Goal: Task Accomplishment & Management: Manage account settings

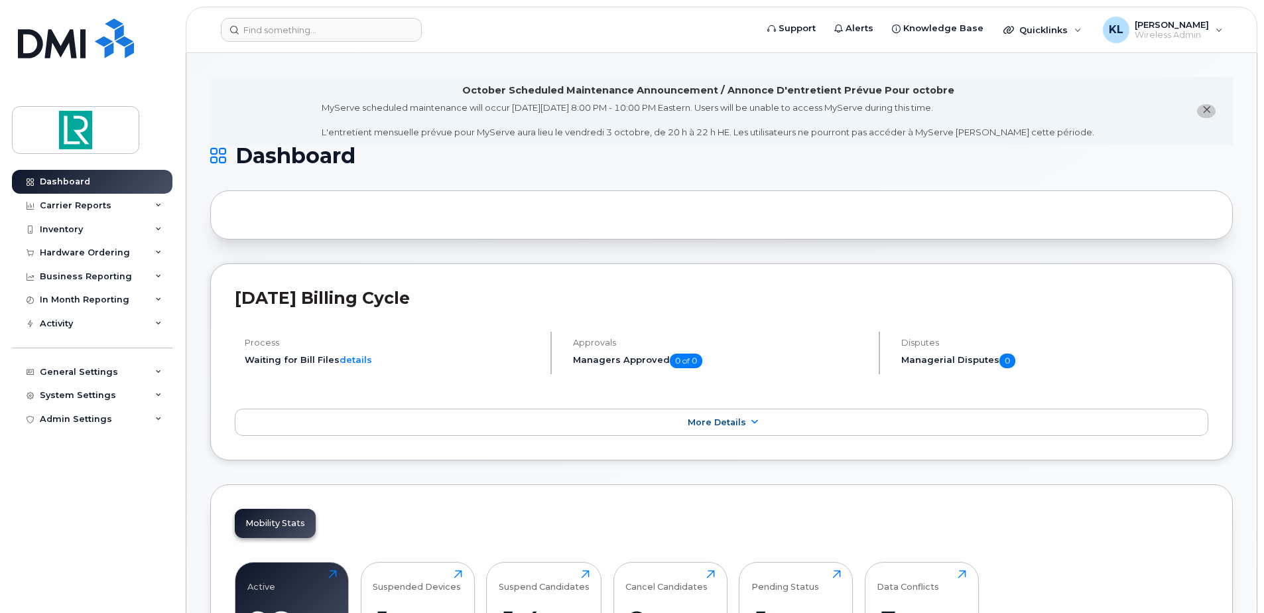
drag, startPoint x: 449, startPoint y: 760, endPoint x: 632, endPoint y: 248, distance: 543.7
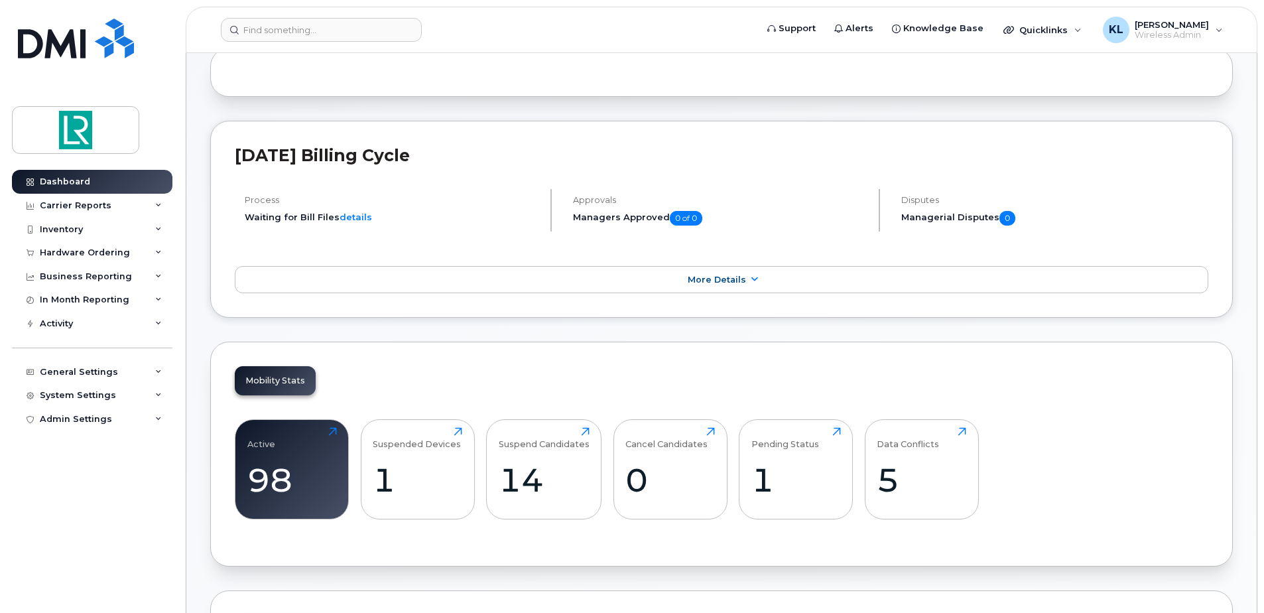
scroll to position [332, 0]
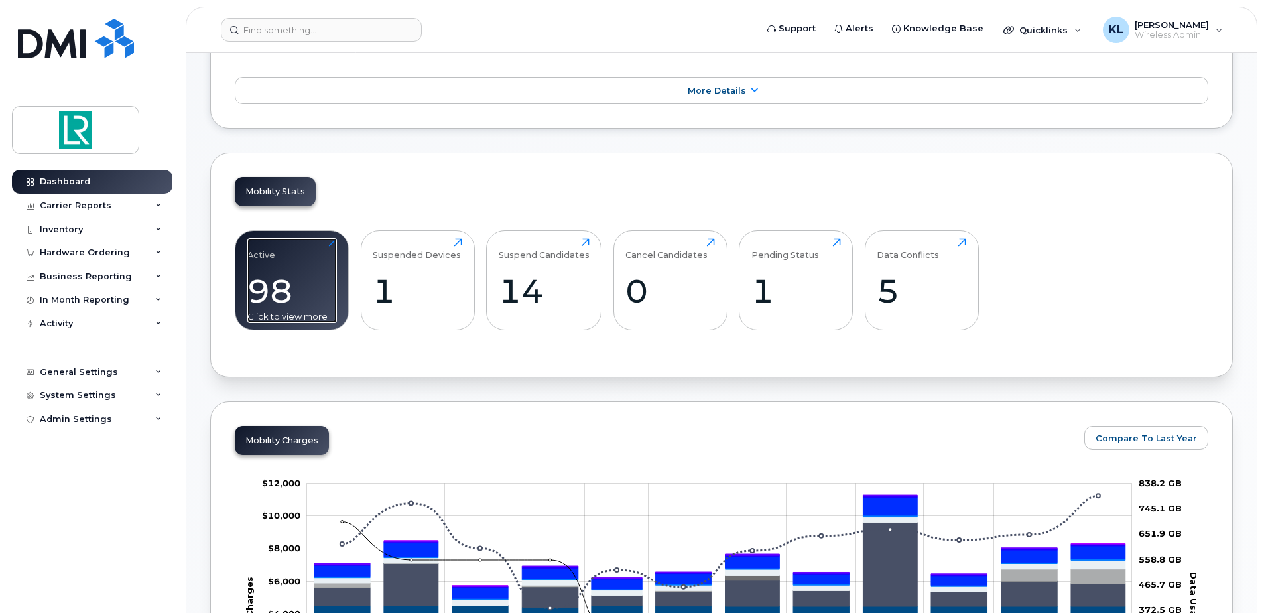
click at [279, 291] on div "98" at bounding box center [292, 290] width 90 height 39
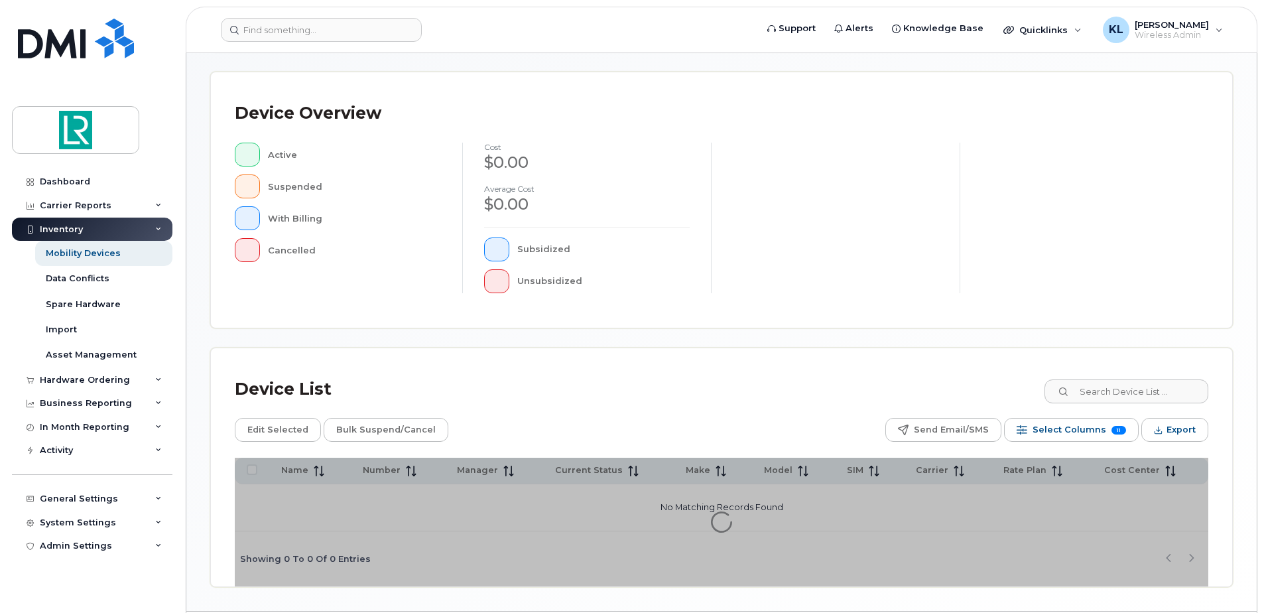
scroll to position [299, 0]
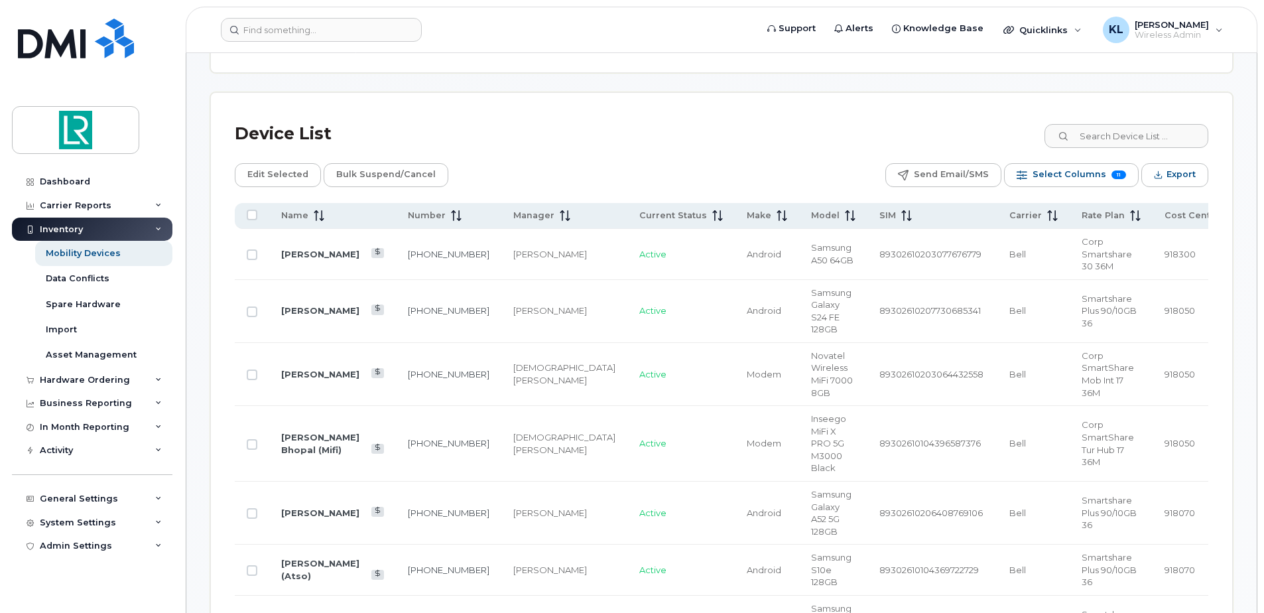
scroll to position [631, 0]
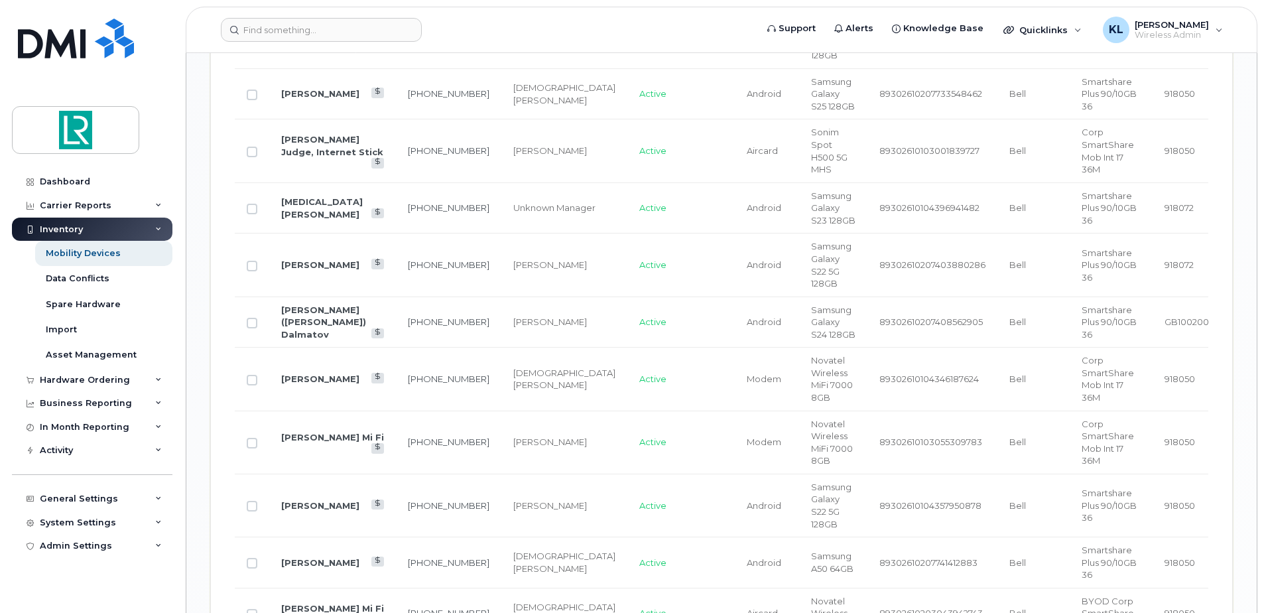
scroll to position [1743, 0]
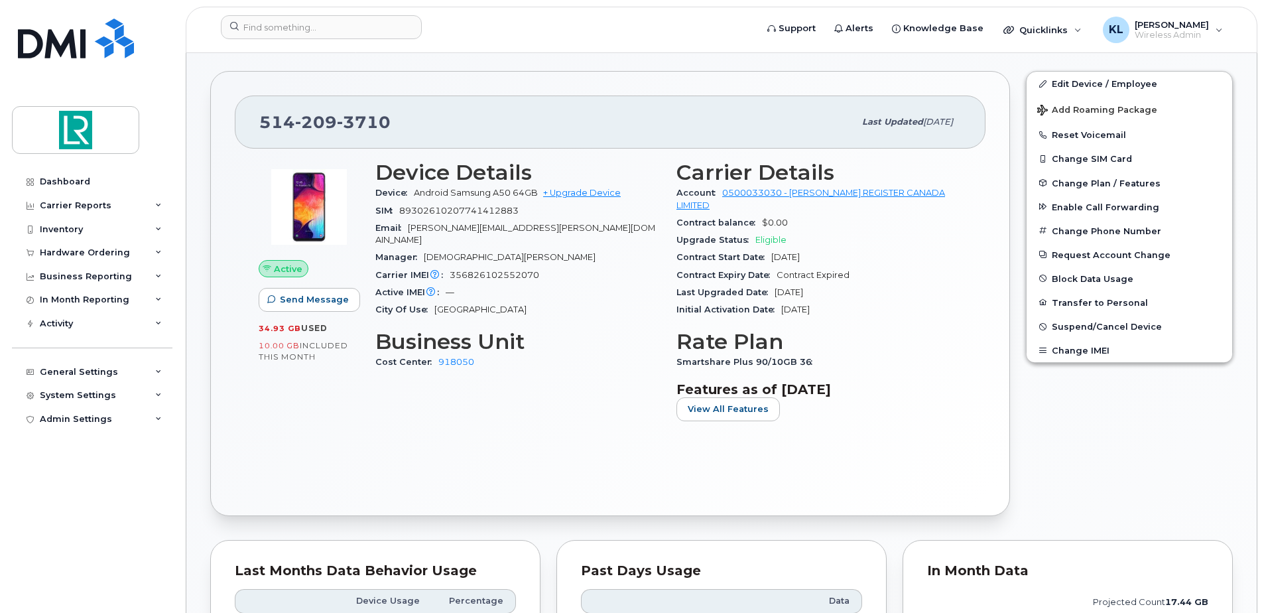
scroll to position [398, 0]
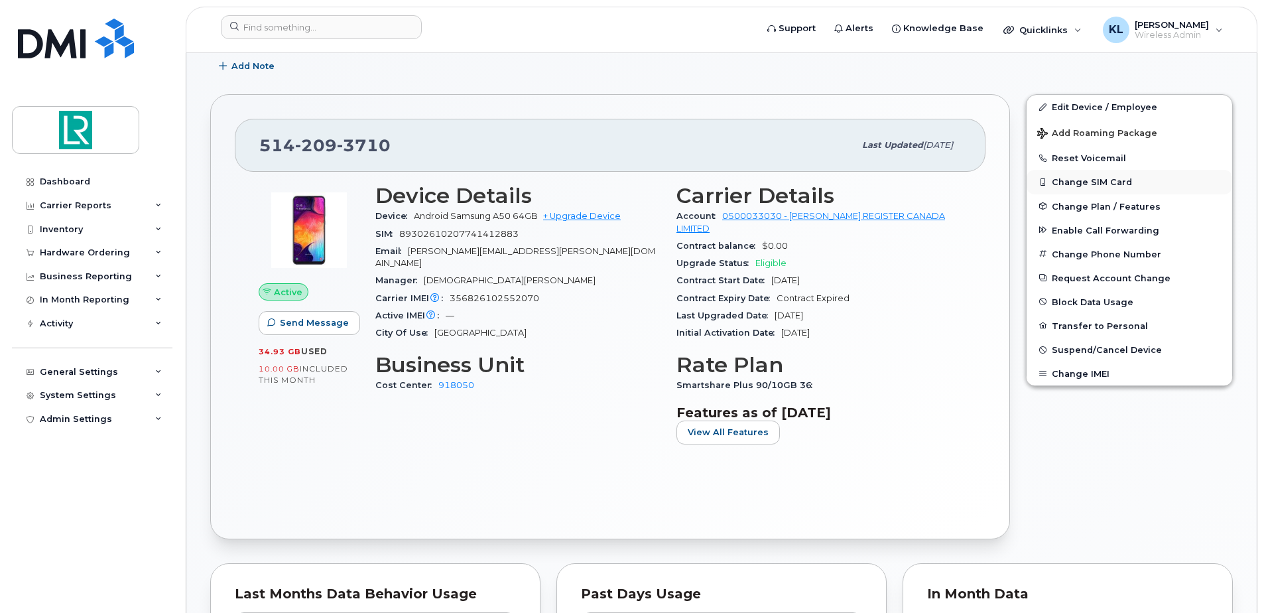
click at [1101, 182] on button "Change SIM Card" at bounding box center [1130, 182] width 206 height 24
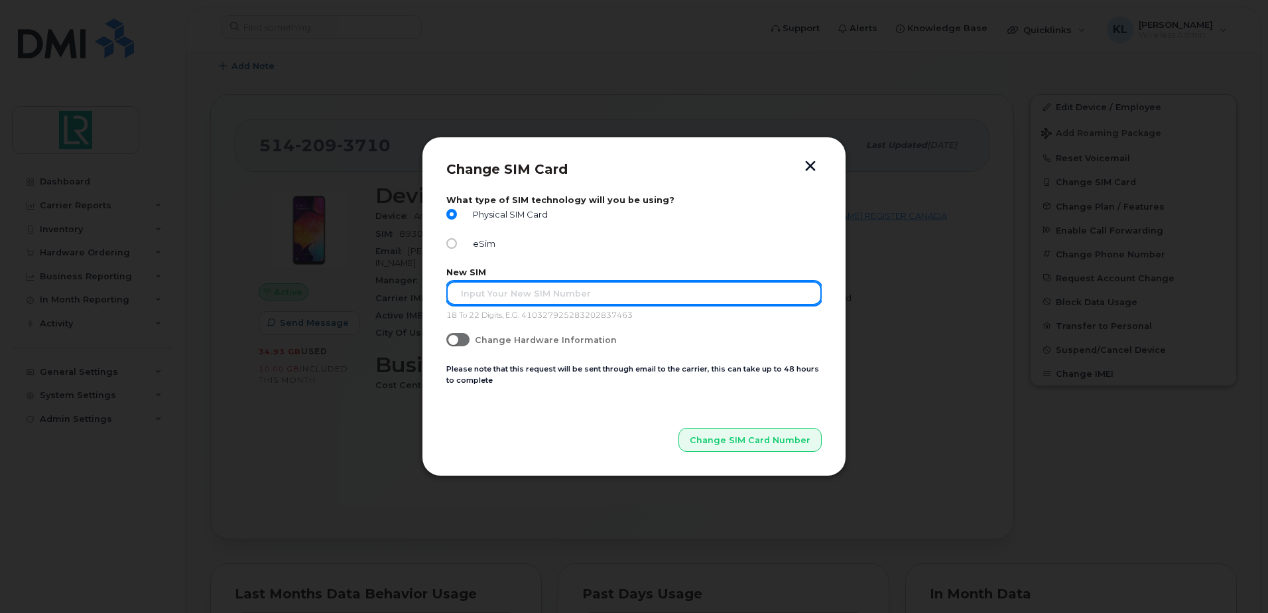
click at [502, 287] on input "text" at bounding box center [633, 293] width 375 height 24
type input "89302610207732992034"
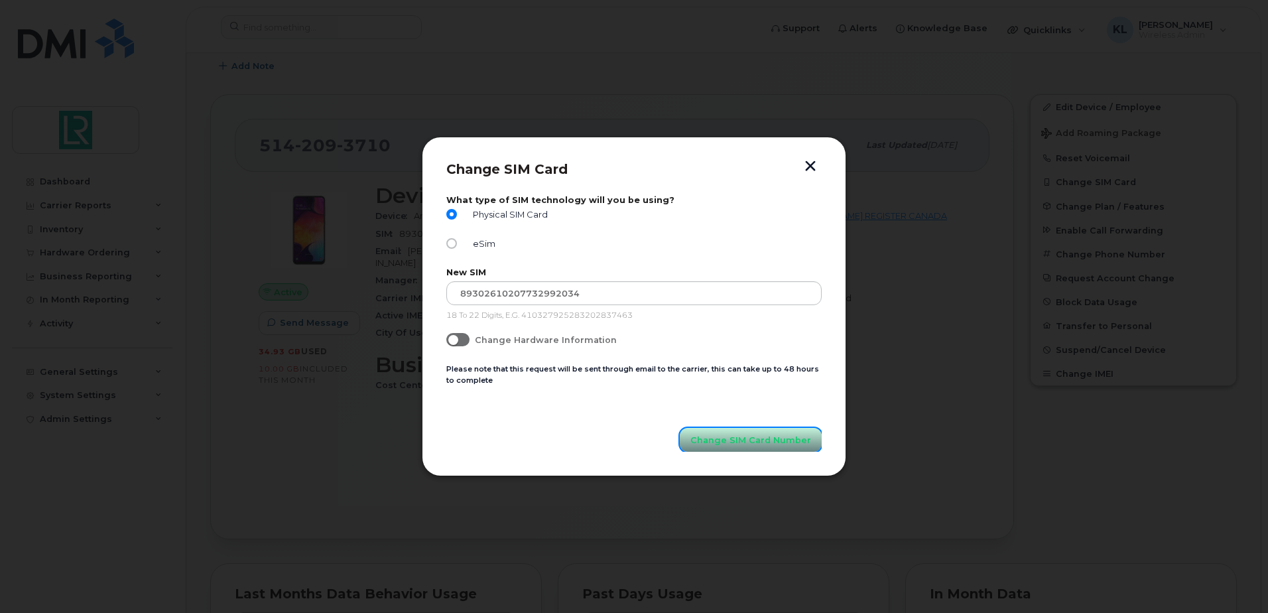
click at [723, 439] on span "Change SIM Card Number" at bounding box center [751, 440] width 121 height 13
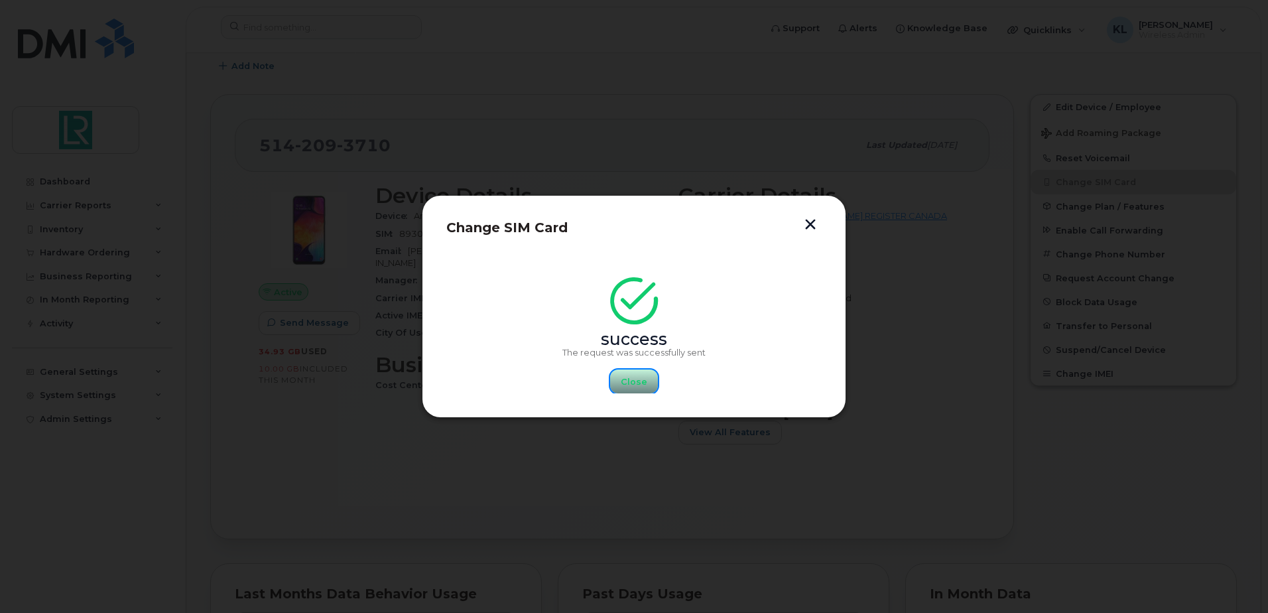
click at [631, 385] on span "Close" at bounding box center [634, 381] width 27 height 13
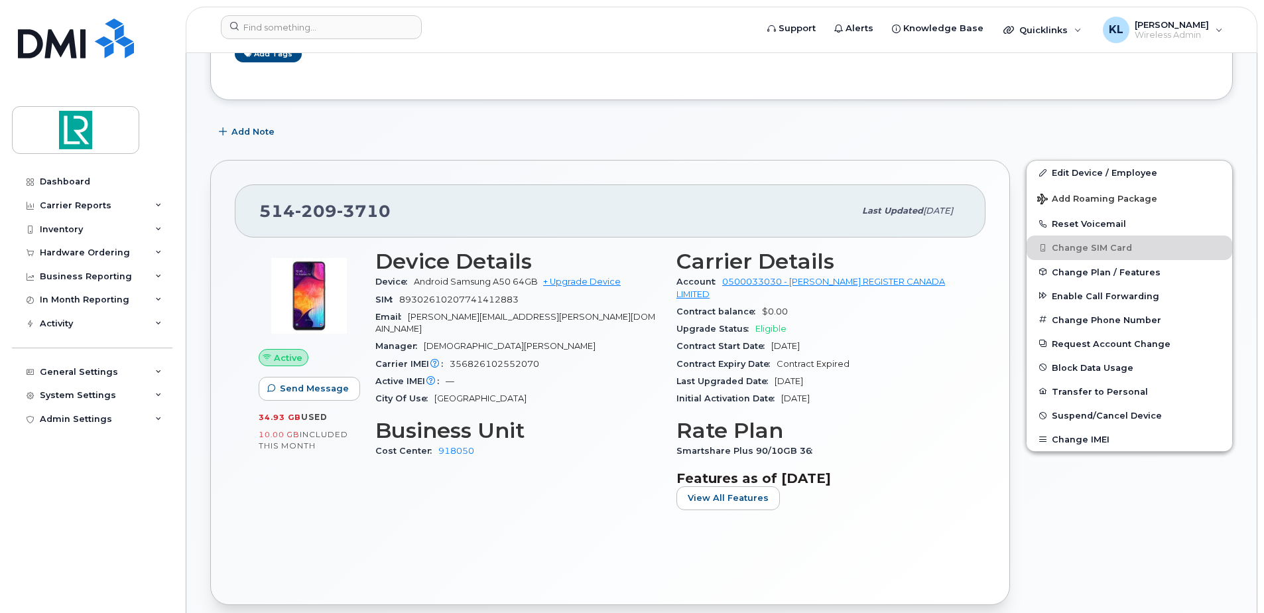
scroll to position [332, 0]
click at [1099, 438] on button "Change IMEI" at bounding box center [1130, 440] width 206 height 24
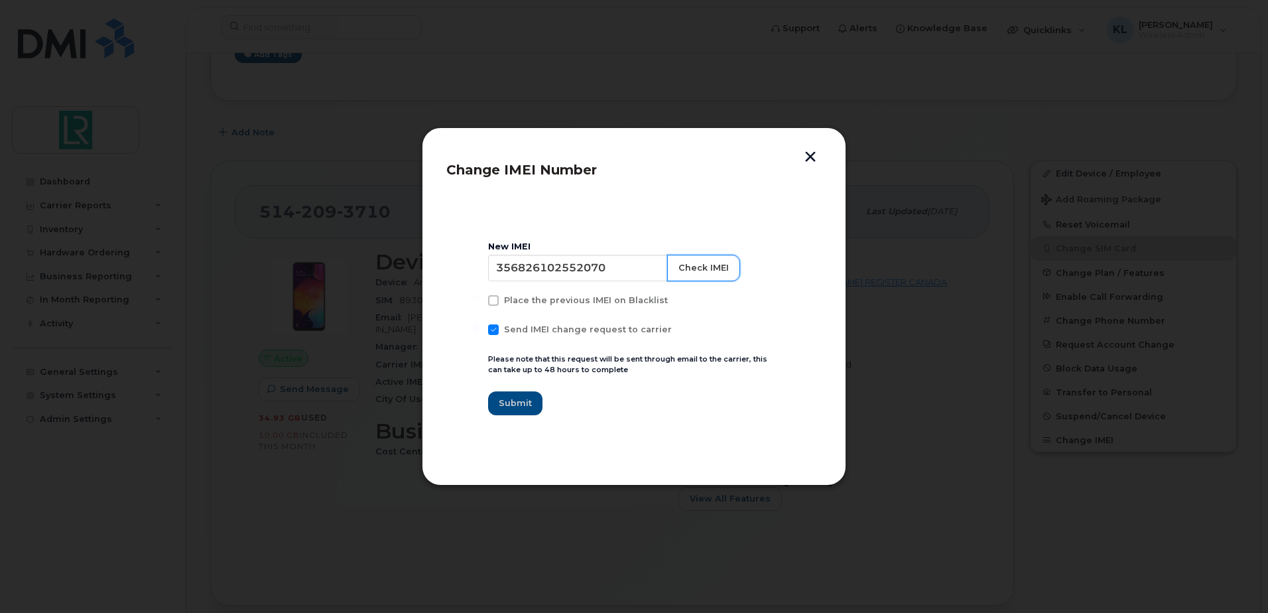
click at [691, 274] on button "Check IMEI" at bounding box center [703, 268] width 73 height 27
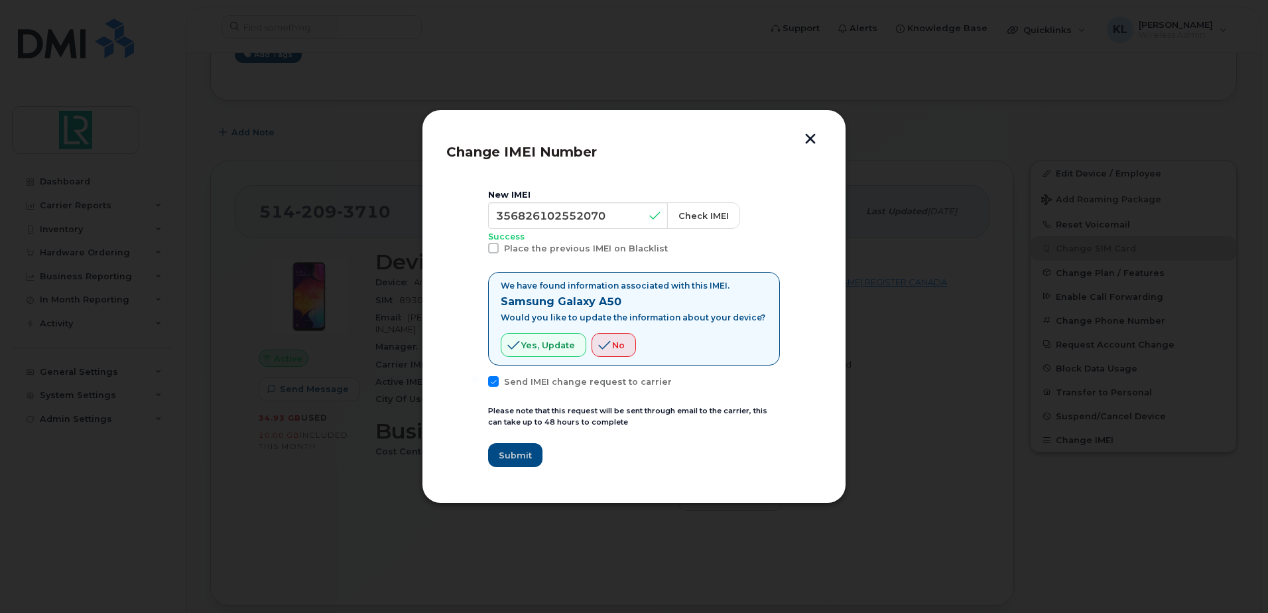
click at [811, 137] on button "button" at bounding box center [811, 140] width 20 height 14
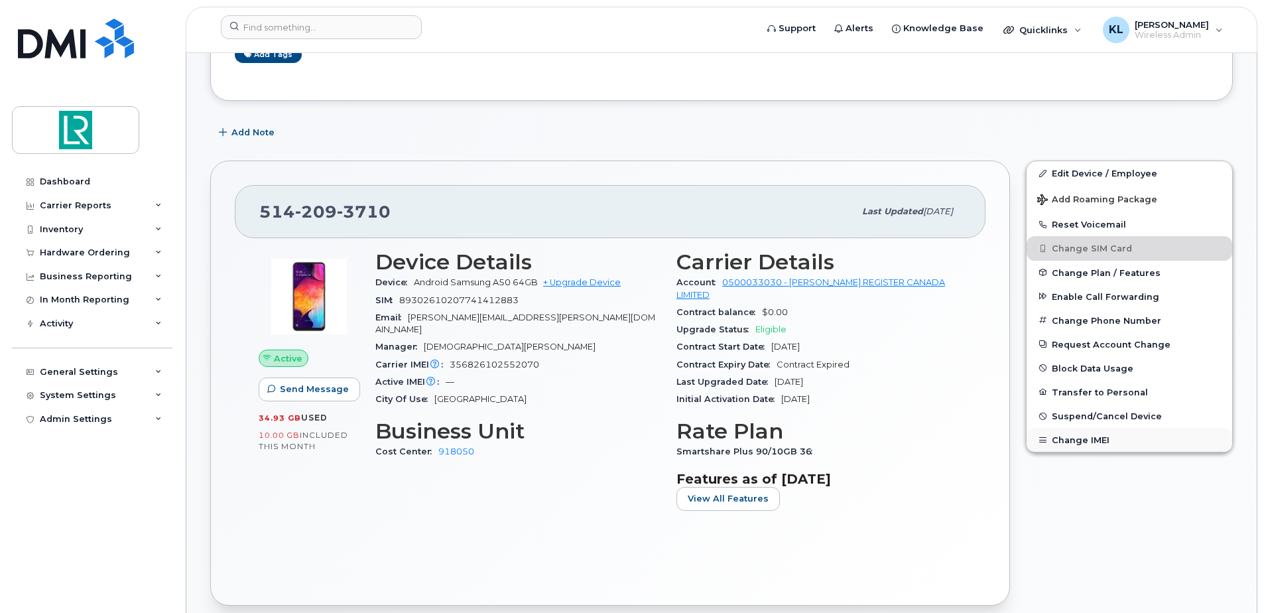
click at [1074, 441] on button "Change IMEI" at bounding box center [1130, 440] width 206 height 24
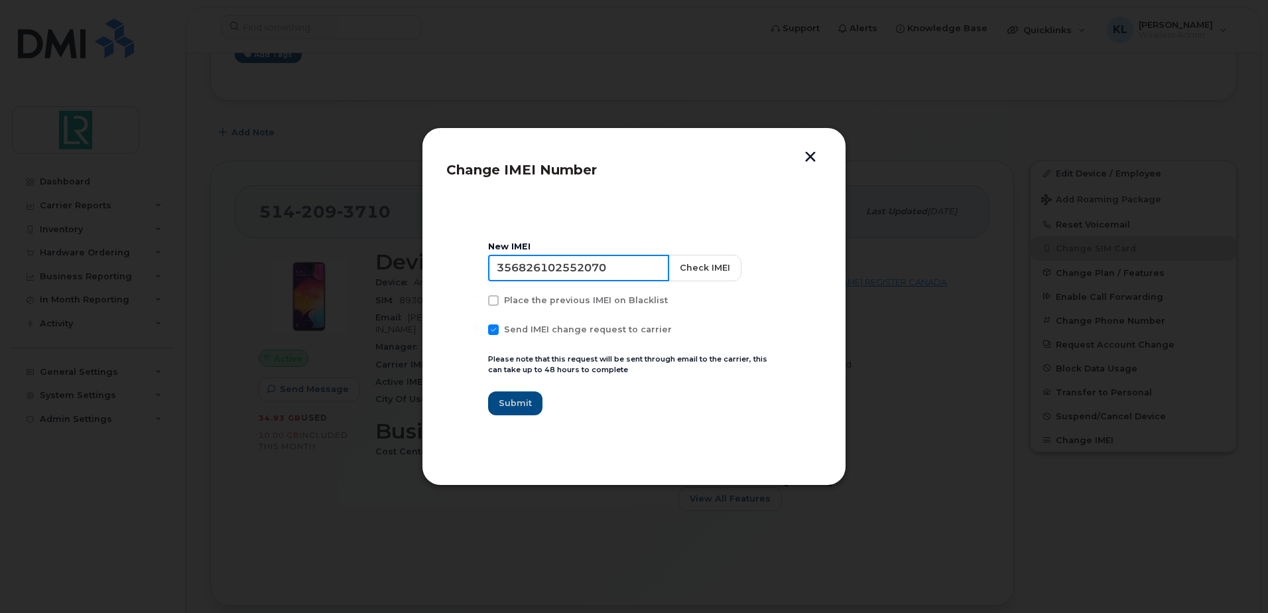
drag, startPoint x: 636, startPoint y: 271, endPoint x: 434, endPoint y: 265, distance: 202.5
click at [434, 265] on div "Change IMEI Number New IMEI 356826102552070 Check IMEI Place the previous IMEI …" at bounding box center [634, 306] width 425 height 358
type input "355700858858166"
click at [701, 265] on button "Check IMEI" at bounding box center [703, 268] width 73 height 27
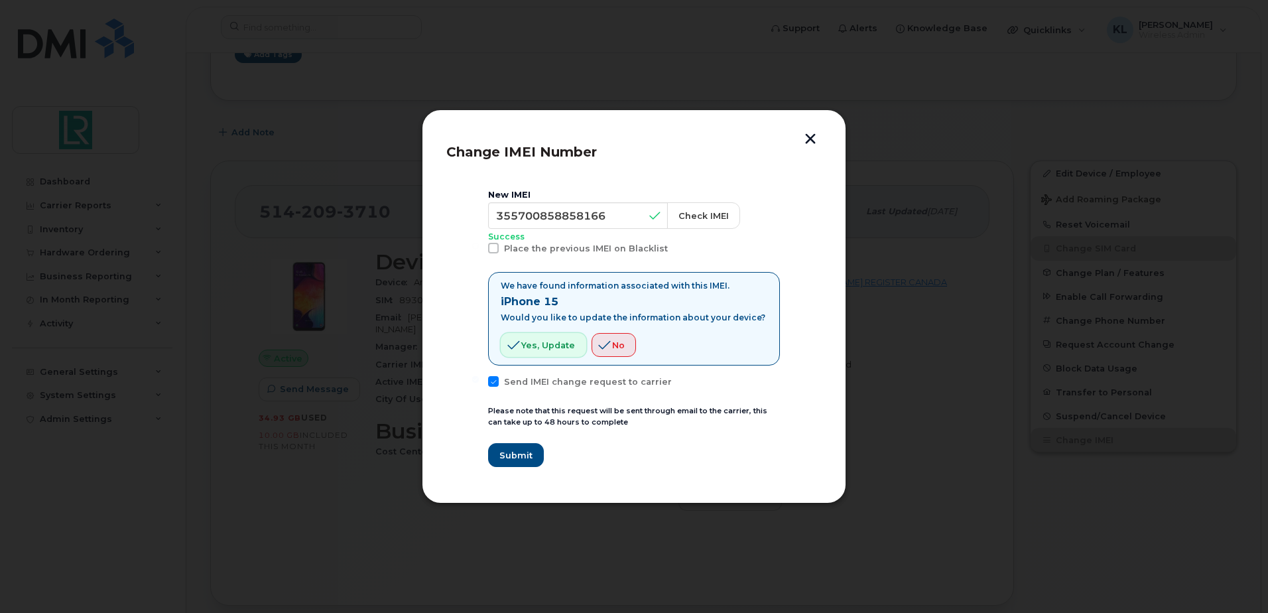
click at [545, 343] on span "Yes, update" at bounding box center [548, 345] width 54 height 13
click at [522, 457] on span "Submit" at bounding box center [515, 455] width 33 height 13
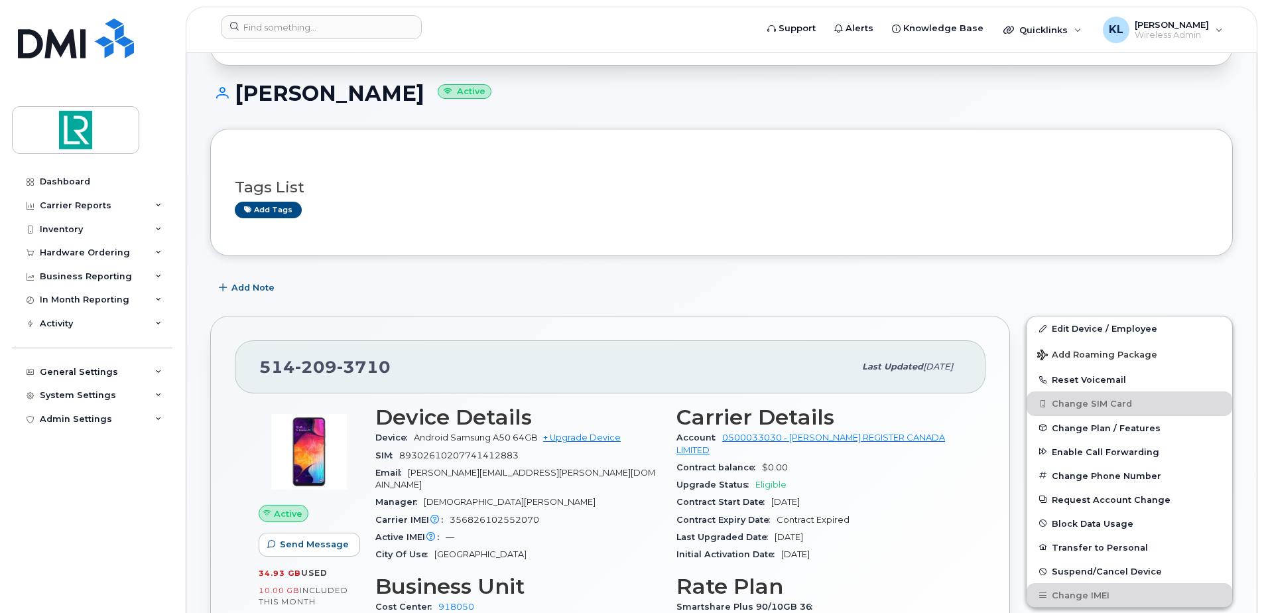
scroll to position [0, 0]
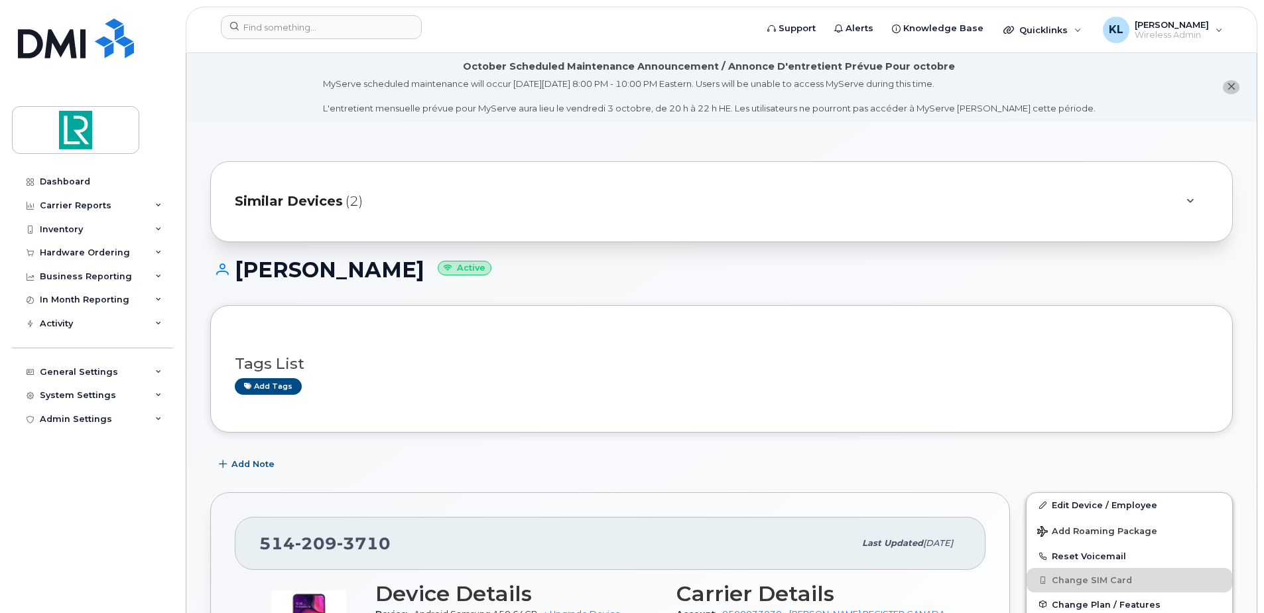
click at [1186, 199] on div at bounding box center [1190, 202] width 16 height 16
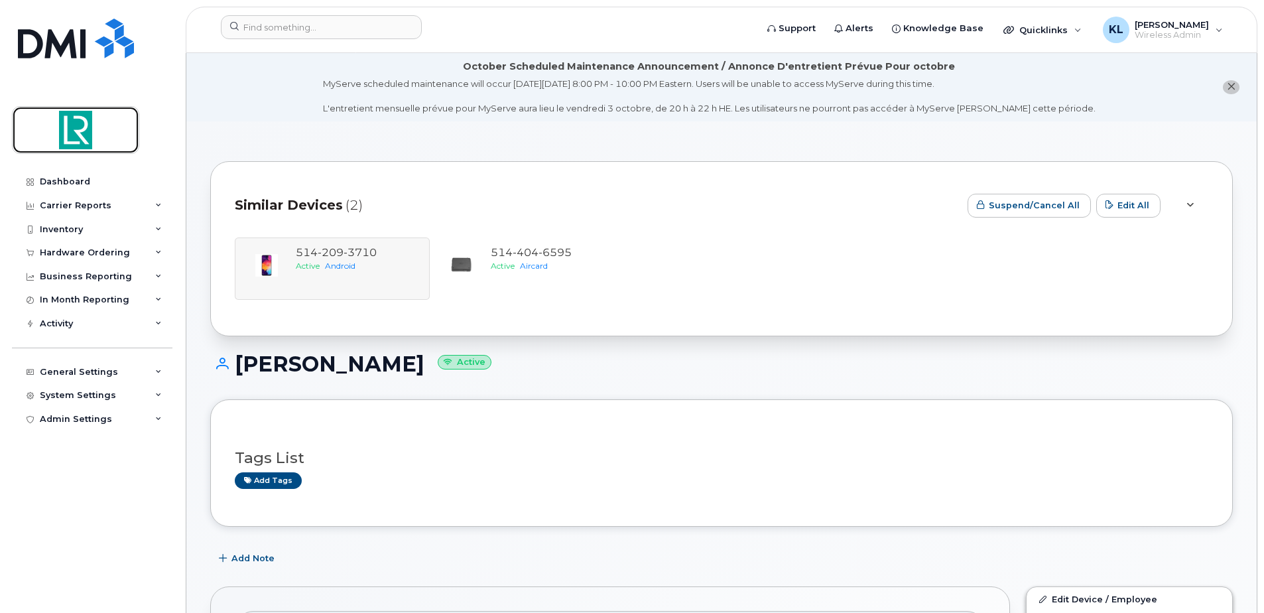
click at [80, 140] on img at bounding box center [76, 130] width 102 height 38
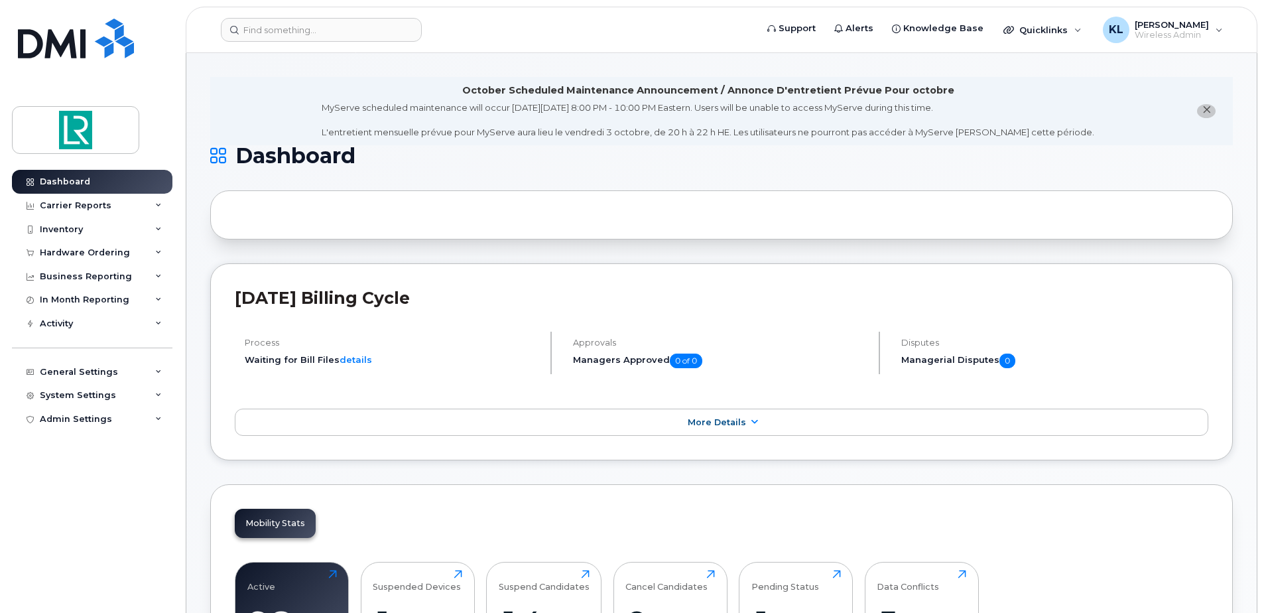
click at [380, 212] on div at bounding box center [721, 214] width 1023 height 49
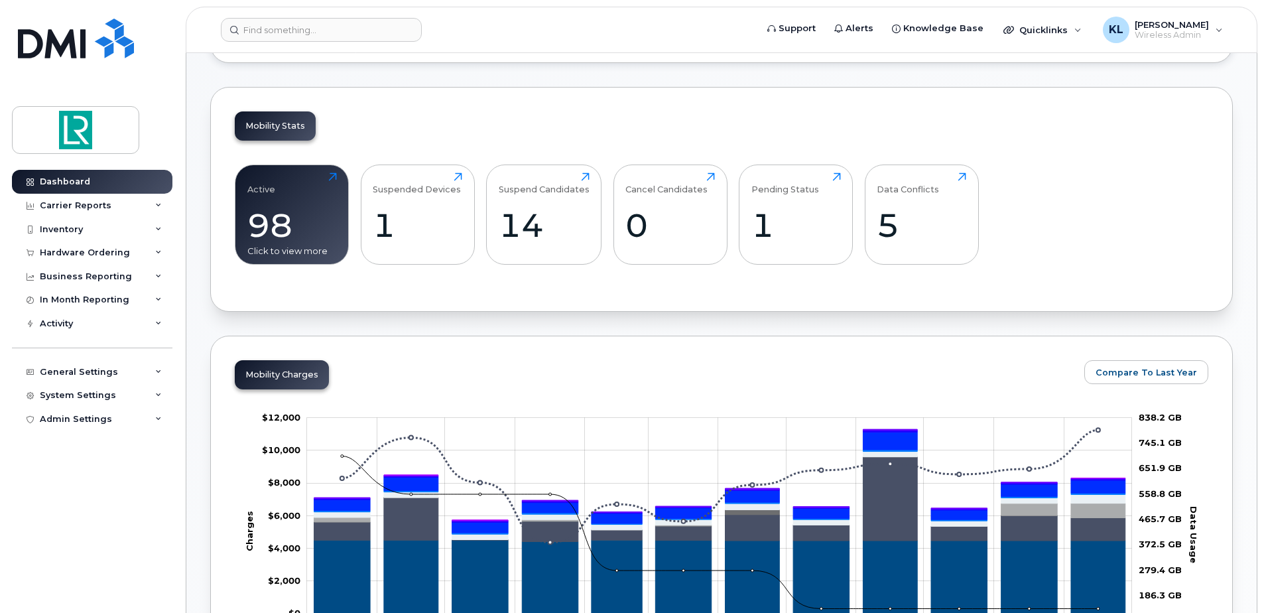
scroll to position [398, 0]
click at [293, 209] on div "98" at bounding box center [292, 224] width 90 height 39
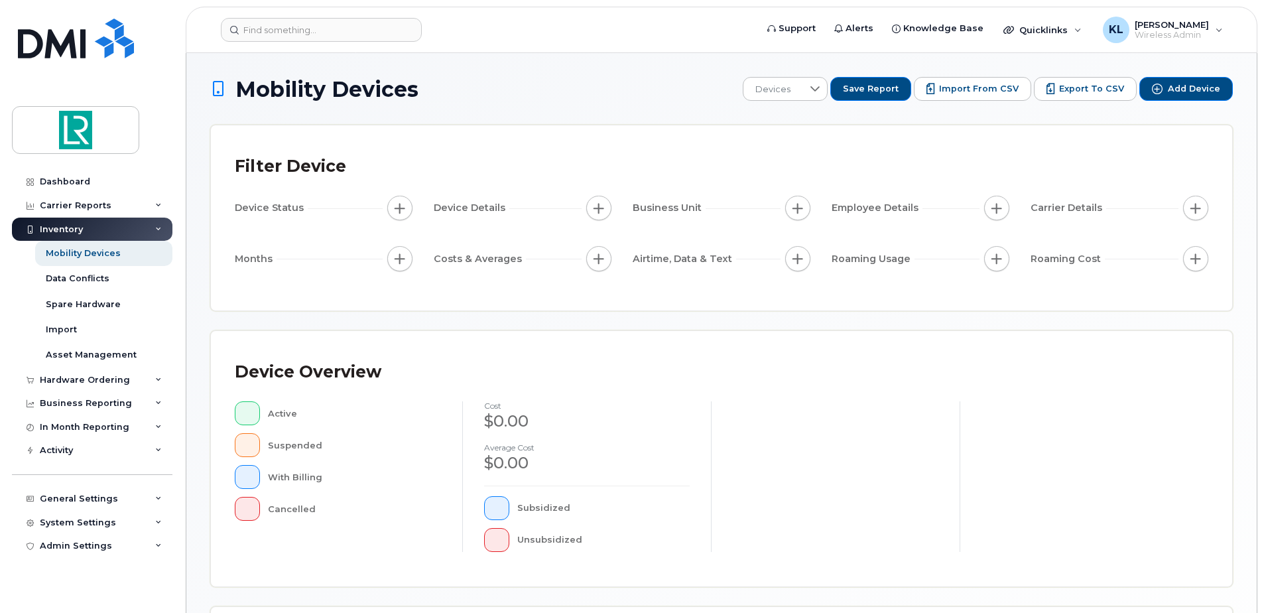
scroll to position [299, 0]
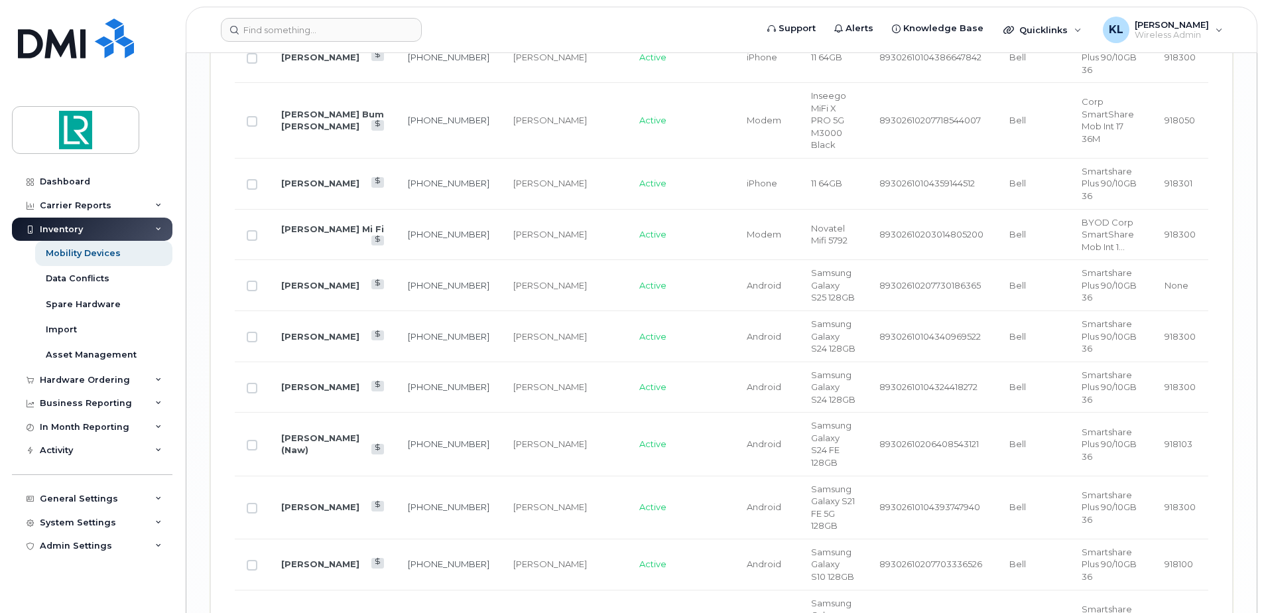
scroll to position [2555, 0]
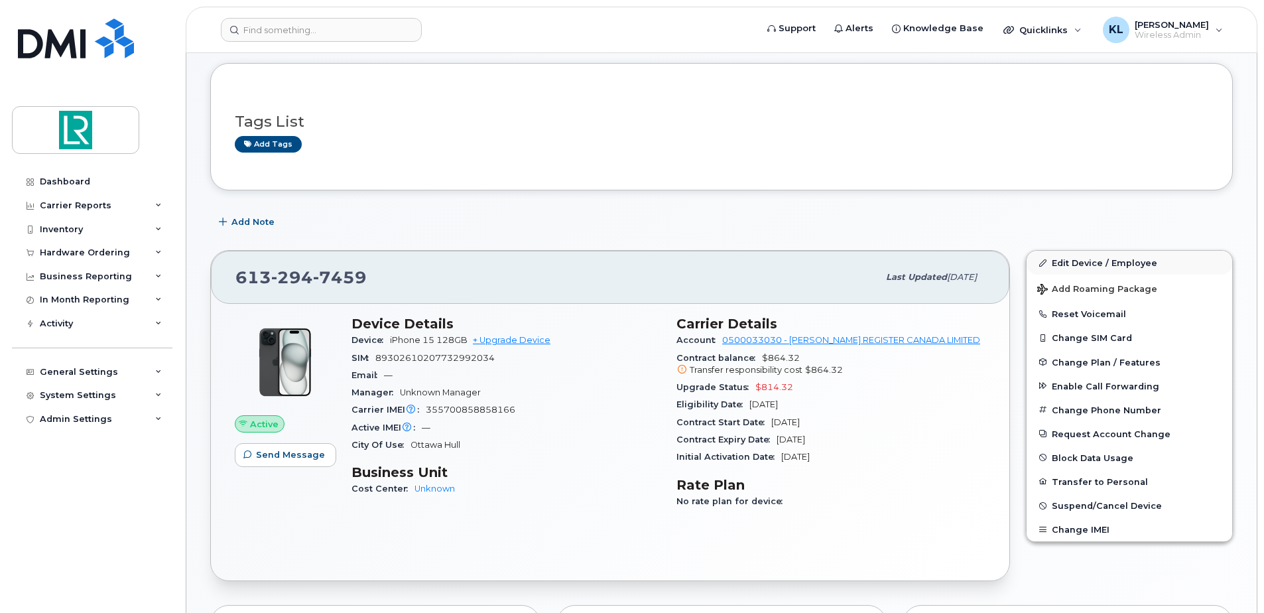
scroll to position [133, 0]
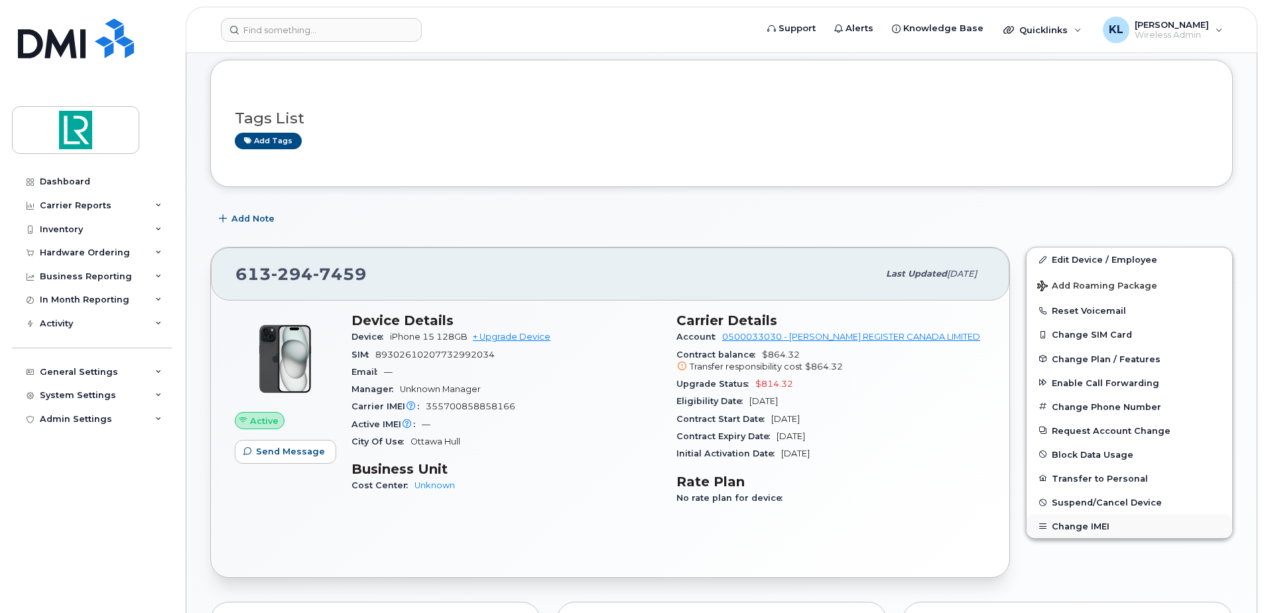
click at [1061, 525] on button "Change IMEI" at bounding box center [1130, 526] width 206 height 24
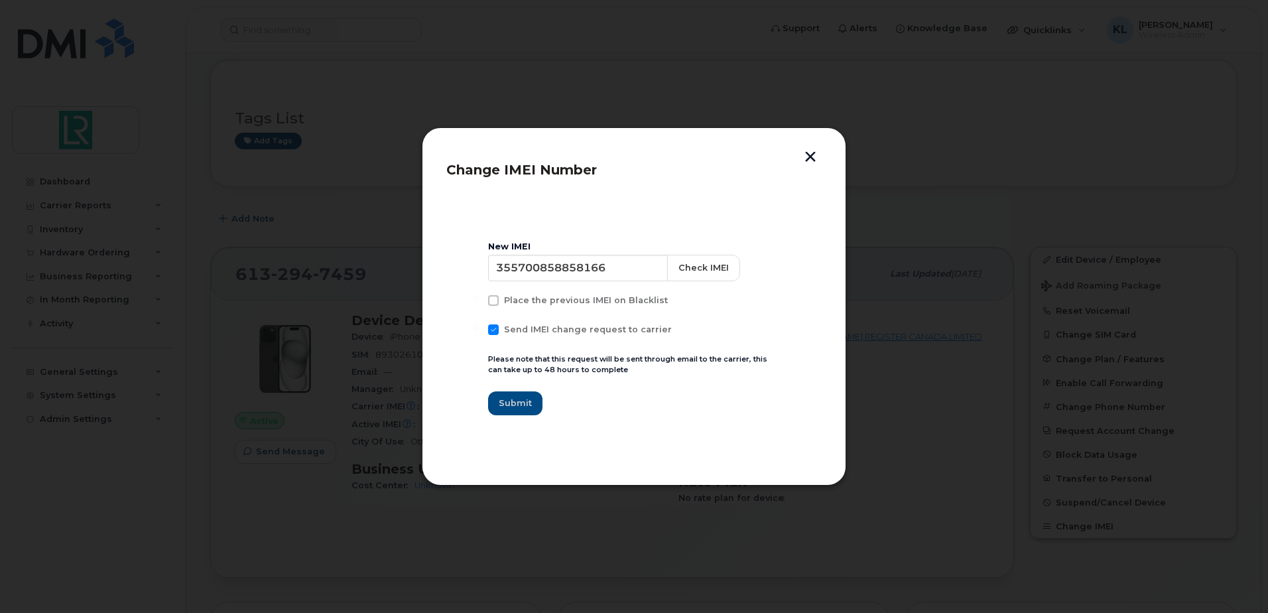
click at [816, 158] on button "button" at bounding box center [811, 158] width 20 height 14
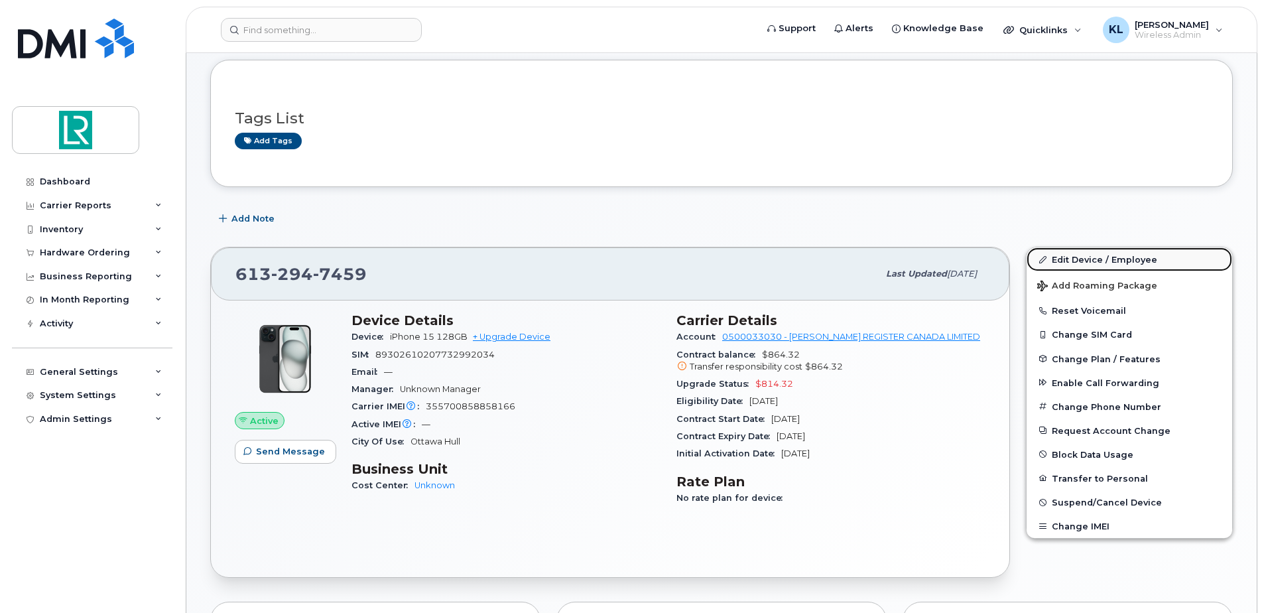
click at [1070, 255] on link "Edit Device / Employee" at bounding box center [1130, 259] width 206 height 24
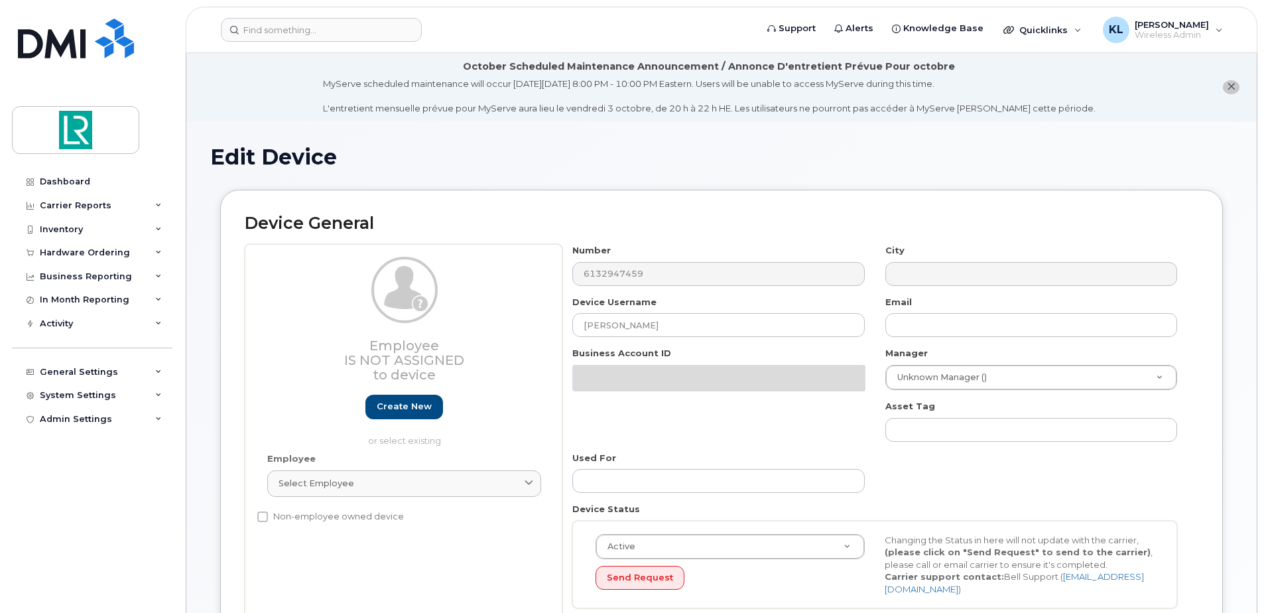
select select "11121799"
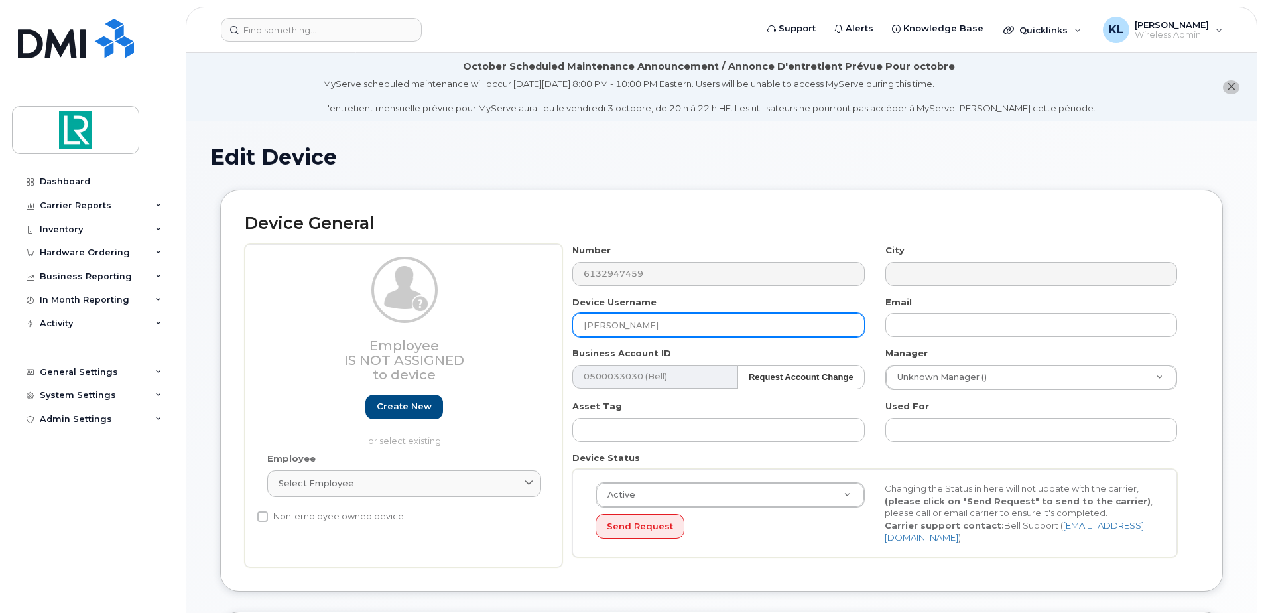
drag, startPoint x: 706, startPoint y: 333, endPoint x: 475, endPoint y: 331, distance: 230.9
click at [475, 331] on div "Employee Is not assigned to device Create new or select existing Employee Selec…" at bounding box center [722, 405] width 954 height 323
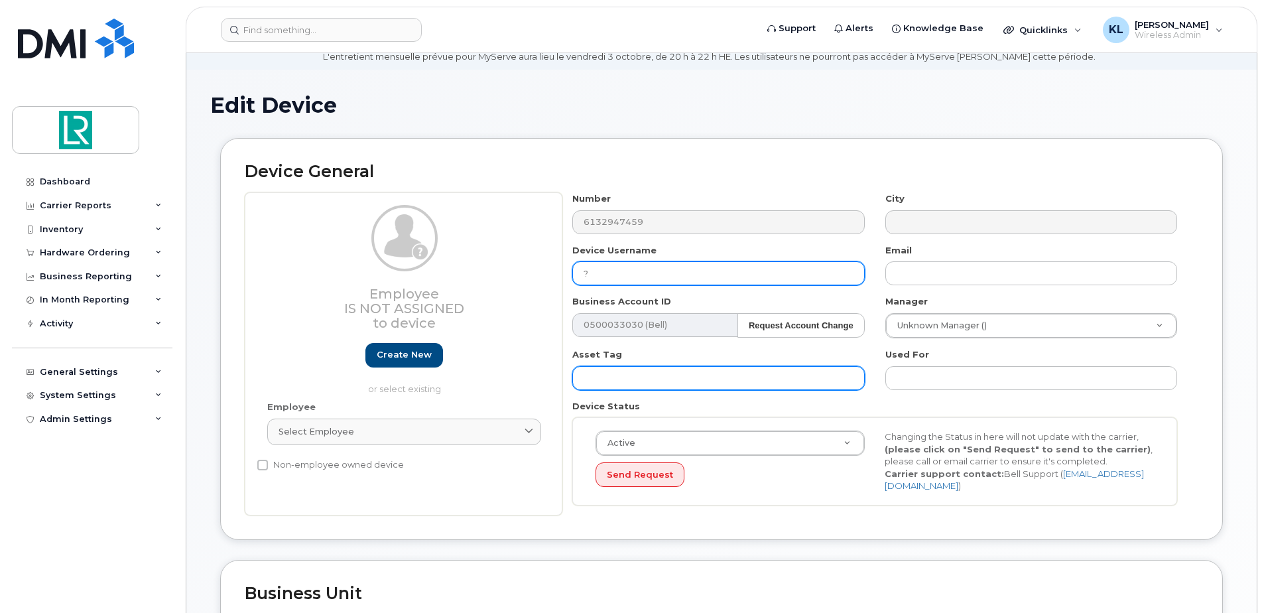
scroll to position [66, 0]
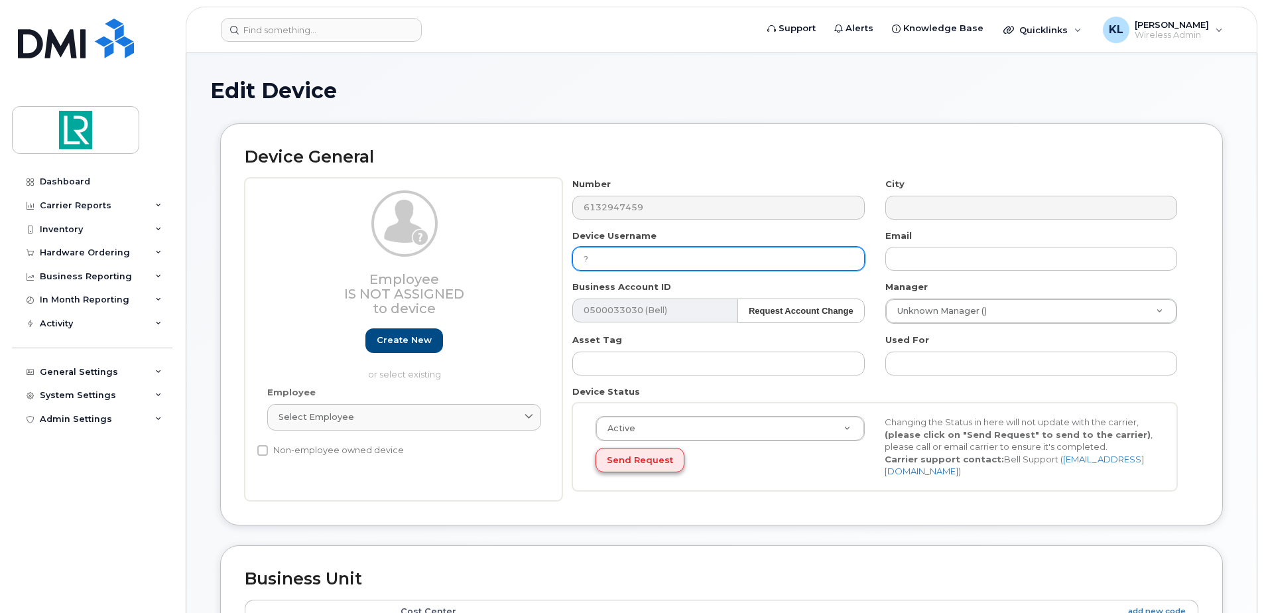
type input "?"
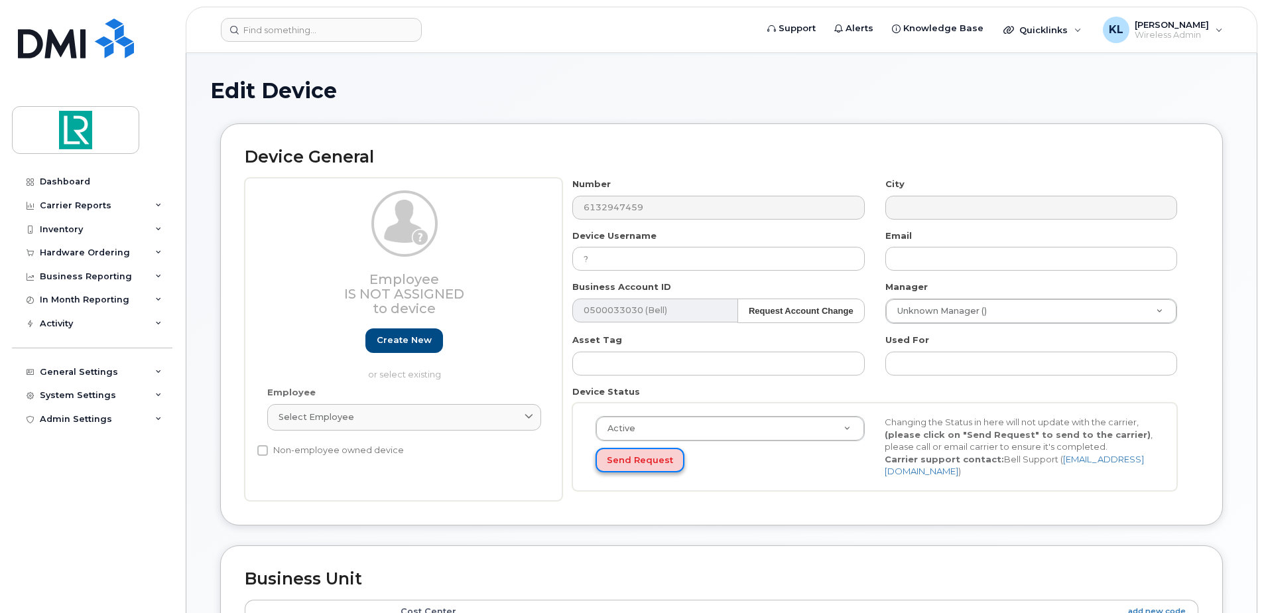
click at [655, 460] on button "Send Request" at bounding box center [640, 460] width 89 height 25
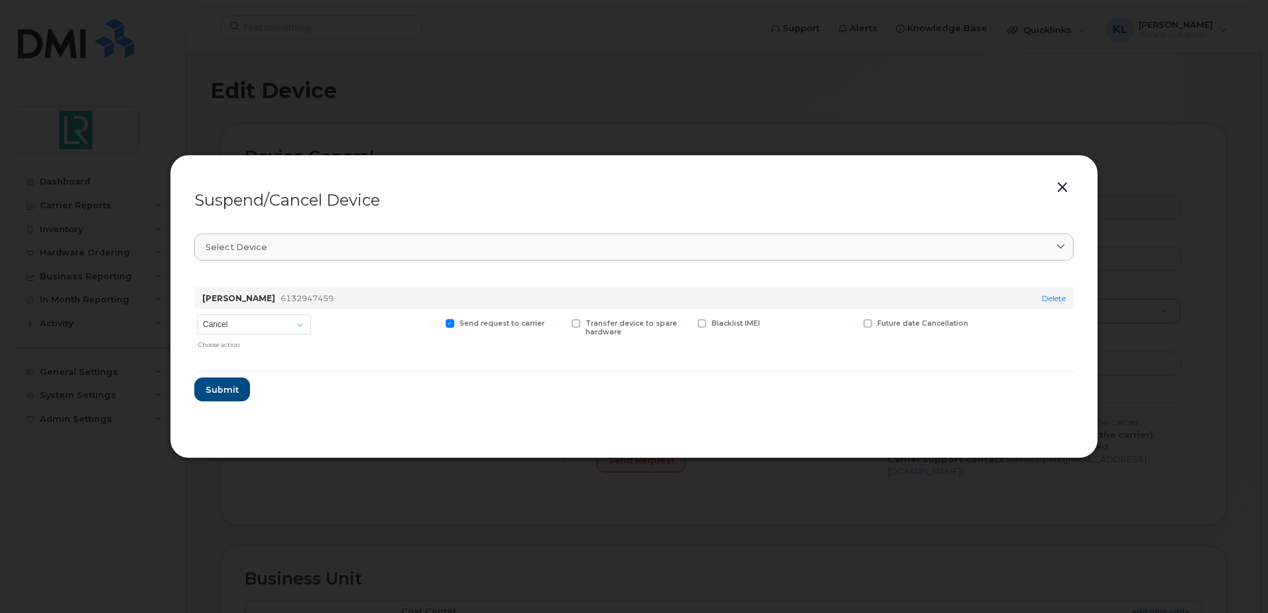
click at [1061, 182] on button "button" at bounding box center [1063, 187] width 20 height 19
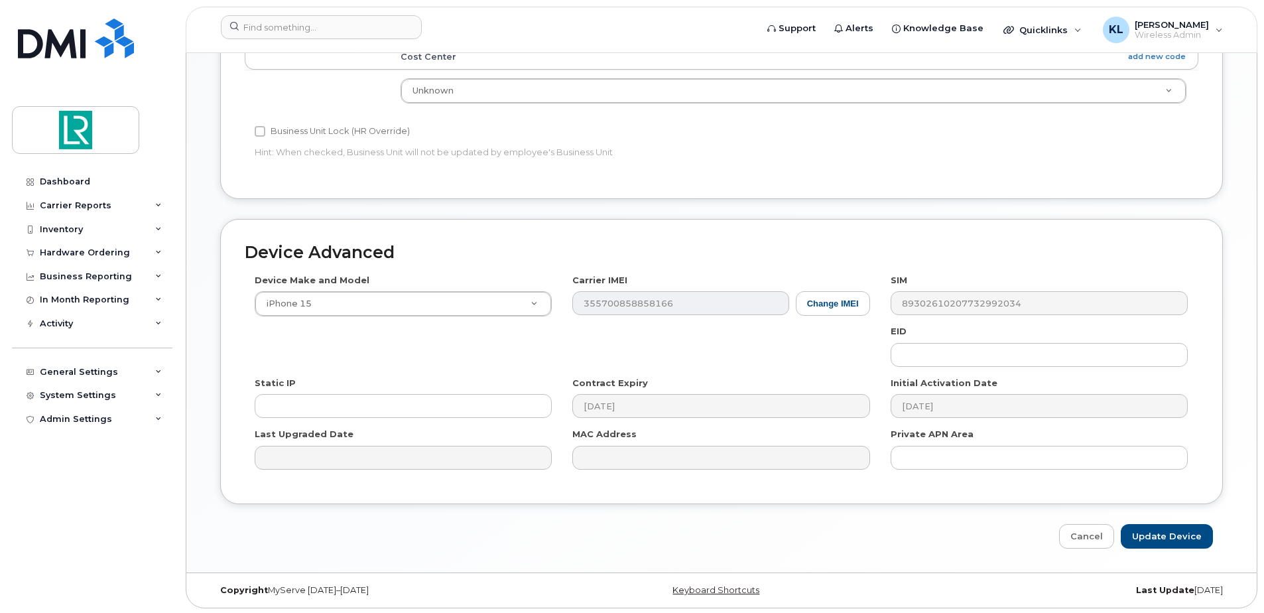
scroll to position [623, 0]
click at [1168, 538] on input "Update Device" at bounding box center [1167, 534] width 92 height 25
type input "Saving..."
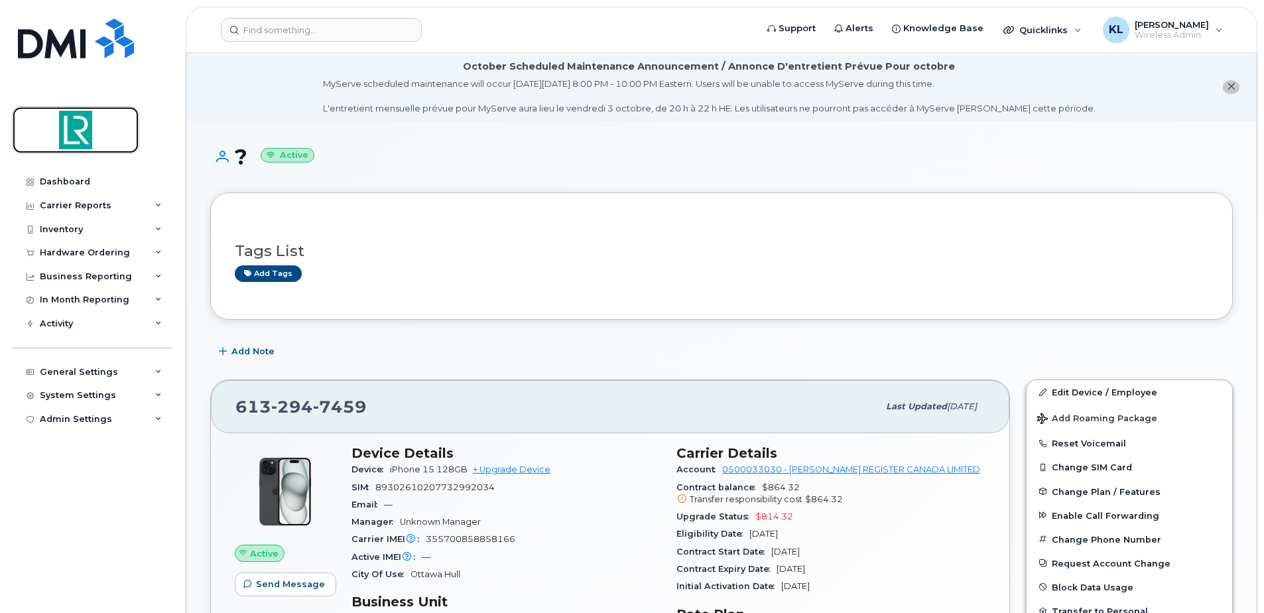
click at [72, 134] on img at bounding box center [76, 130] width 102 height 38
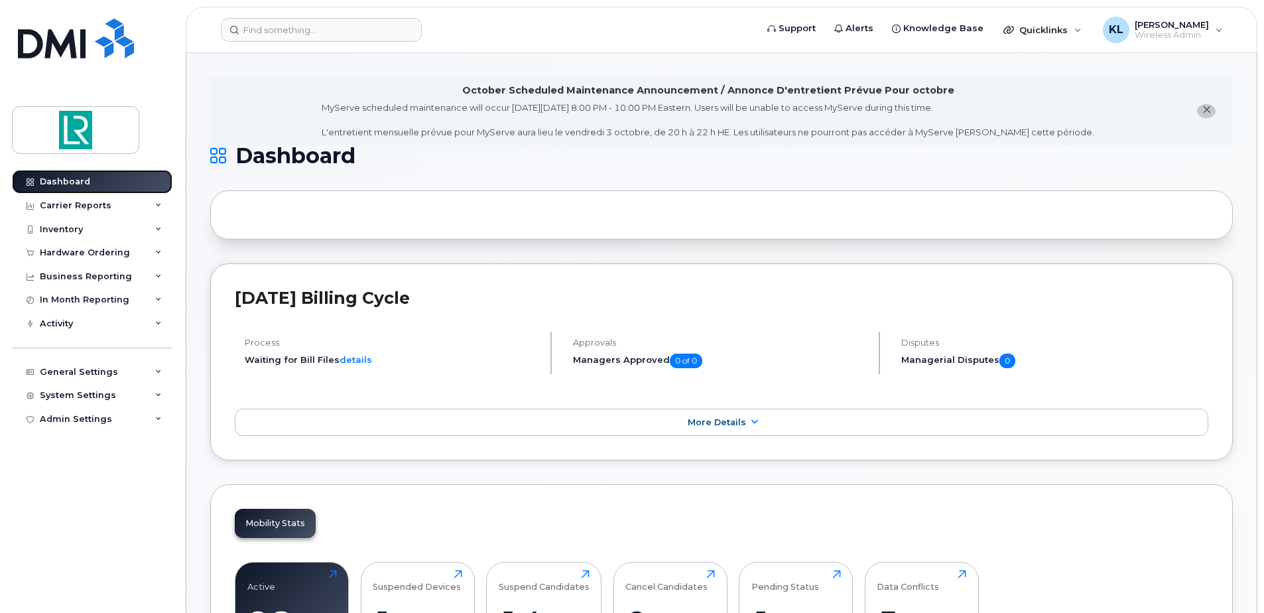
click at [69, 186] on div "Dashboard" at bounding box center [65, 181] width 50 height 11
drag, startPoint x: 243, startPoint y: 56, endPoint x: 211, endPoint y: 67, distance: 33.6
drag, startPoint x: 211, startPoint y: 67, endPoint x: 444, endPoint y: 25, distance: 236.7
drag, startPoint x: 444, startPoint y: 25, endPoint x: 732, endPoint y: 70, distance: 292.2
drag, startPoint x: 732, startPoint y: 70, endPoint x: 431, endPoint y: 66, distance: 301.9
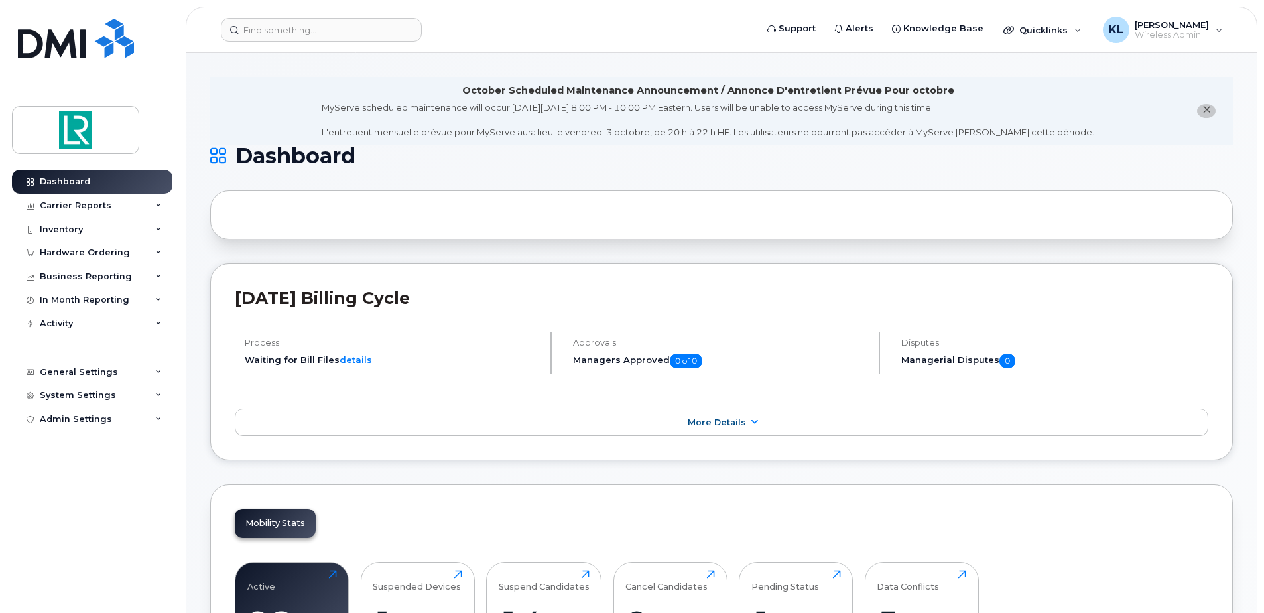
drag, startPoint x: 431, startPoint y: 66, endPoint x: 194, endPoint y: 71, distance: 236.9
drag, startPoint x: 194, startPoint y: 71, endPoint x: 438, endPoint y: 20, distance: 249.4
drag, startPoint x: 438, startPoint y: 20, endPoint x: 679, endPoint y: 65, distance: 245.0
drag, startPoint x: 679, startPoint y: 65, endPoint x: 442, endPoint y: 22, distance: 240.7
drag, startPoint x: 442, startPoint y: 22, endPoint x: 204, endPoint y: 67, distance: 241.8
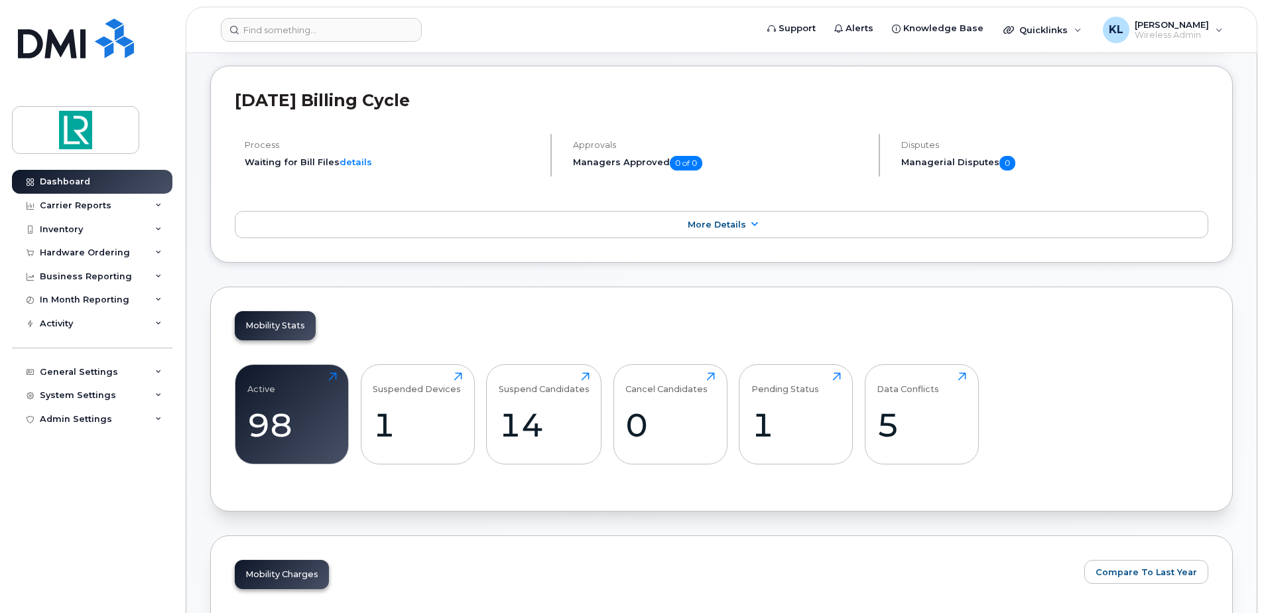
scroll to position [199, 0]
click at [312, 444] on div "Click to view more" at bounding box center [292, 449] width 90 height 13
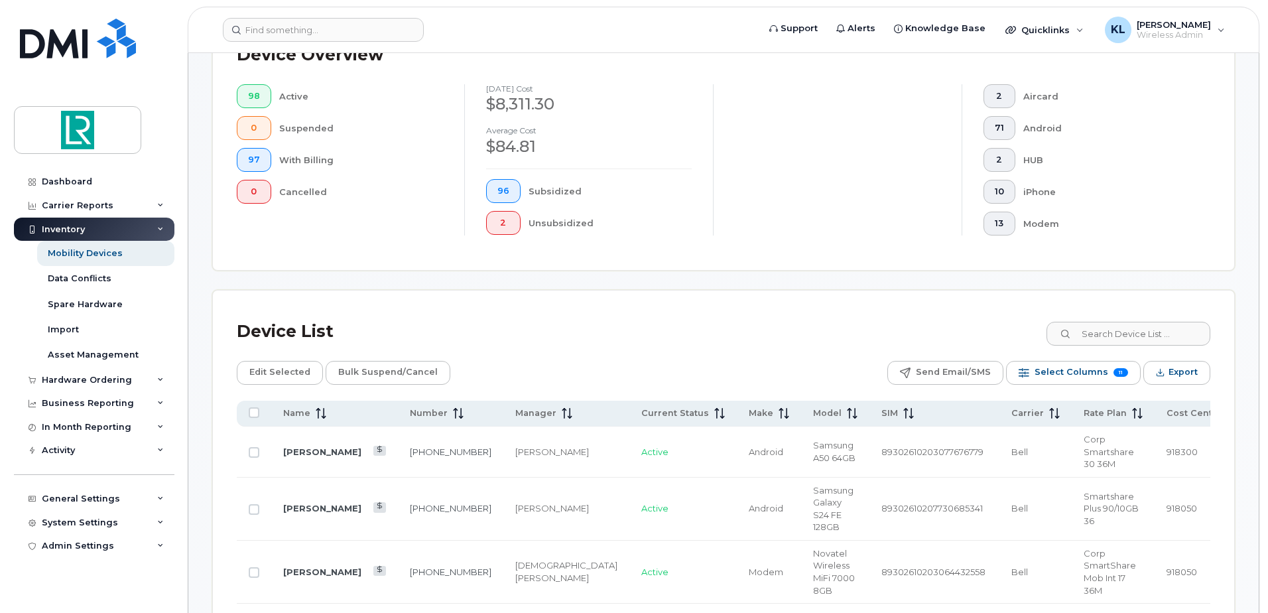
scroll to position [332, 0]
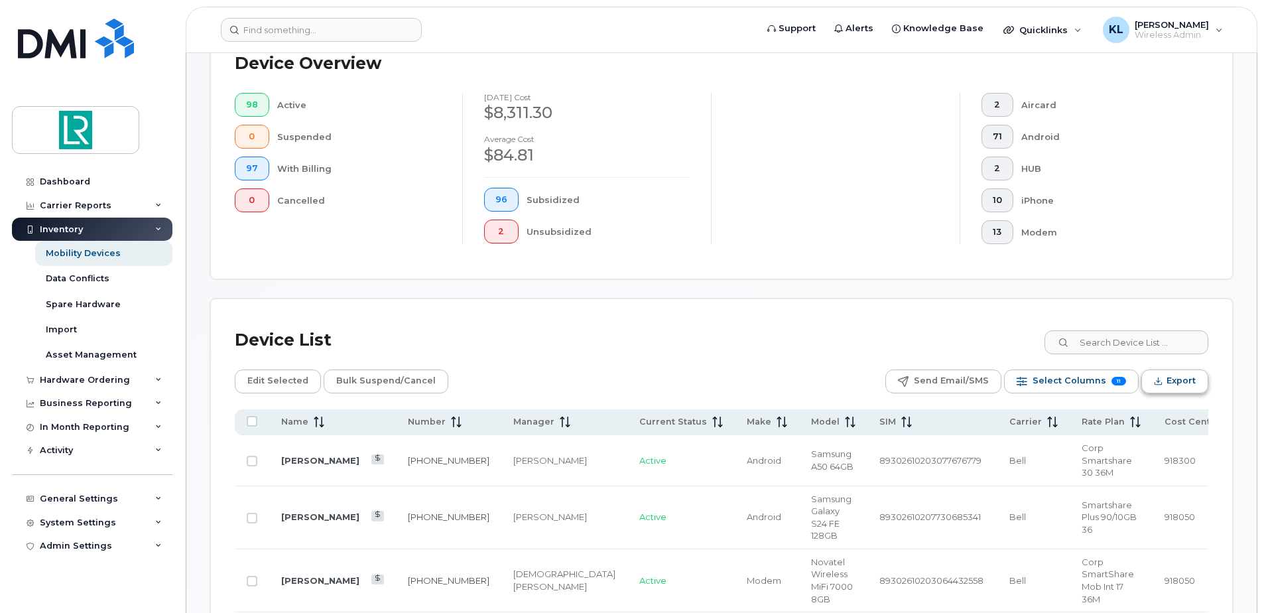
click at [1178, 381] on span "Export" at bounding box center [1181, 381] width 29 height 20
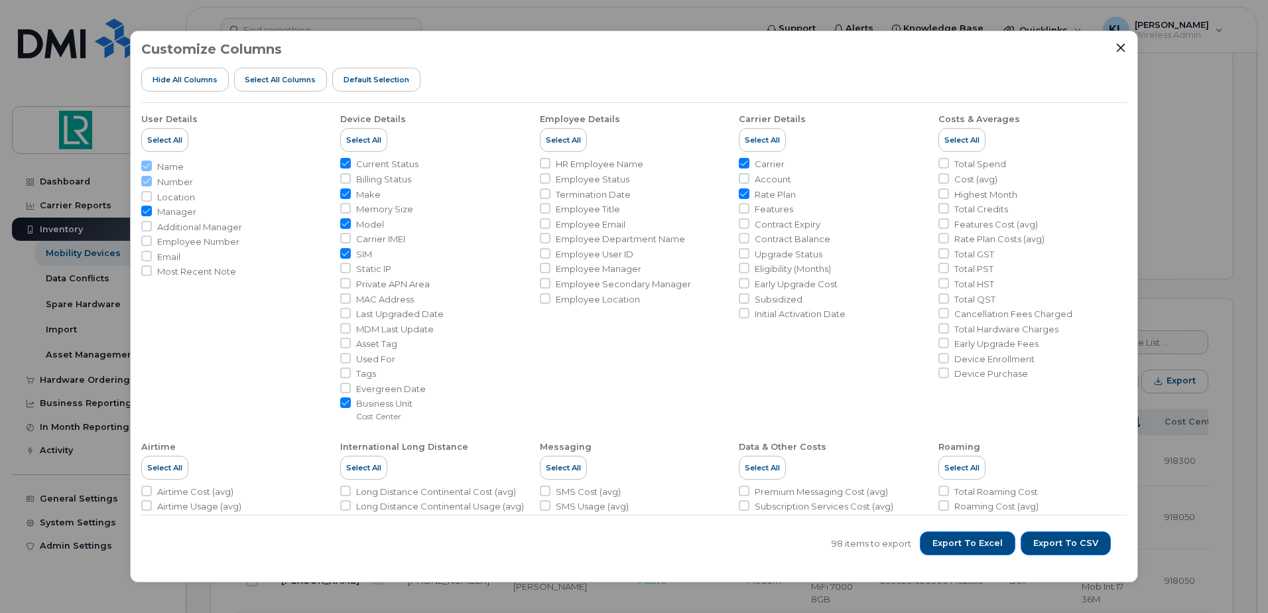
drag, startPoint x: 146, startPoint y: 213, endPoint x: 266, endPoint y: 223, distance: 120.5
click at [147, 213] on input "Manager" at bounding box center [146, 211] width 11 height 11
checkbox input "false"
click at [981, 543] on span "Export to Excel" at bounding box center [968, 543] width 70 height 12
click at [1229, 135] on div "Customize Columns Hide All Columns Select all Columns Default Selection User De…" at bounding box center [634, 306] width 1268 height 613
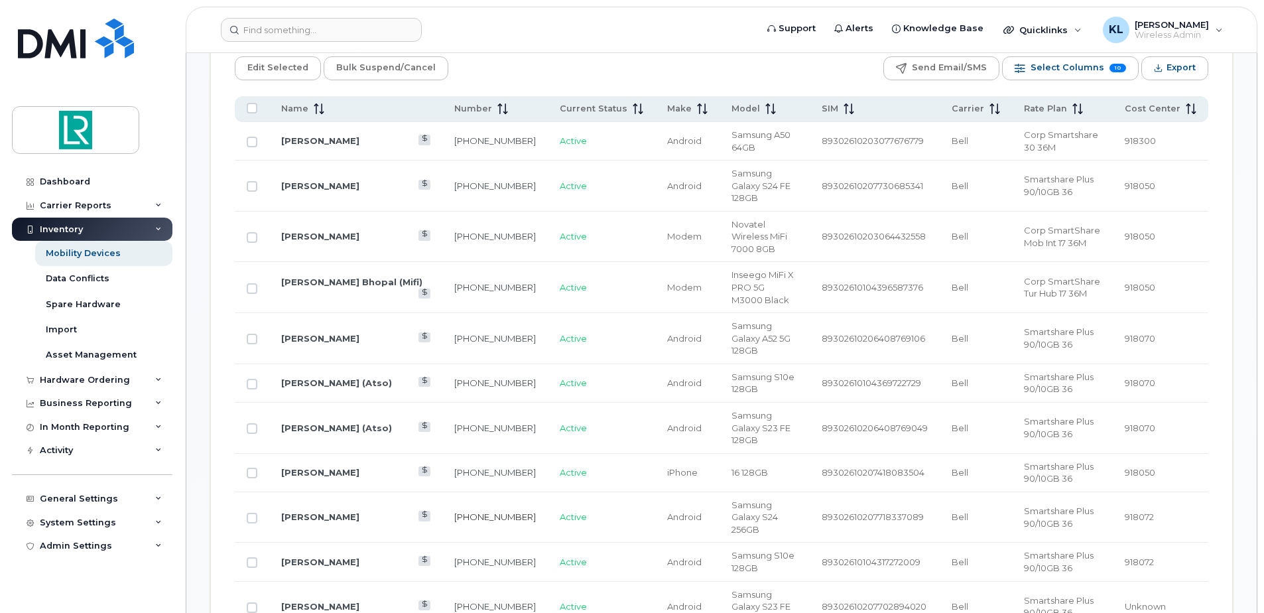
scroll to position [663, 0]
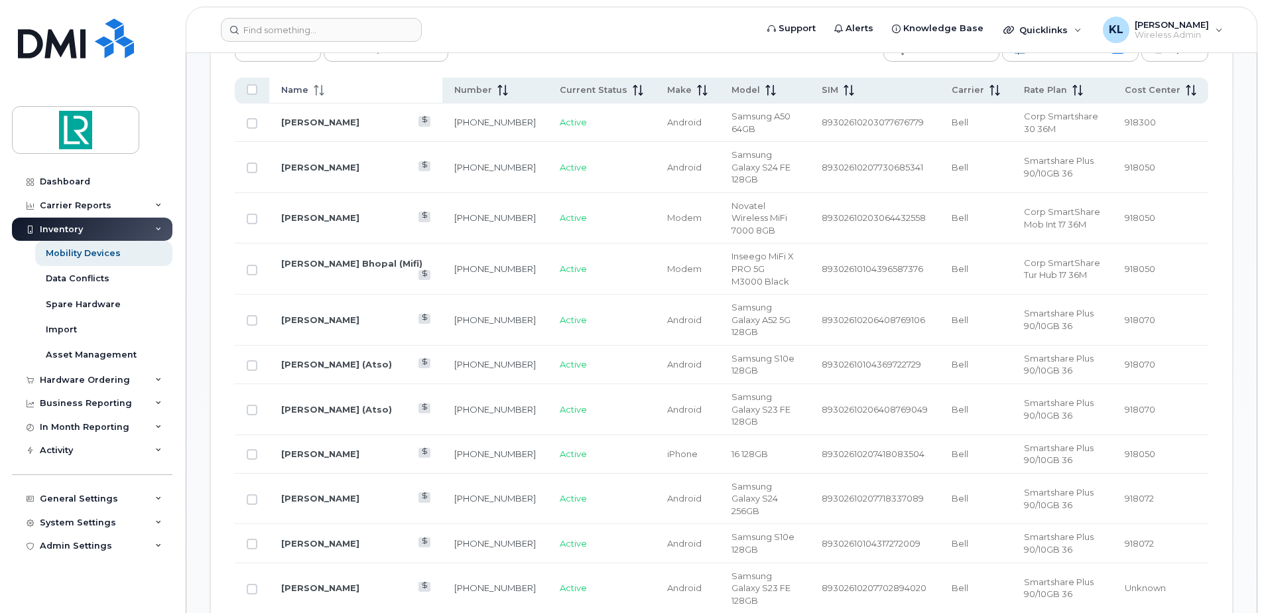
click at [331, 88] on div "Name" at bounding box center [355, 90] width 149 height 12
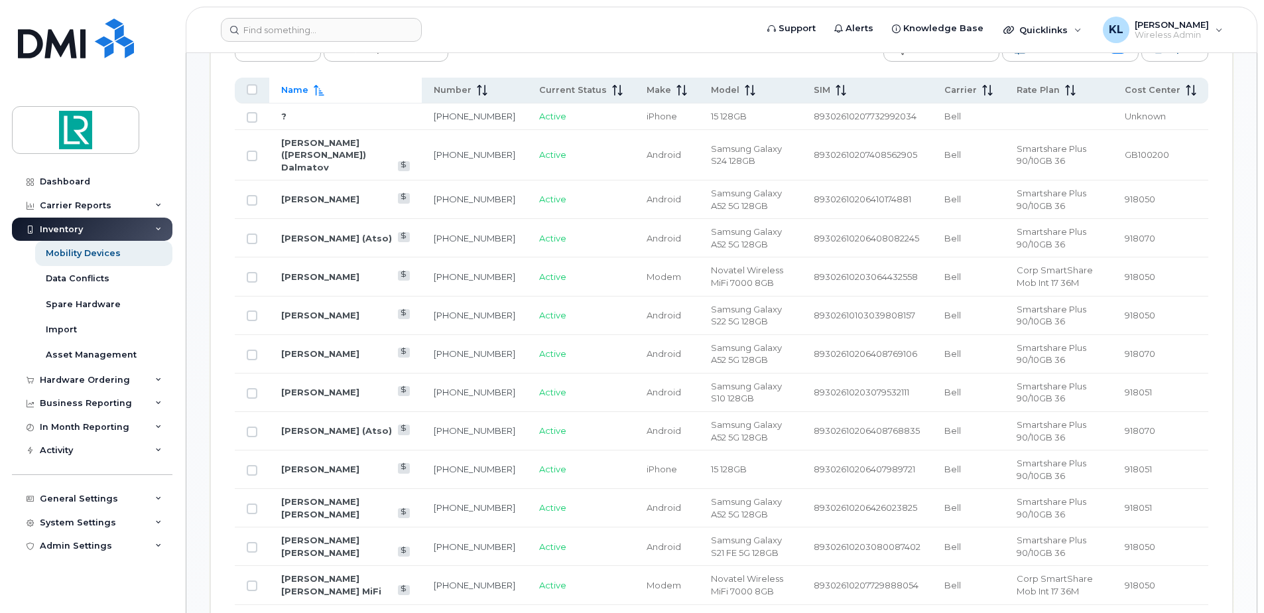
click at [335, 257] on td "[PERSON_NAME]" at bounding box center [345, 276] width 153 height 38
click at [322, 271] on link "[PERSON_NAME]" at bounding box center [320, 276] width 78 height 11
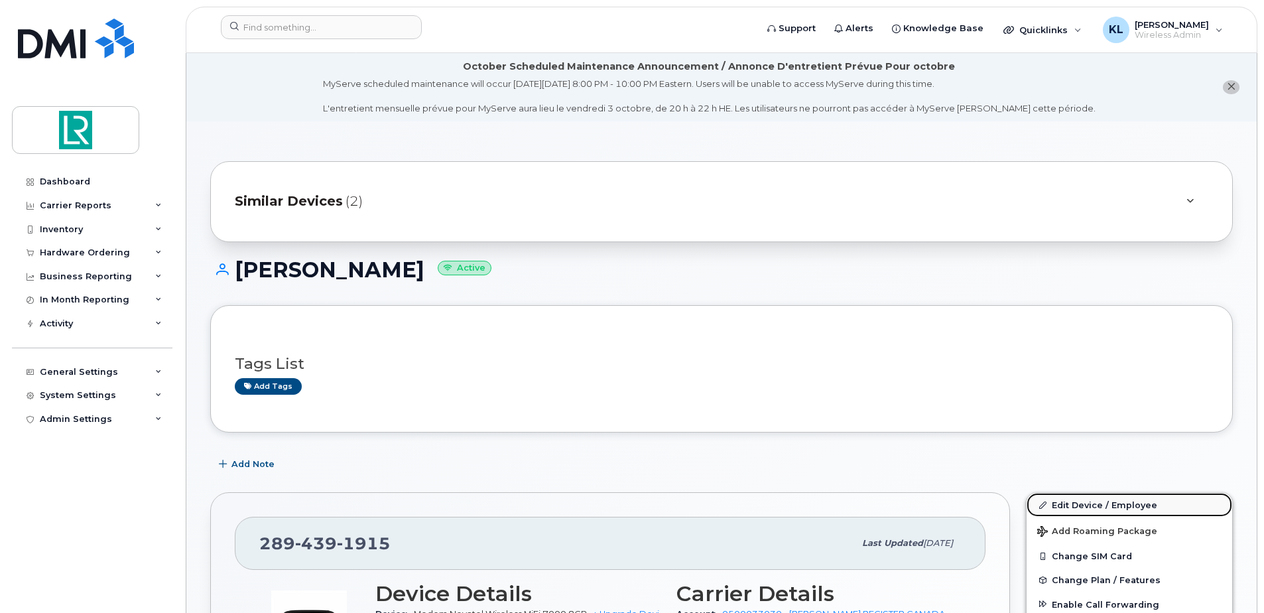
click at [1057, 497] on link "Edit Device / Employee" at bounding box center [1130, 505] width 206 height 24
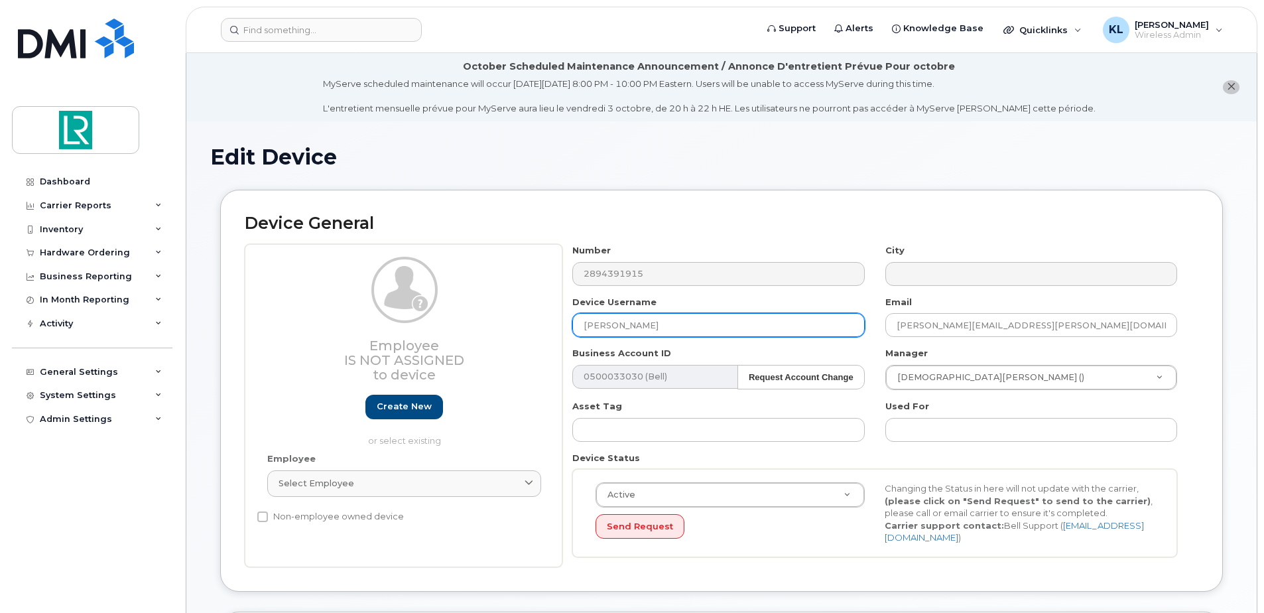
click at [682, 332] on input "[PERSON_NAME]" at bounding box center [719, 325] width 292 height 24
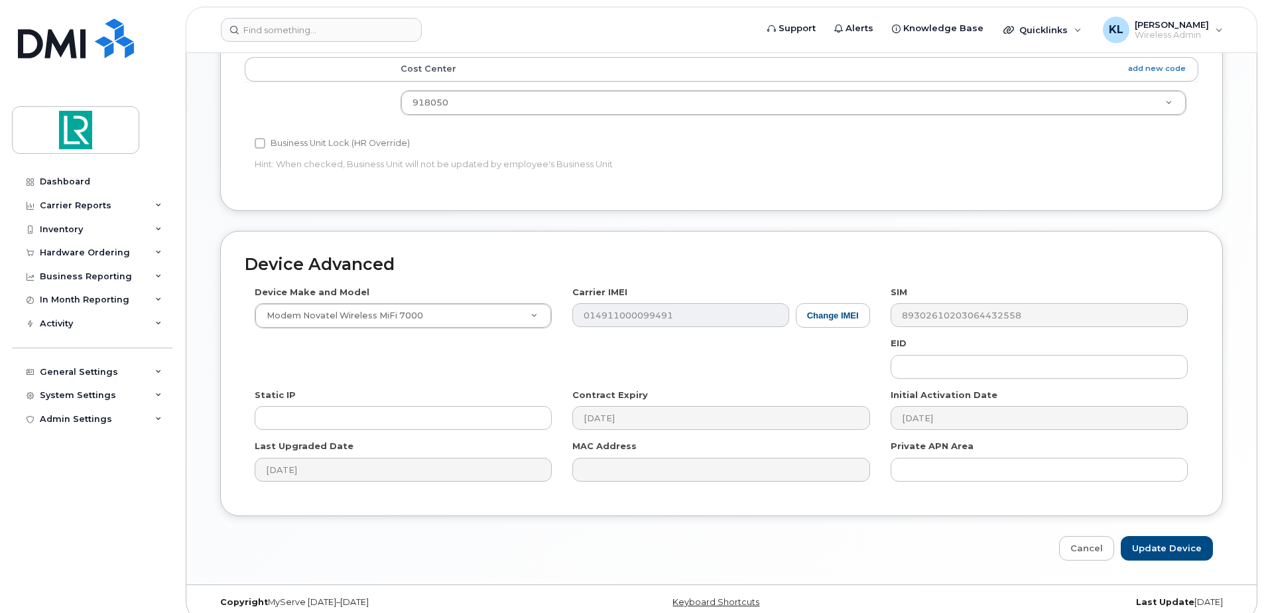
scroll to position [623, 0]
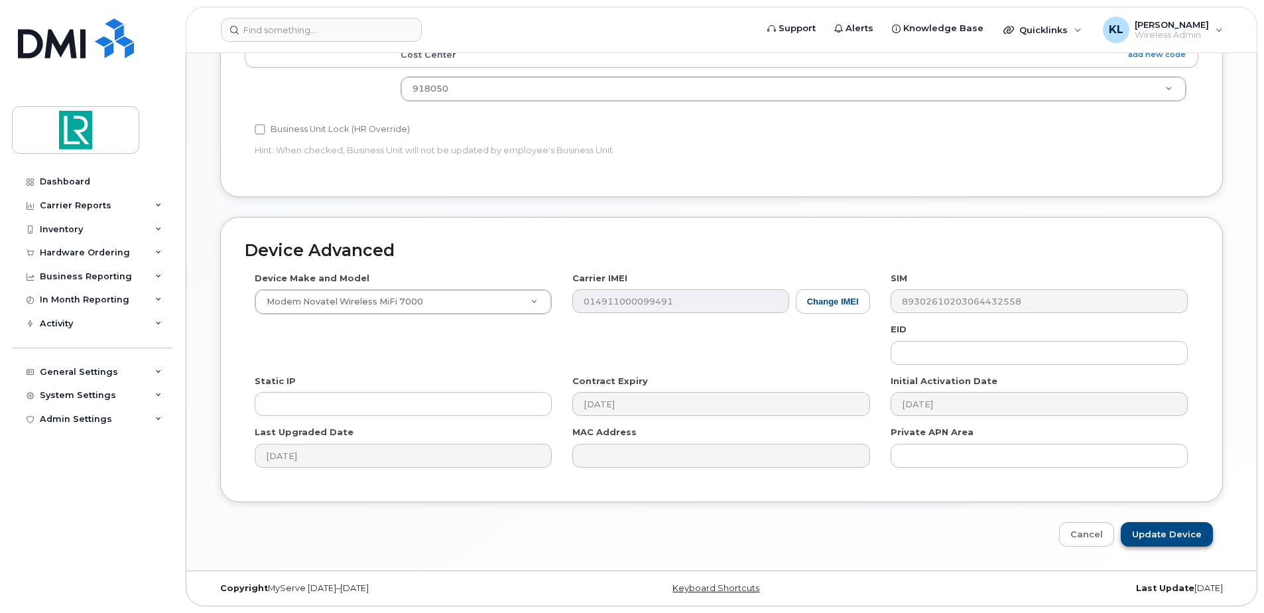
type input "[PERSON_NAME] (MiFi)"
click at [1158, 537] on input "Update Device" at bounding box center [1167, 534] width 92 height 25
type input "Saving..."
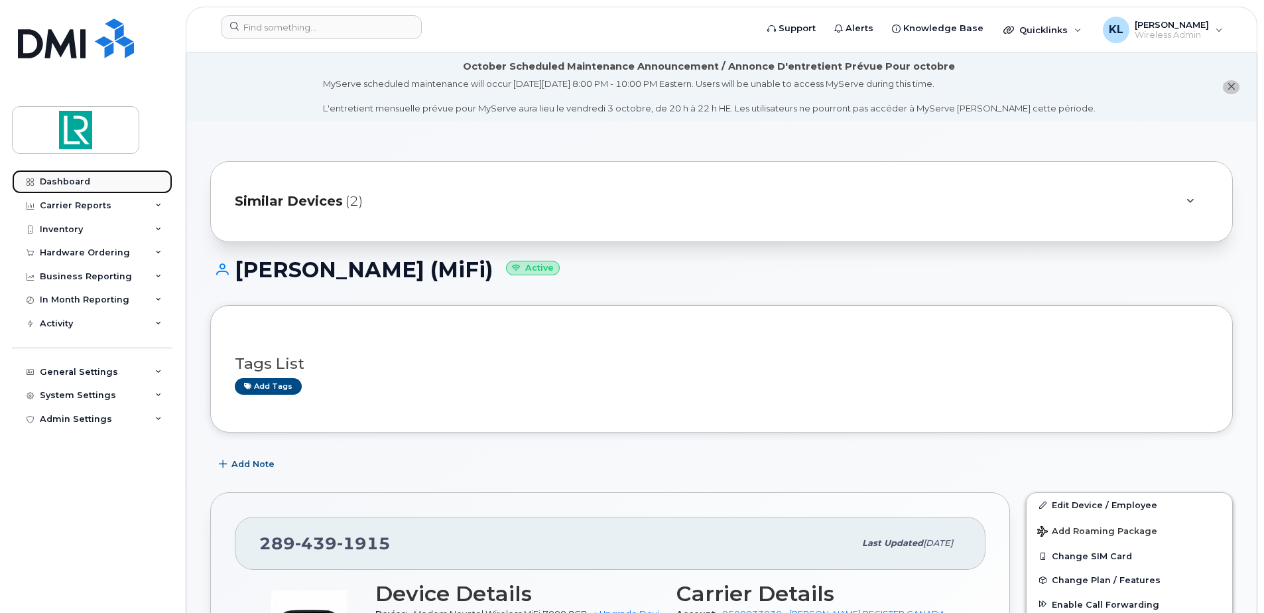
click at [66, 183] on div "Dashboard" at bounding box center [65, 181] width 50 height 11
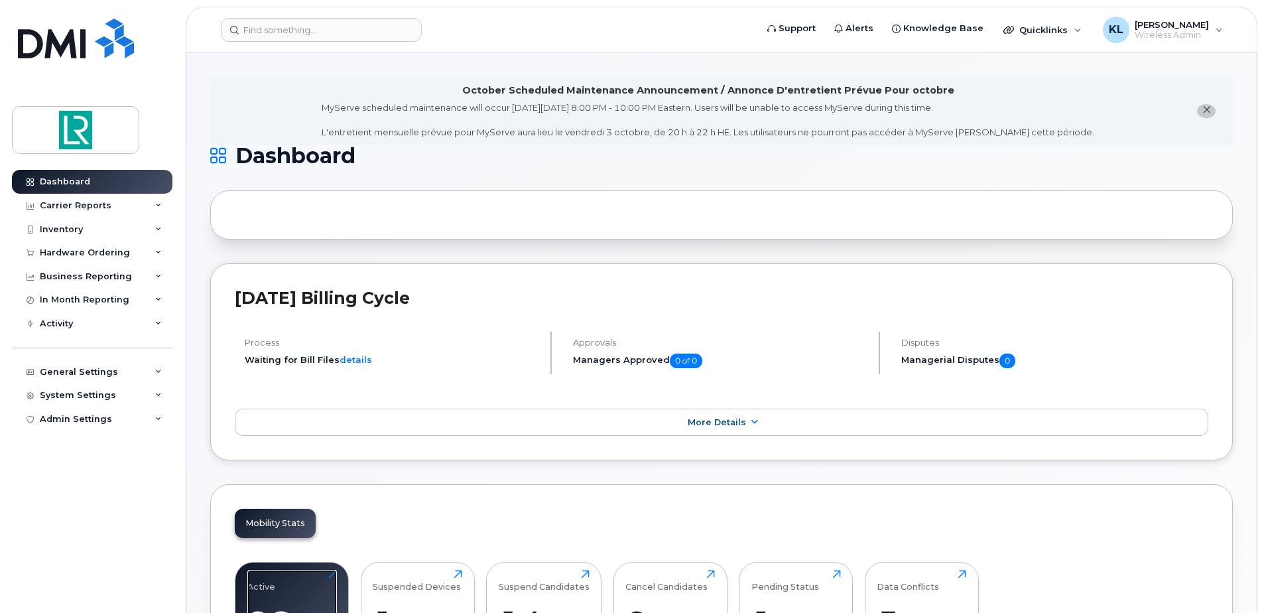
click at [306, 571] on div "Active 98 Click to view more" at bounding box center [292, 612] width 90 height 85
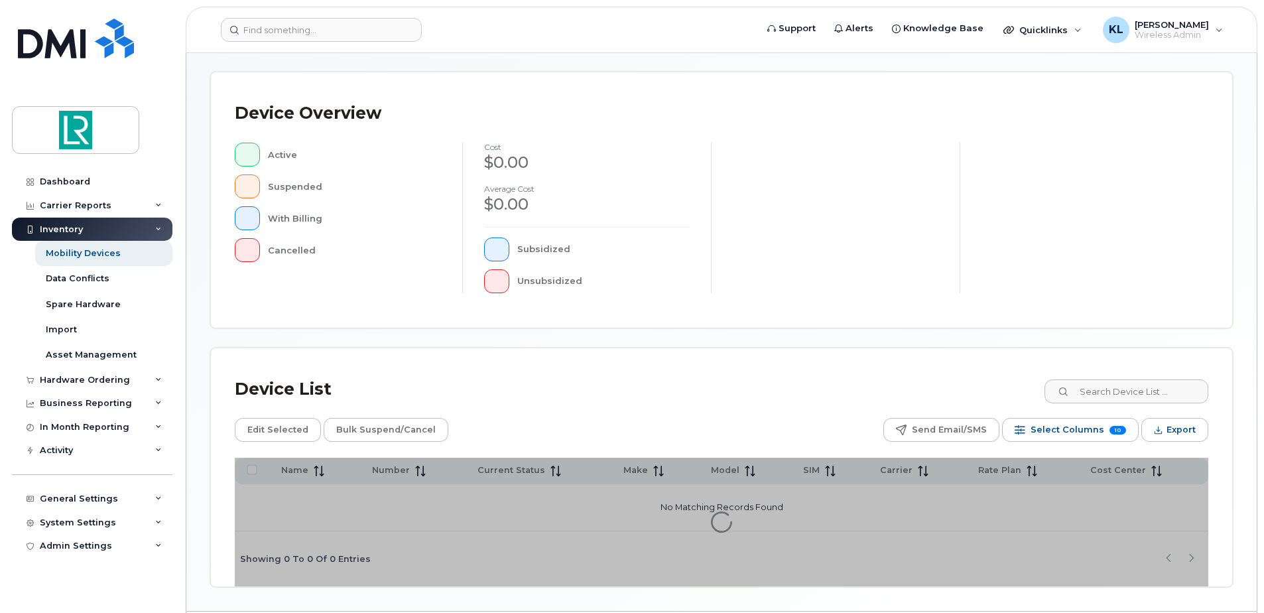
scroll to position [299, 0]
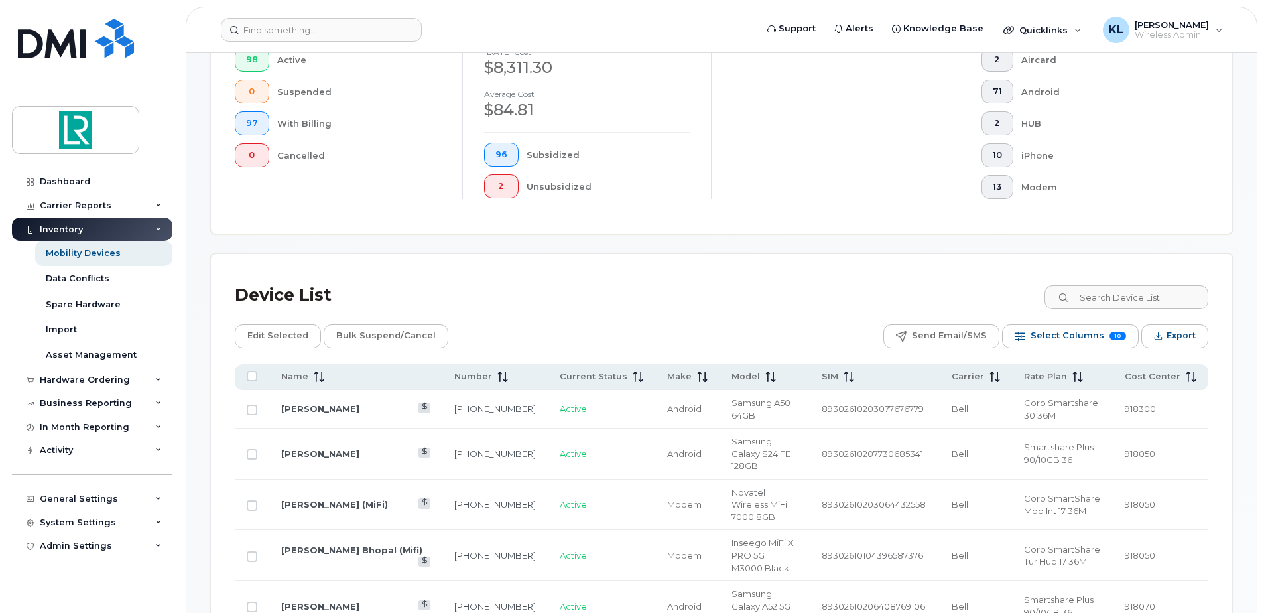
scroll to position [432, 0]
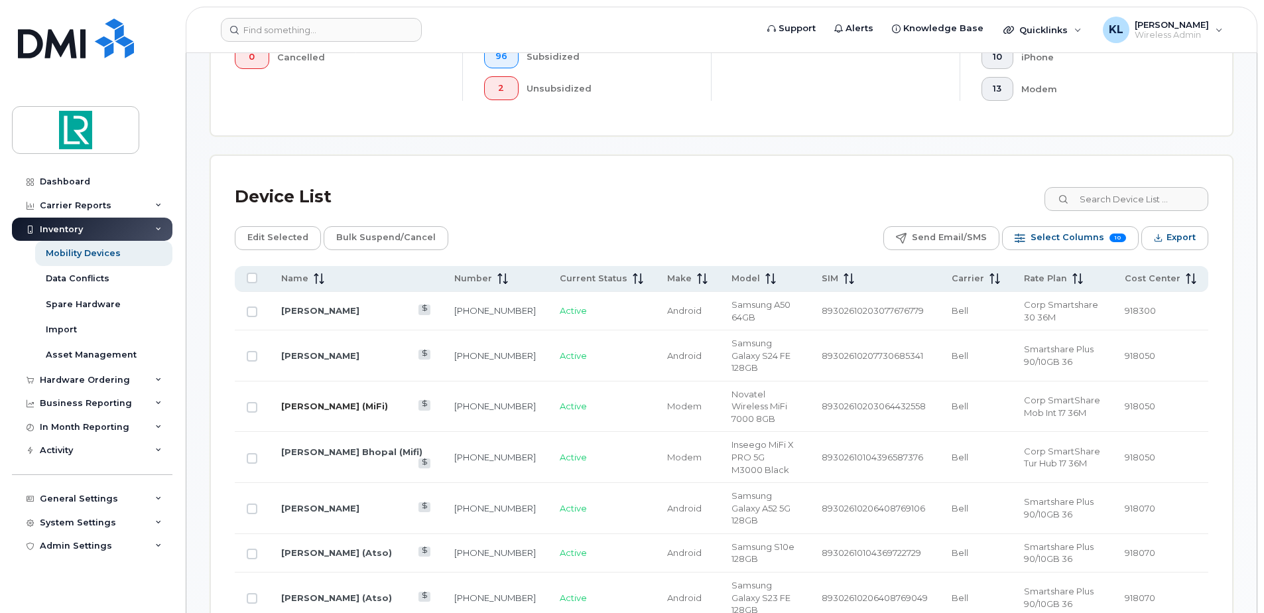
scroll to position [498, 0]
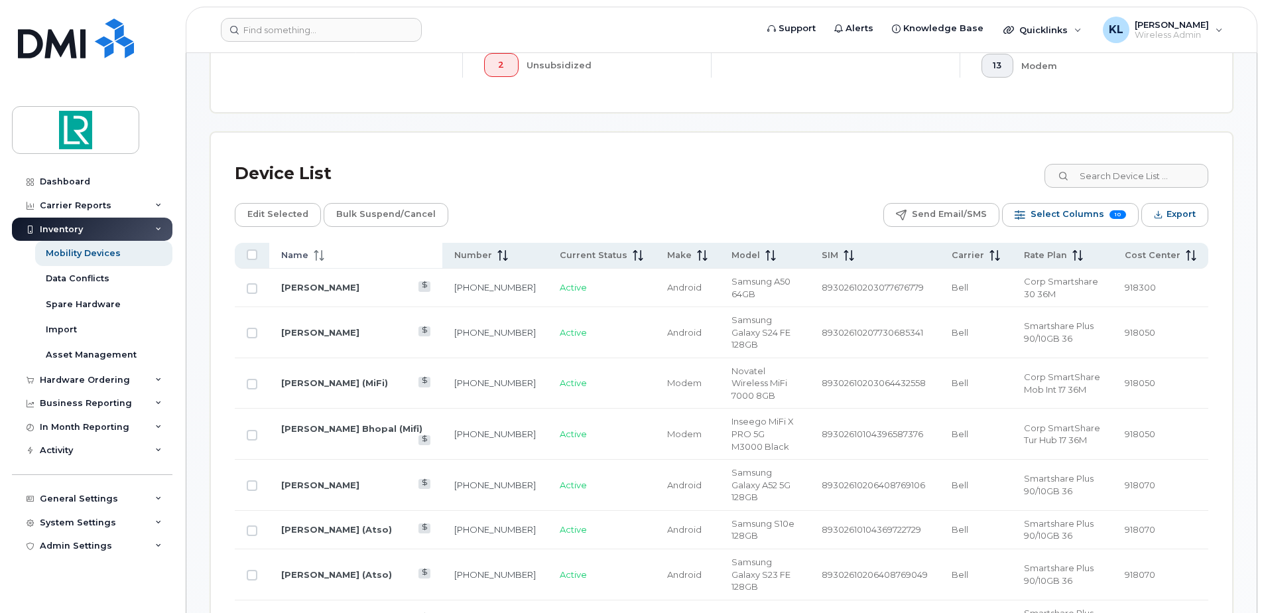
click at [345, 257] on div "Name" at bounding box center [355, 255] width 149 height 12
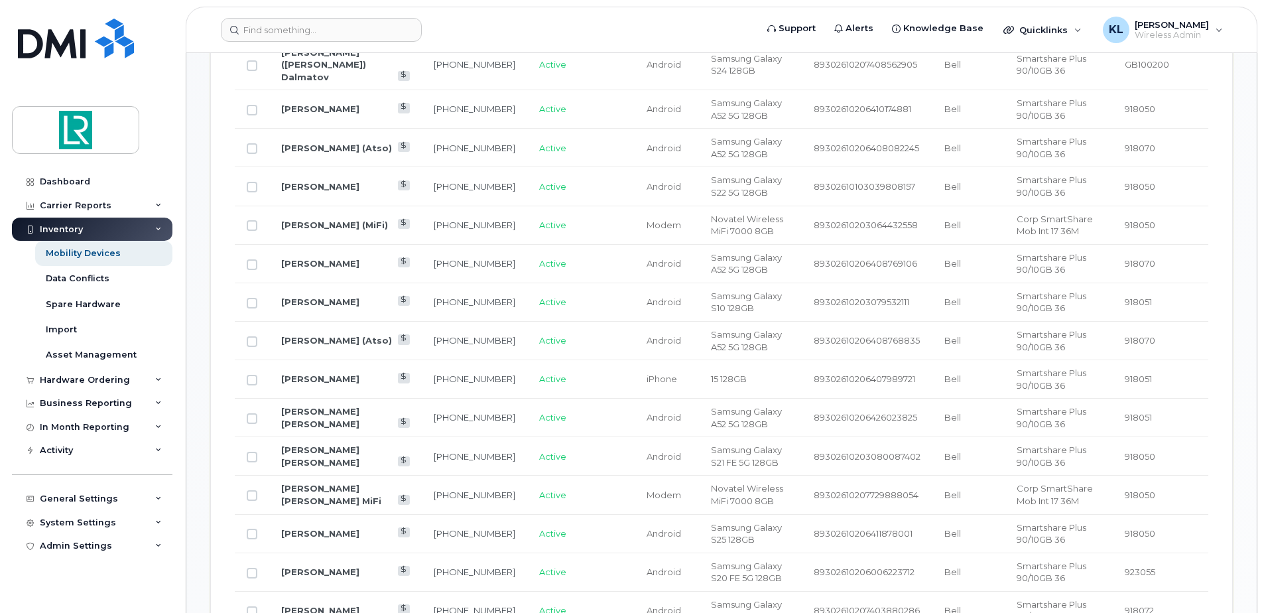
scroll to position [764, 0]
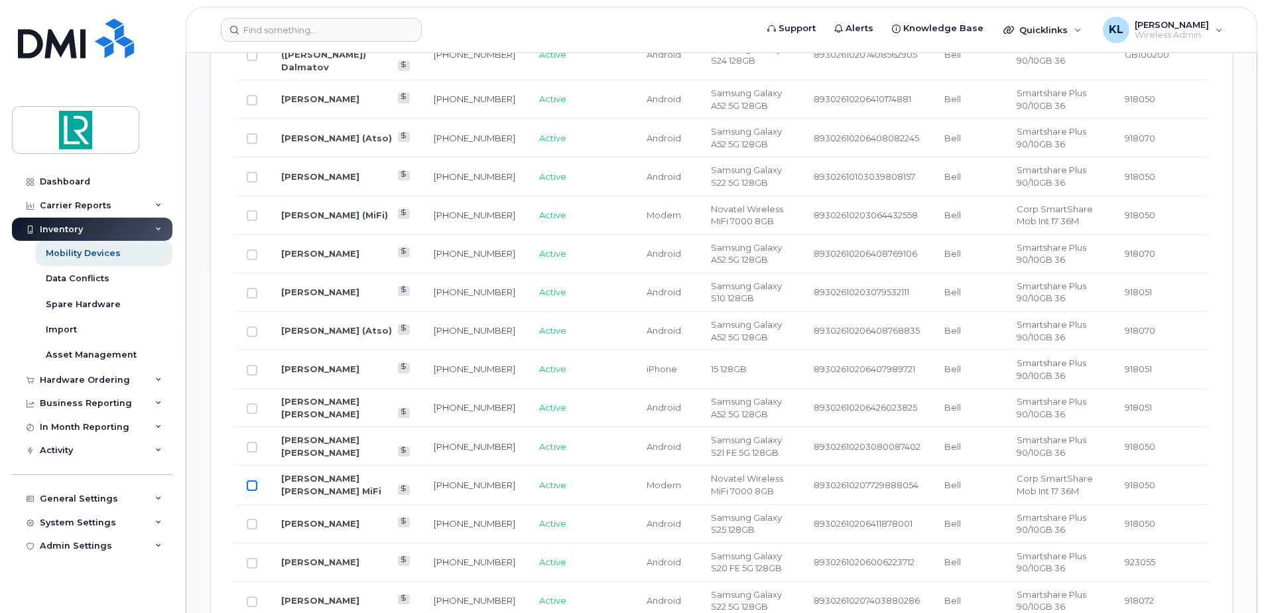
click at [251, 480] on input "Row Unselected" at bounding box center [252, 485] width 11 height 11
checkbox input "true"
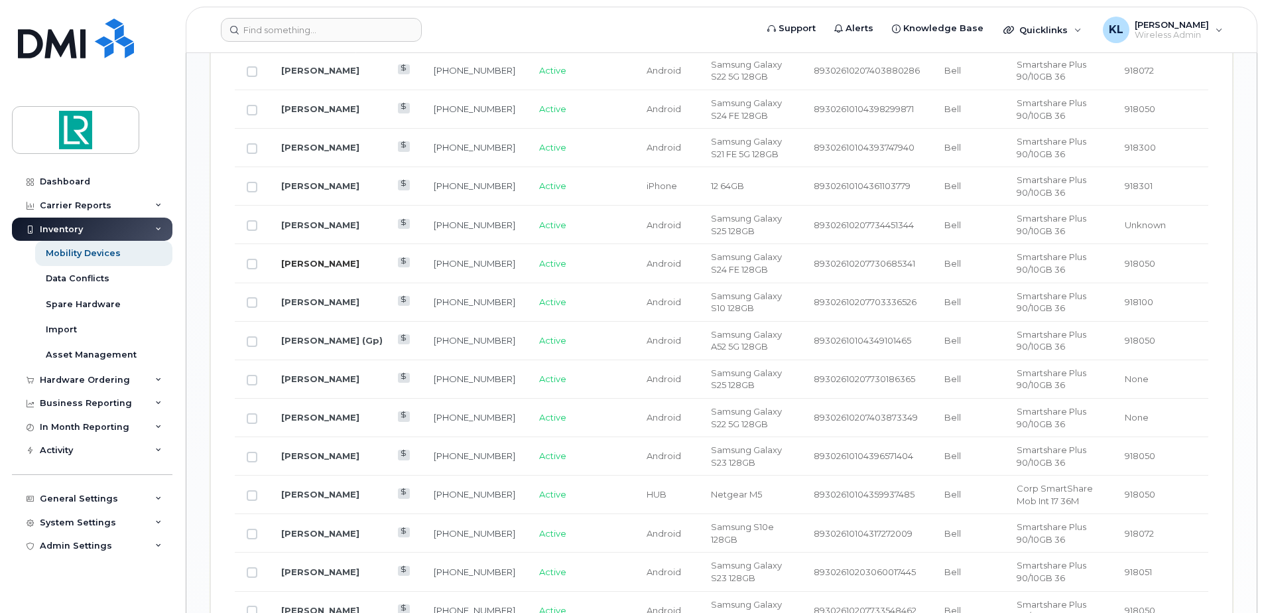
scroll to position [1294, 0]
click at [252, 490] on input "Row Unselected" at bounding box center [252, 495] width 11 height 11
checkbox input "true"
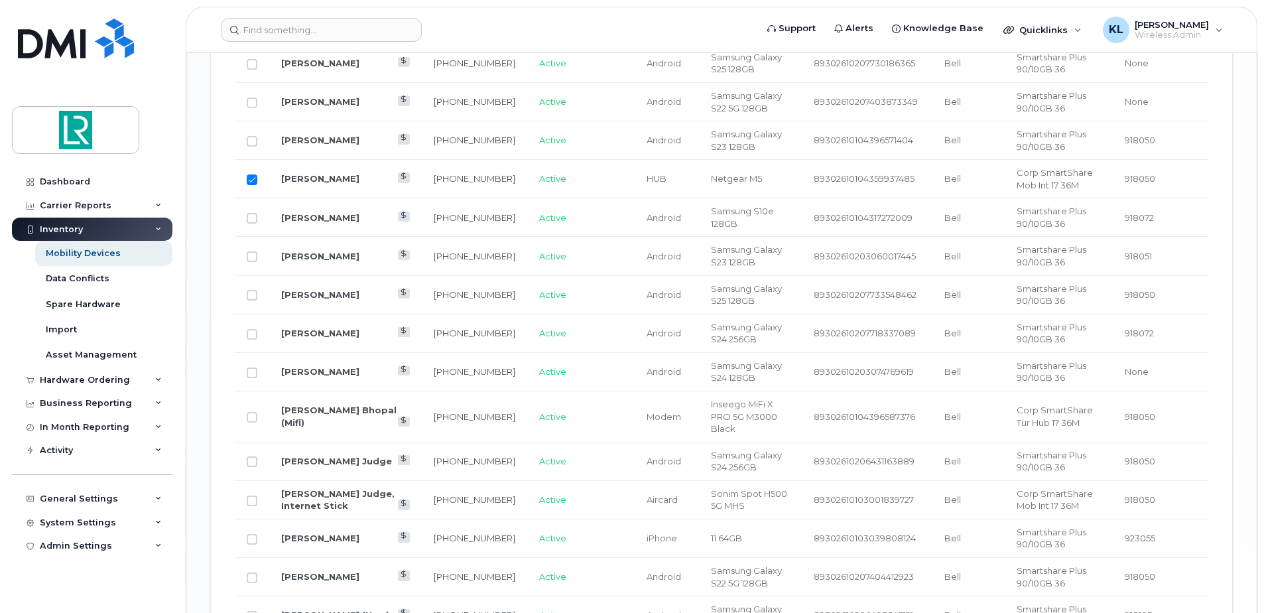
scroll to position [1626, 0]
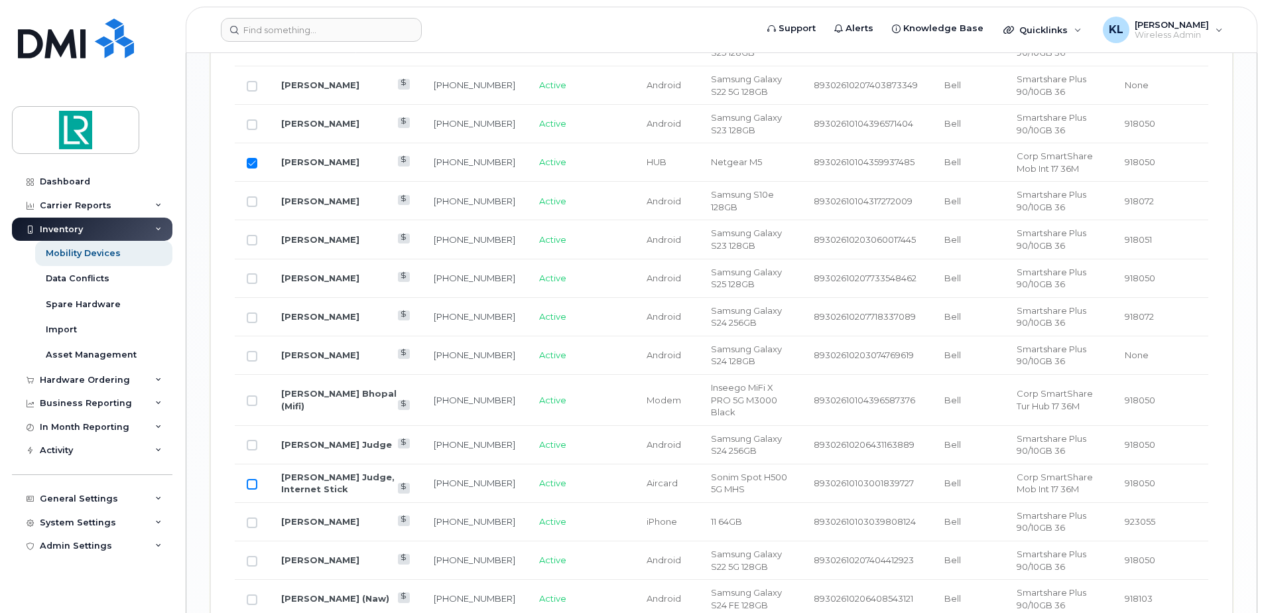
click at [255, 479] on input "Row Unselected" at bounding box center [252, 484] width 11 height 11
checkbox input "true"
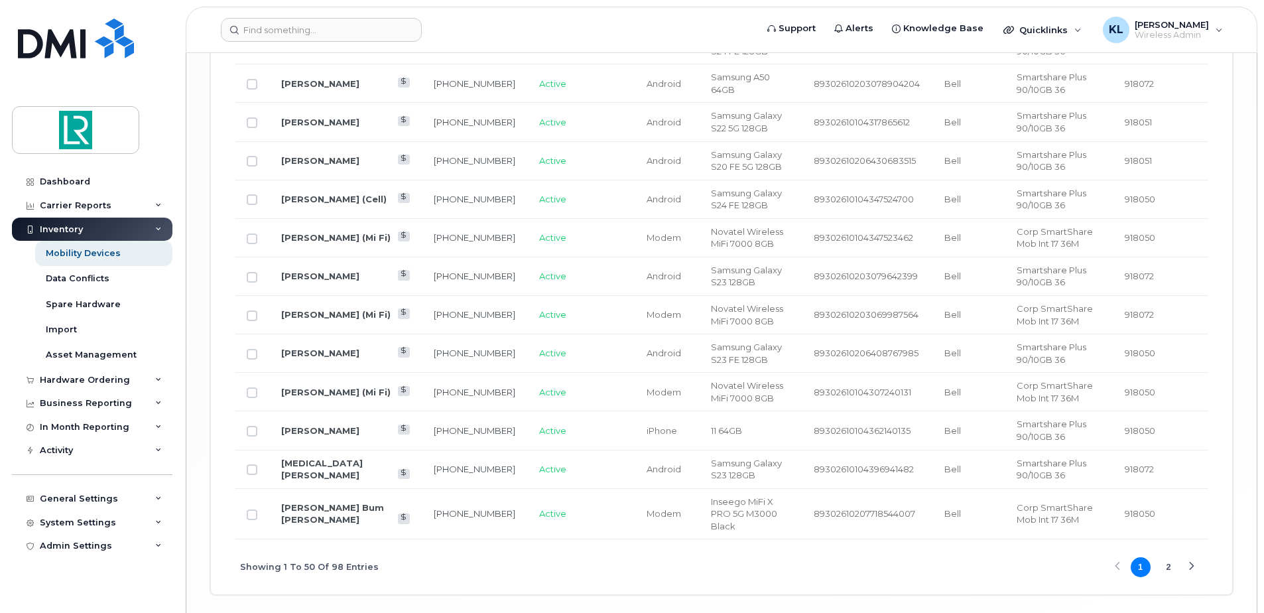
scroll to position [2191, 0]
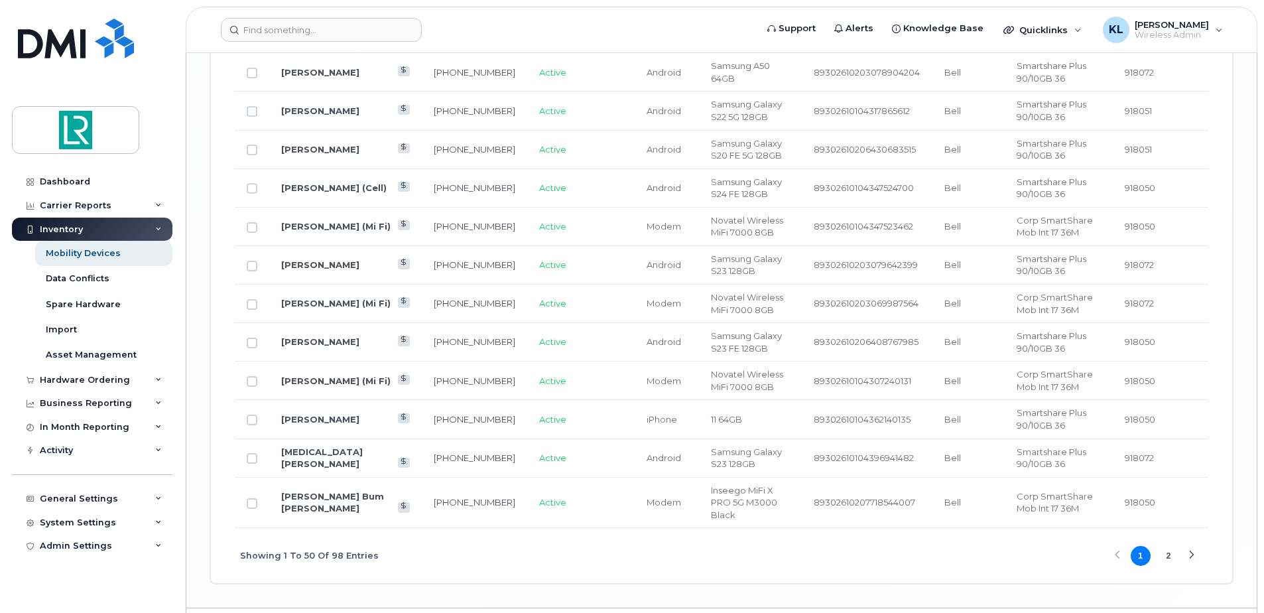
click at [1174, 546] on button "2" at bounding box center [1169, 556] width 20 height 20
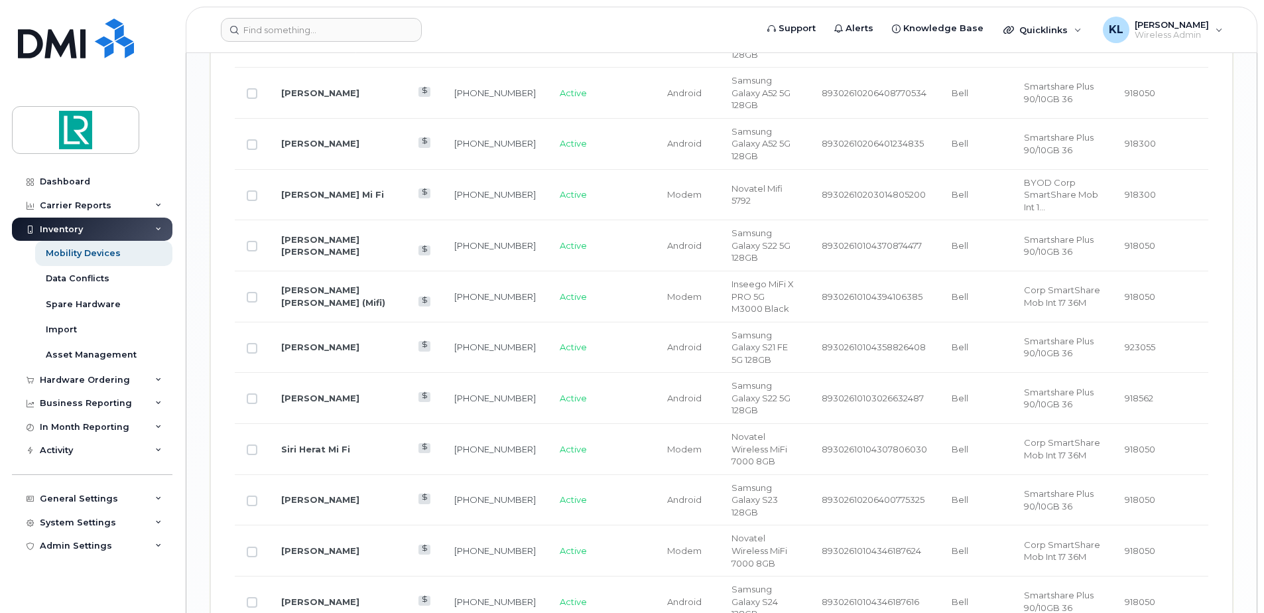
scroll to position [1862, 0]
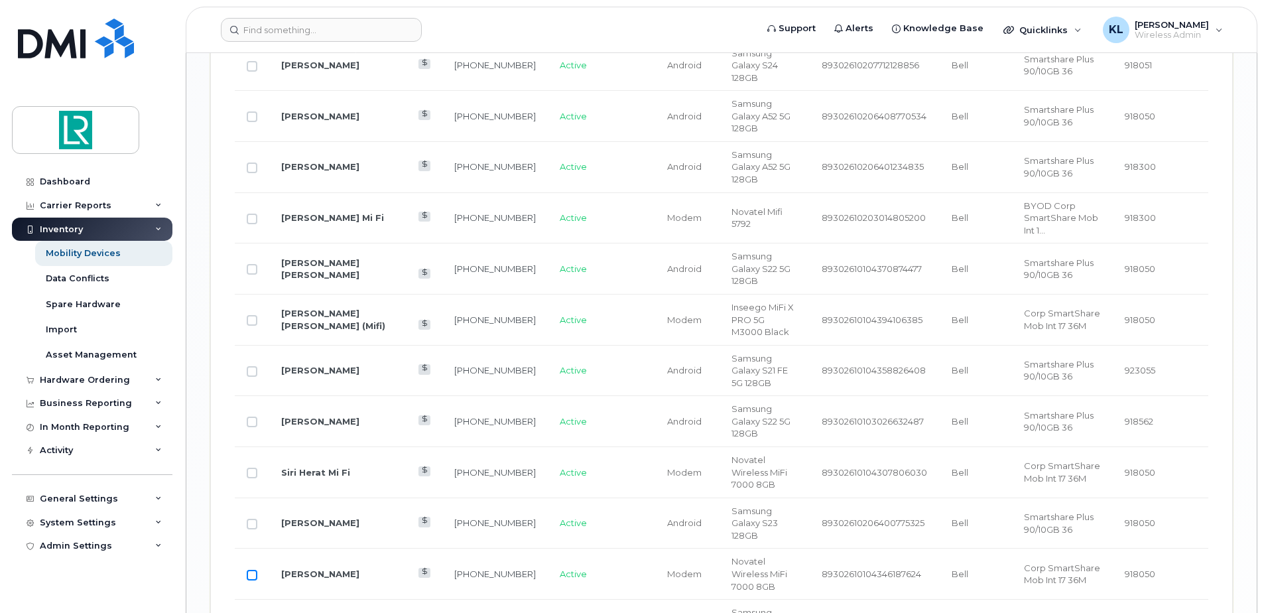
click at [249, 570] on input "Row Unselected" at bounding box center [252, 575] width 11 height 11
checkbox input "true"
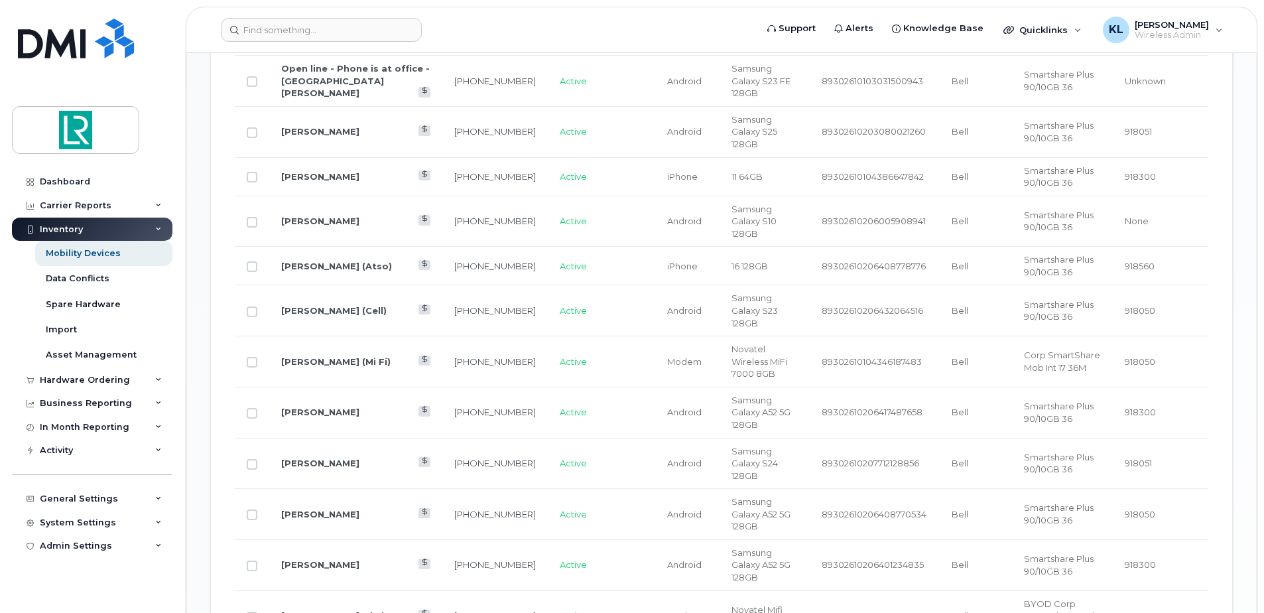
scroll to position [1397, 0]
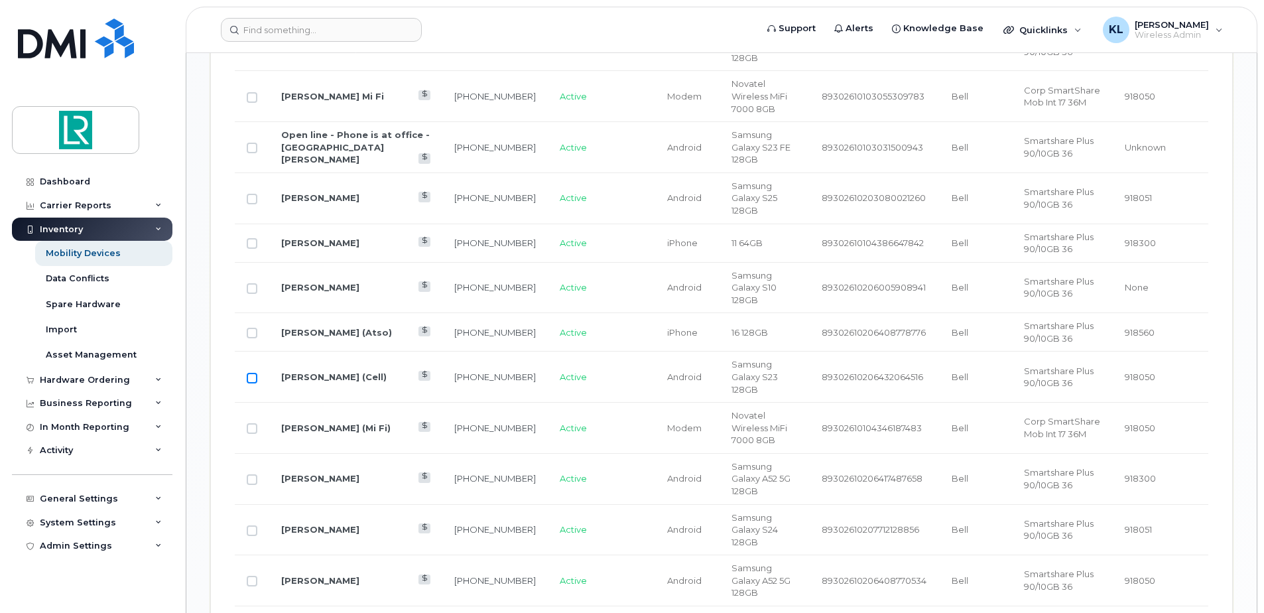
click at [252, 373] on input "Row Unselected" at bounding box center [252, 378] width 11 height 11
checkbox input "true"
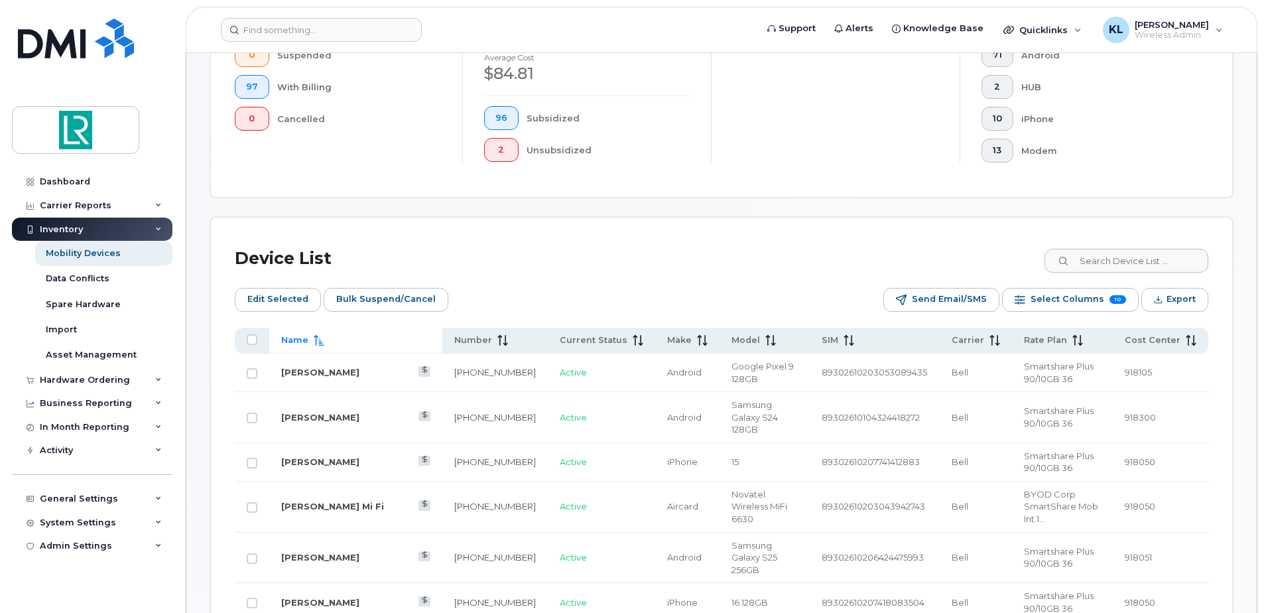
scroll to position [402, 0]
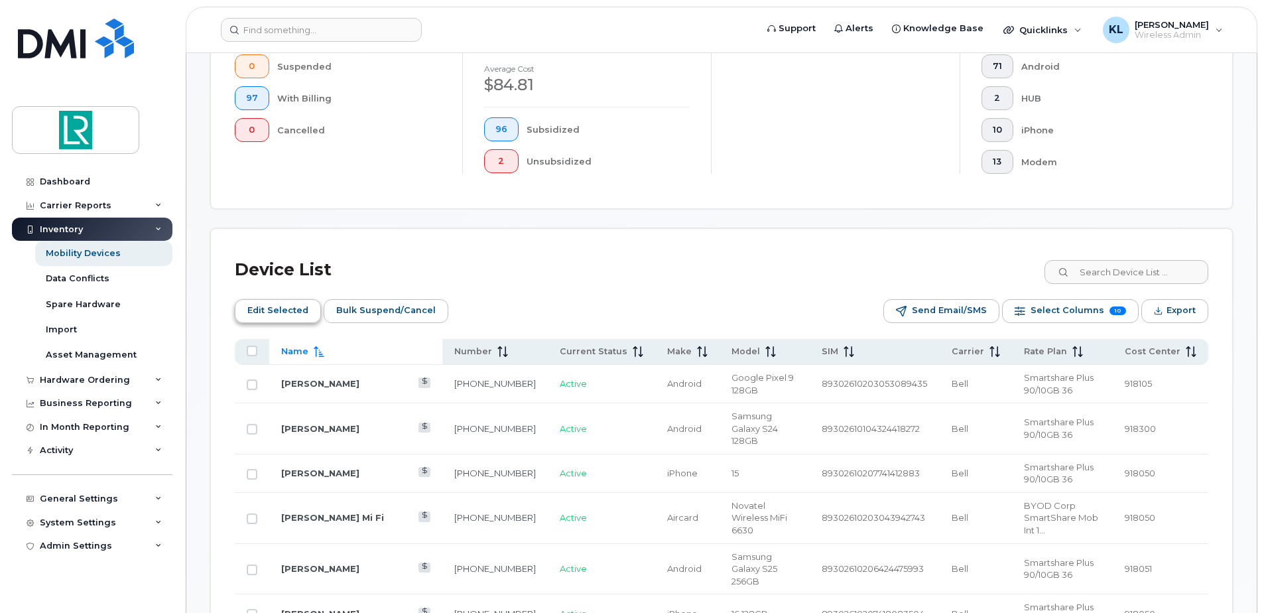
click at [283, 316] on span "Edit Selected" at bounding box center [277, 311] width 61 height 20
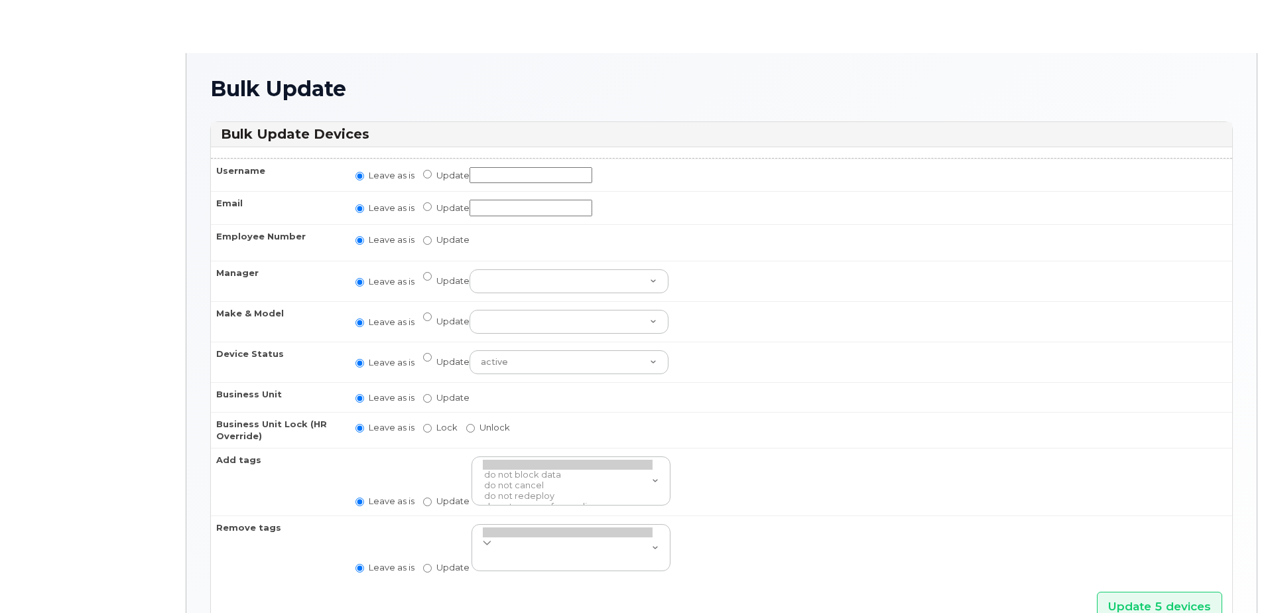
radio input "true"
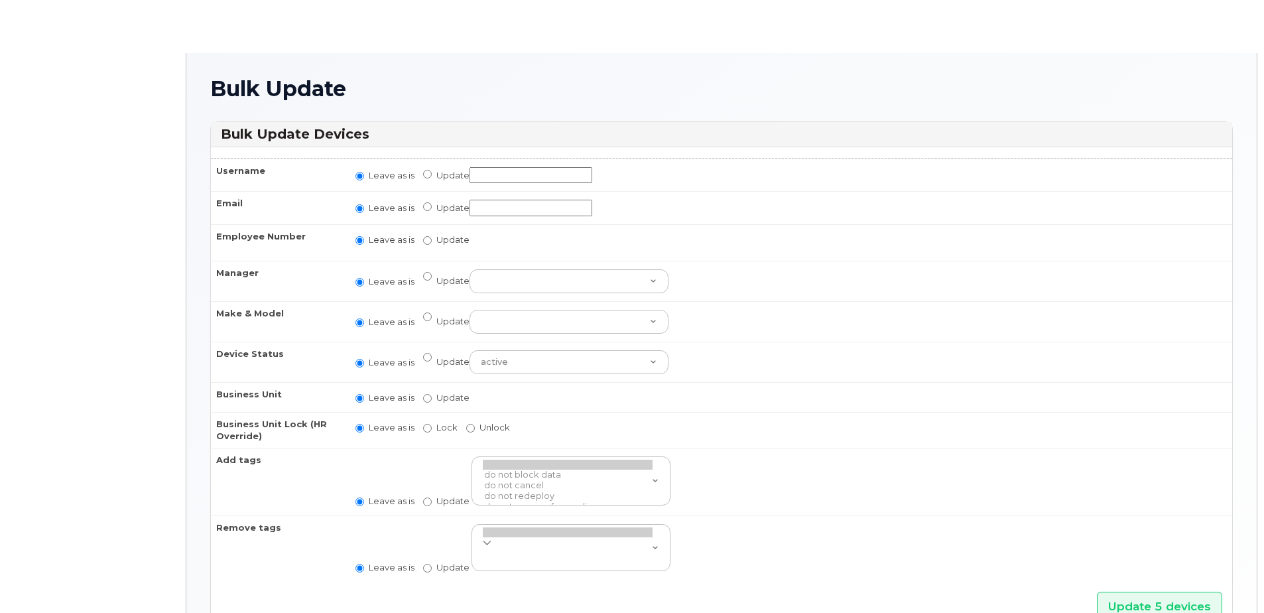
radio input "true"
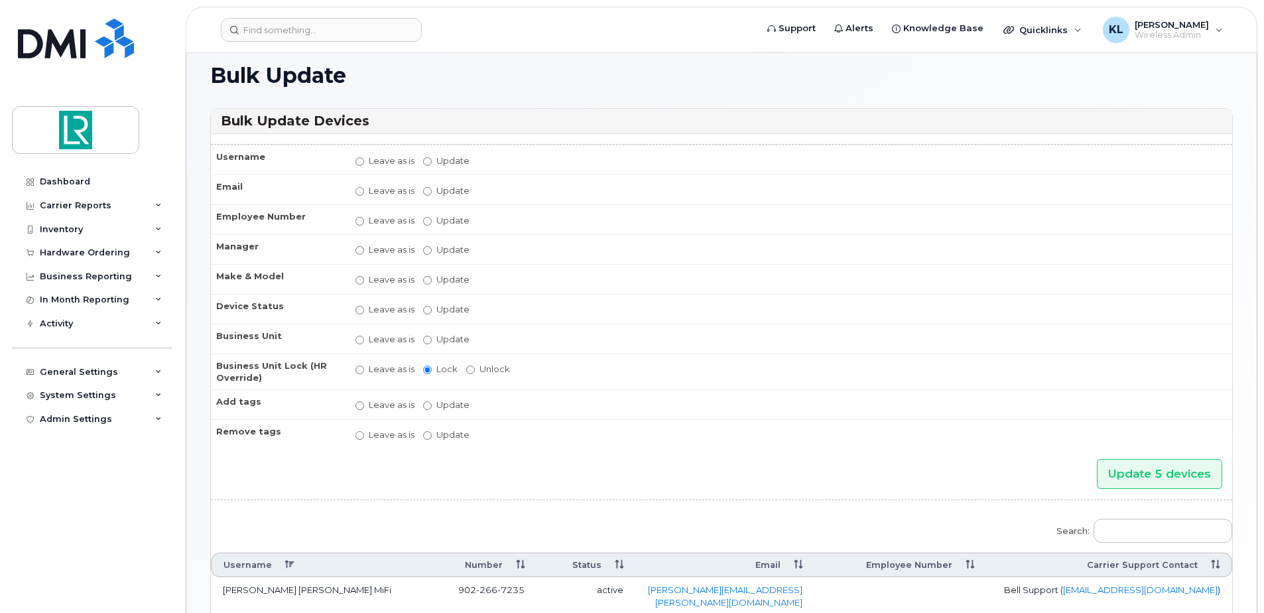
scroll to position [66, 0]
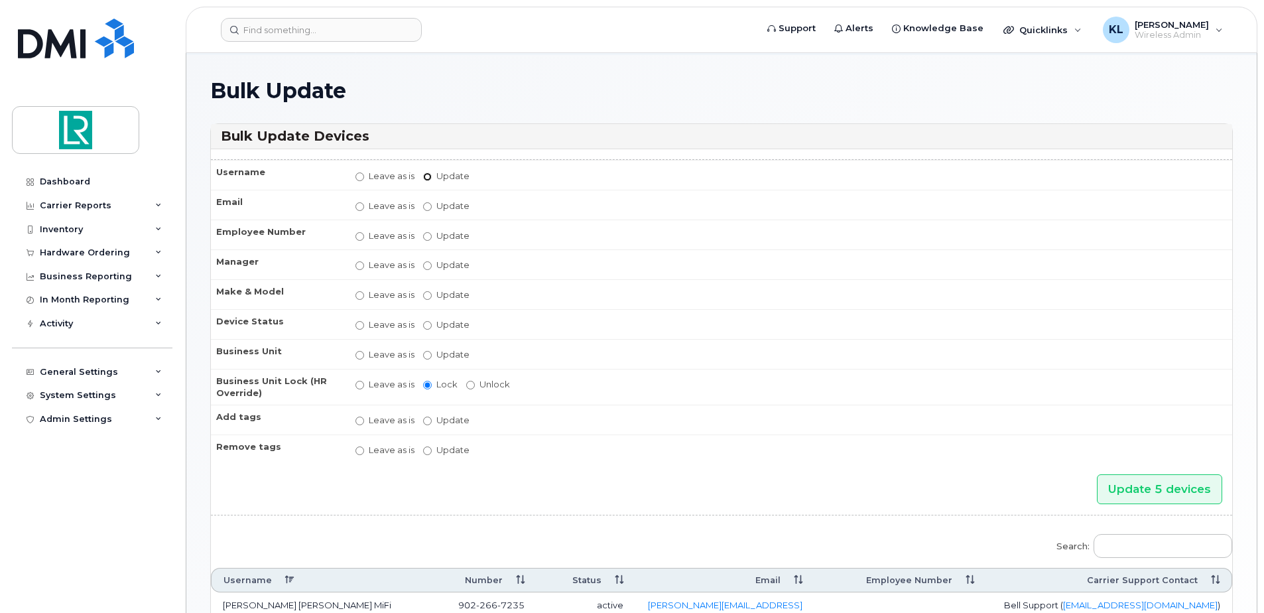
click at [427, 176] on input "Update" at bounding box center [427, 176] width 9 height 9
radio input "true"
radio input "false"
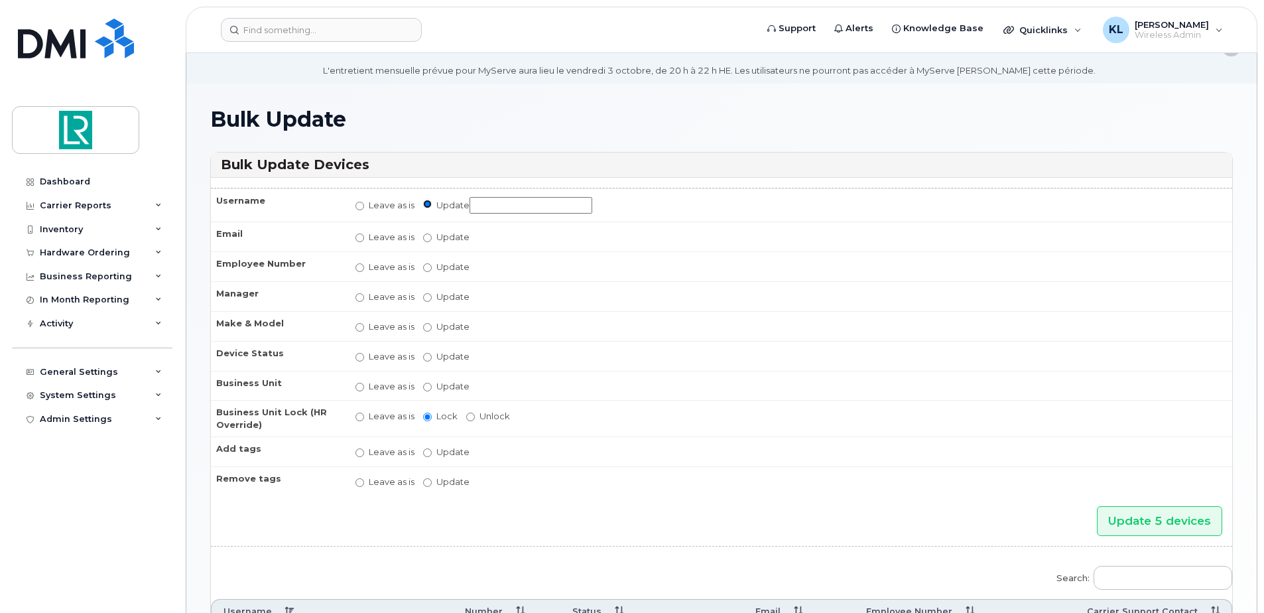
scroll to position [34, 0]
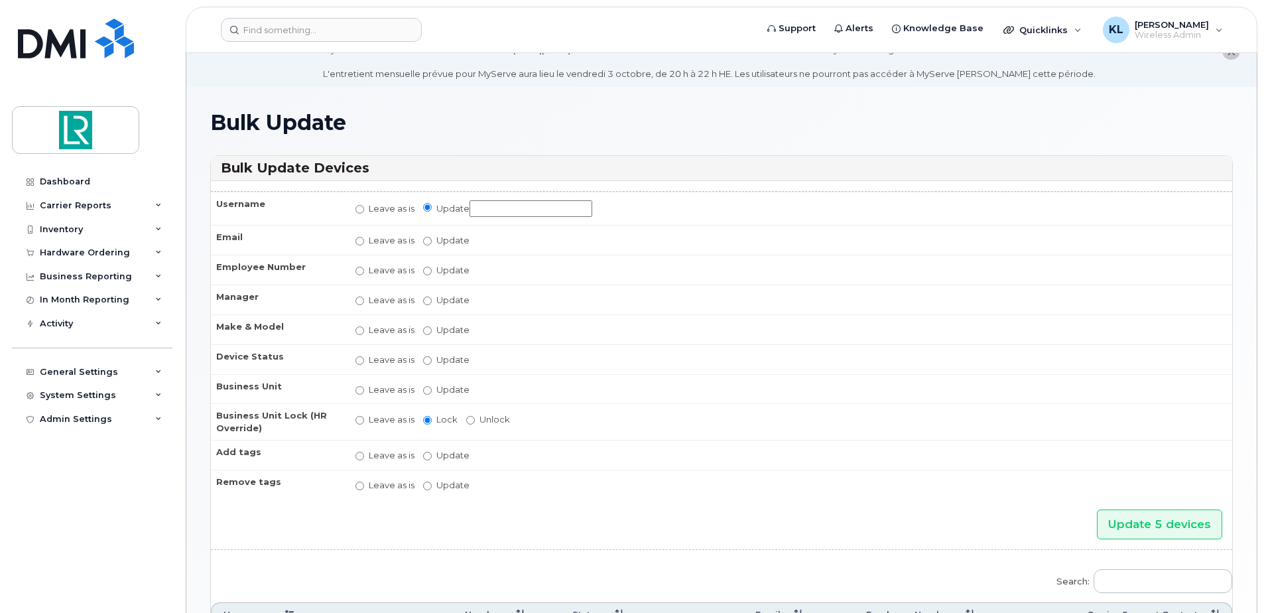
click at [533, 216] on input "Update" at bounding box center [531, 208] width 123 height 17
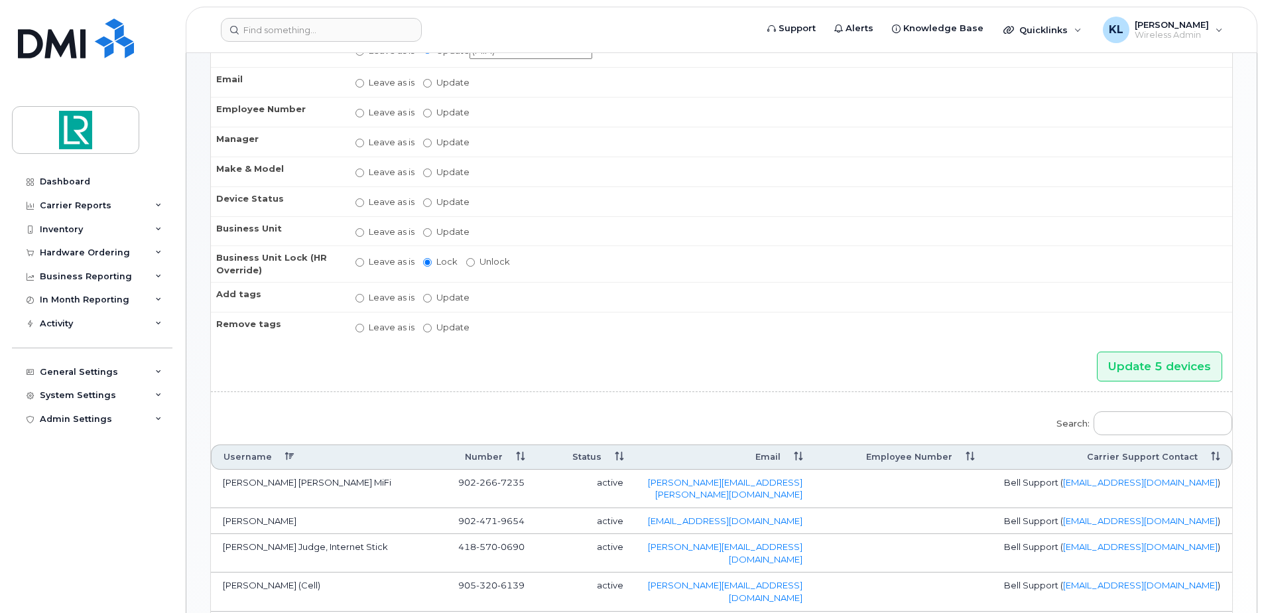
scroll to position [199, 0]
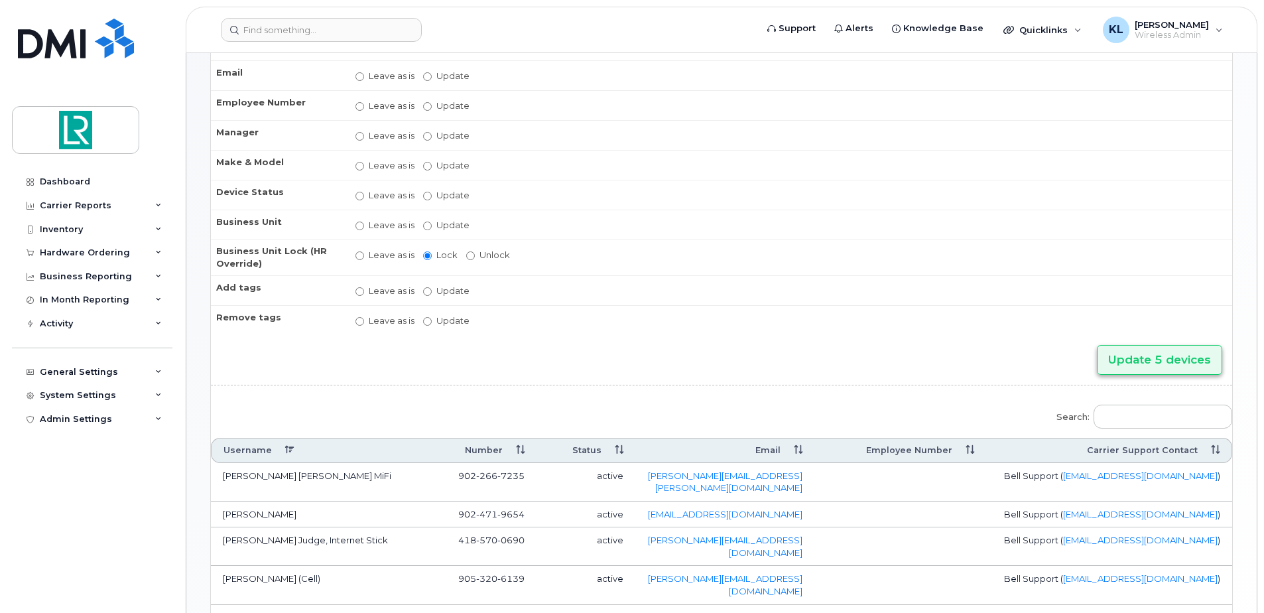
type input "(MiFi)"
click at [1186, 361] on input "Update 5 devices" at bounding box center [1159, 360] width 125 height 30
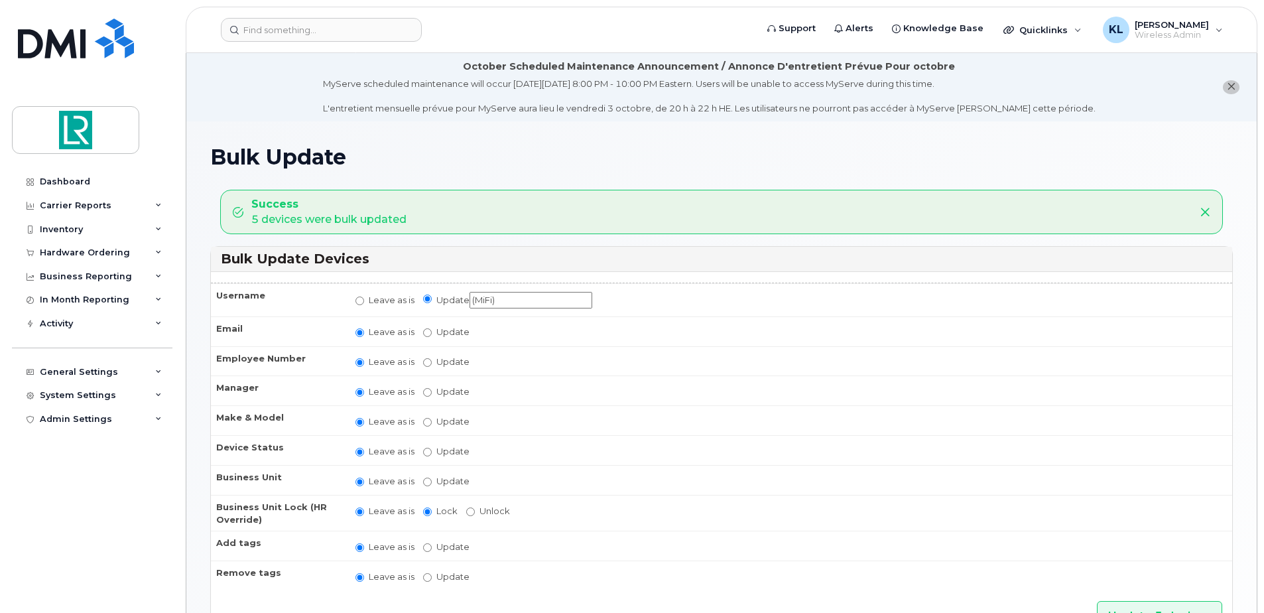
click at [353, 303] on td "Leave as is Update (MiFi)" at bounding box center [788, 299] width 889 height 33
click at [361, 301] on input "Leave as is" at bounding box center [360, 301] width 9 height 9
radio input "true"
radio input "false"
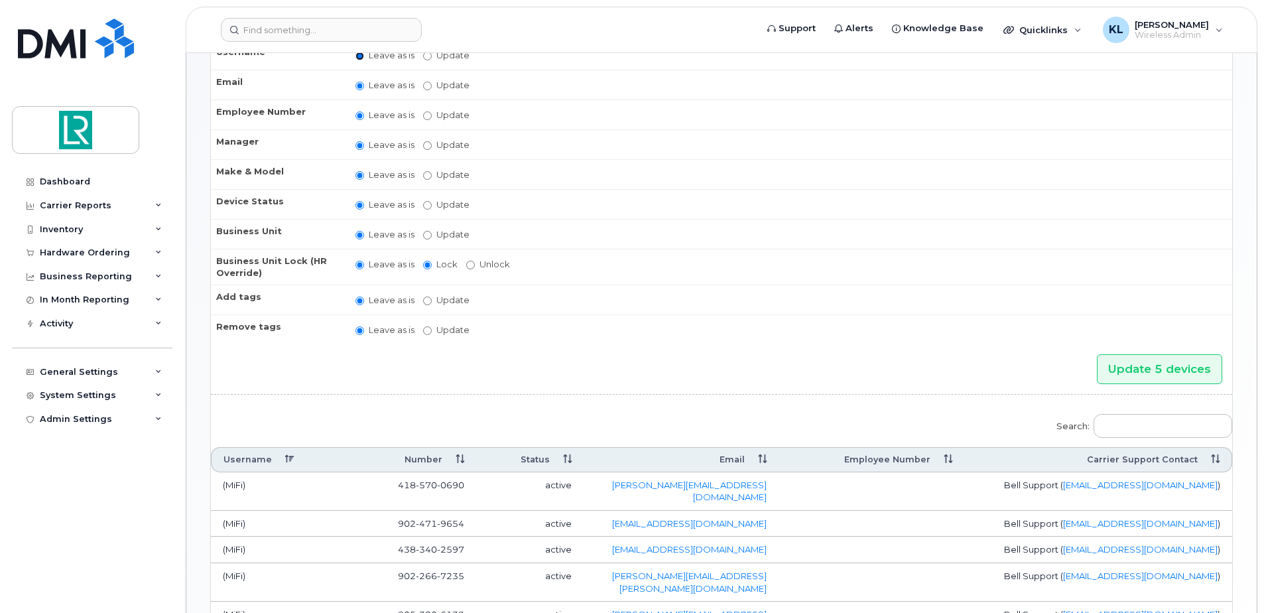
scroll to position [265, 0]
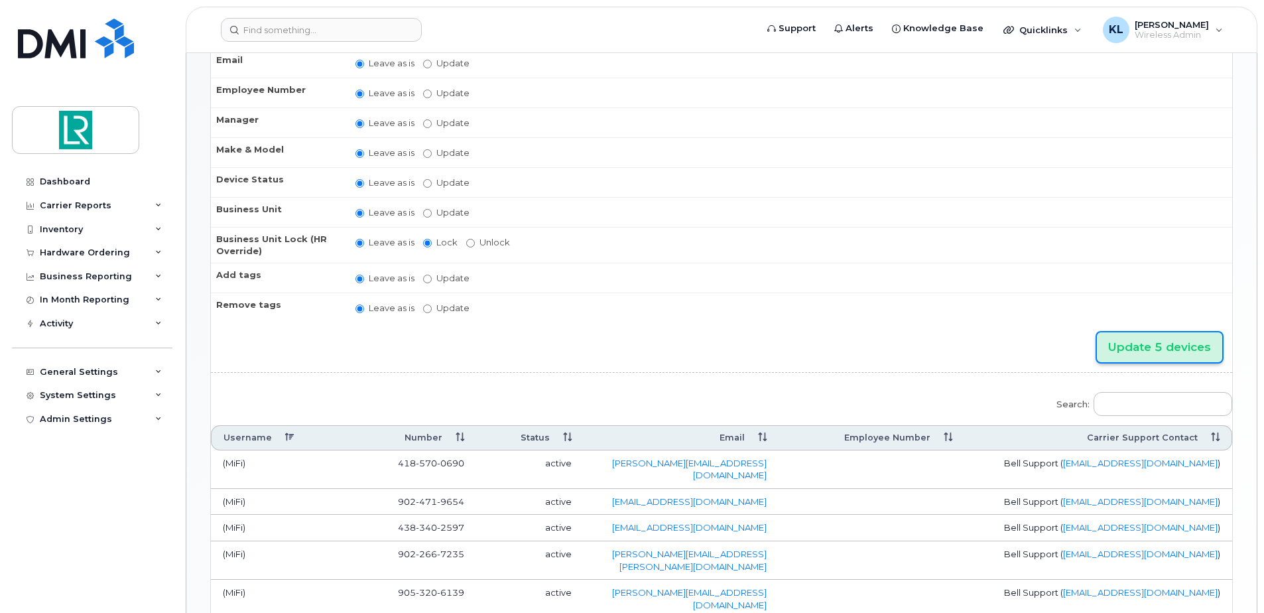
click at [1184, 344] on input "Update 5 devices" at bounding box center [1159, 347] width 125 height 30
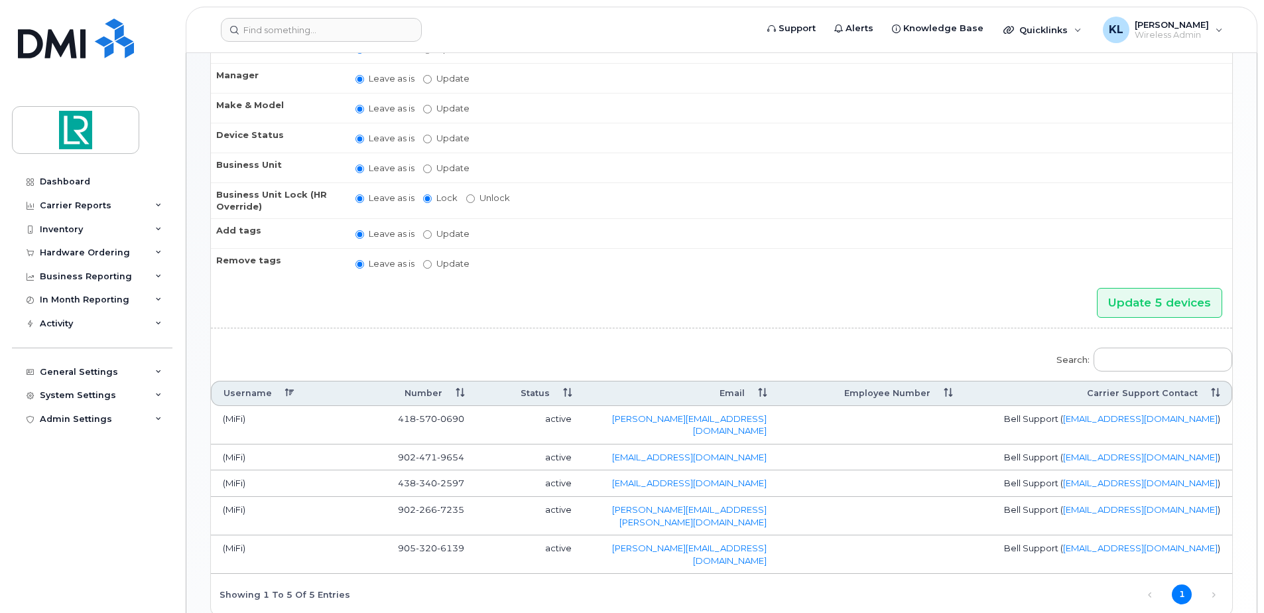
scroll to position [332, 0]
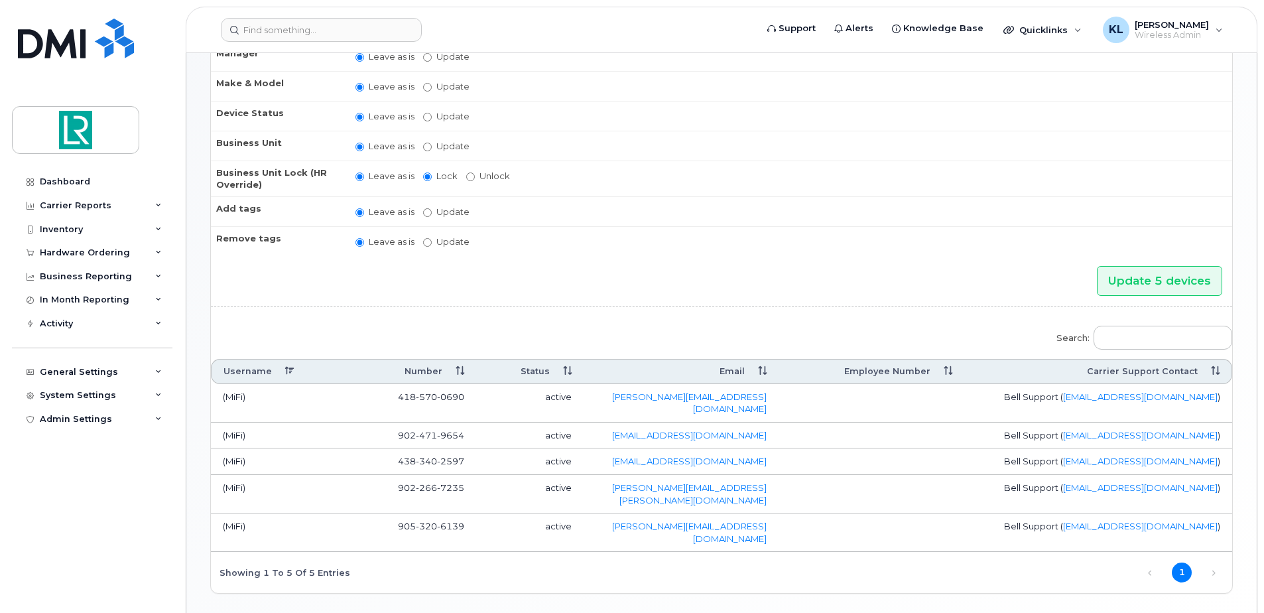
click at [234, 397] on td "(MiFi)" at bounding box center [277, 403] width 133 height 38
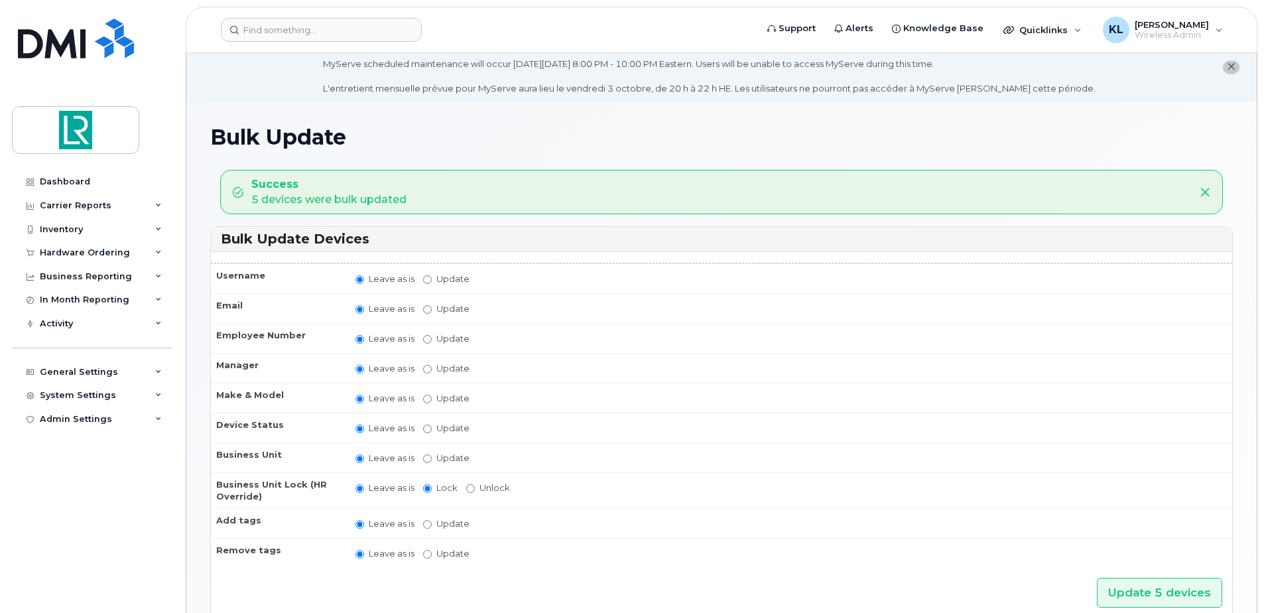
scroll to position [0, 0]
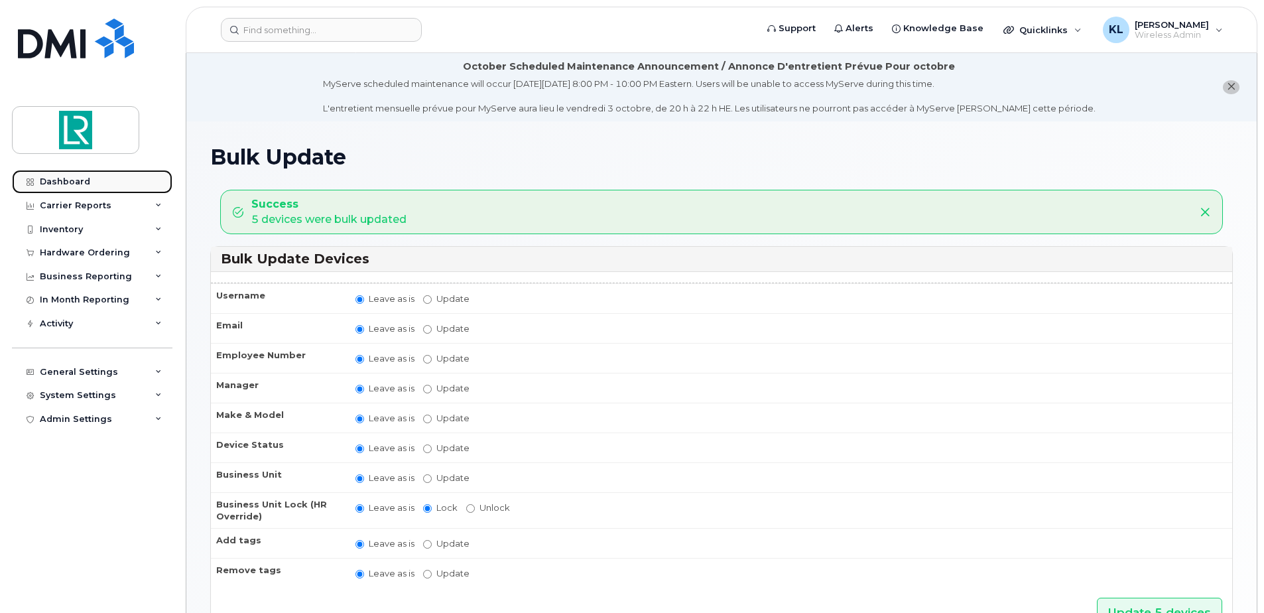
click at [79, 181] on div "Dashboard" at bounding box center [65, 181] width 50 height 11
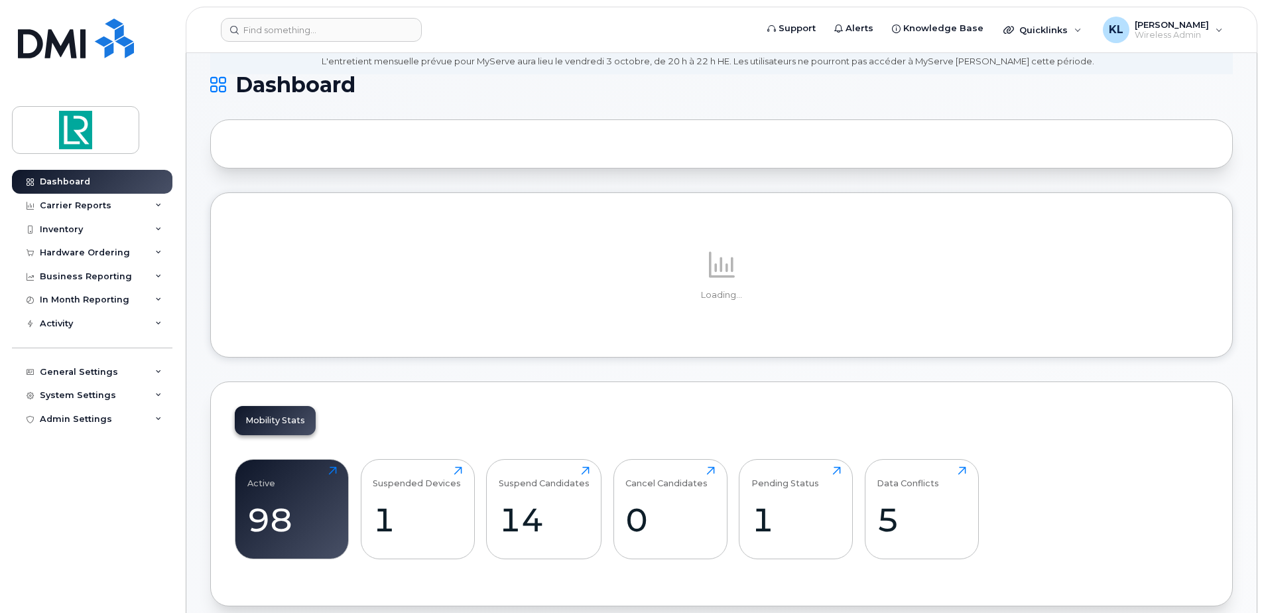
scroll to position [199, 0]
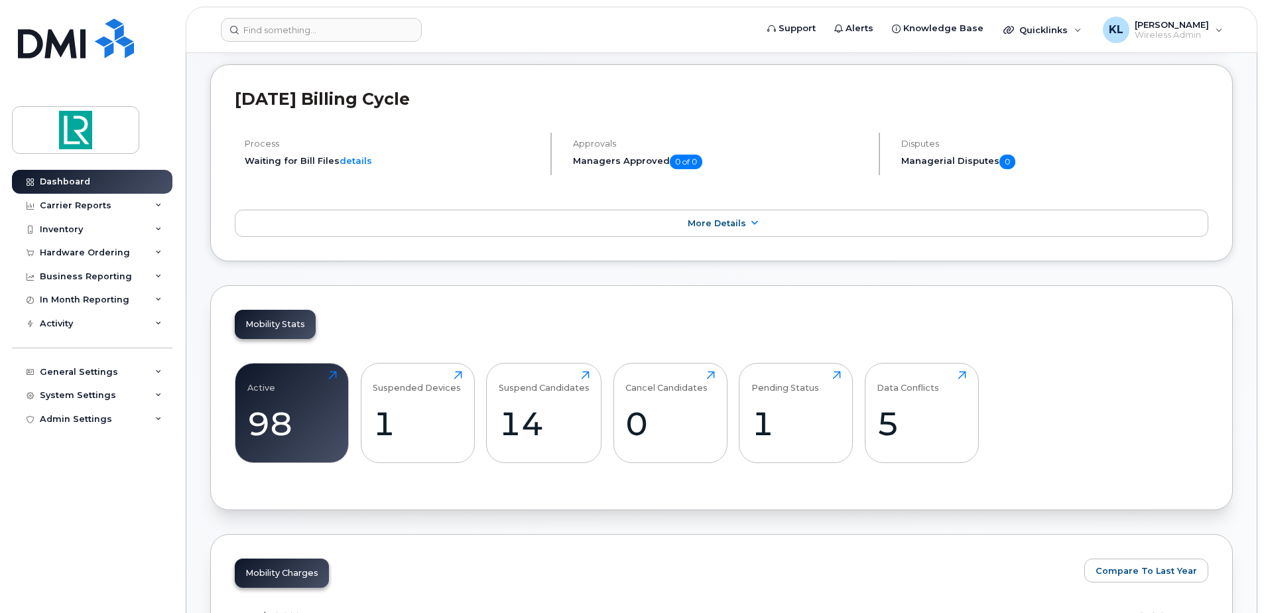
click at [310, 342] on div "Mobility Stats Active 98 Click to view more Suspended Devices 1 Click to view m…" at bounding box center [721, 397] width 1023 height 225
click at [325, 377] on div "Active 98 Click to view more" at bounding box center [292, 413] width 90 height 85
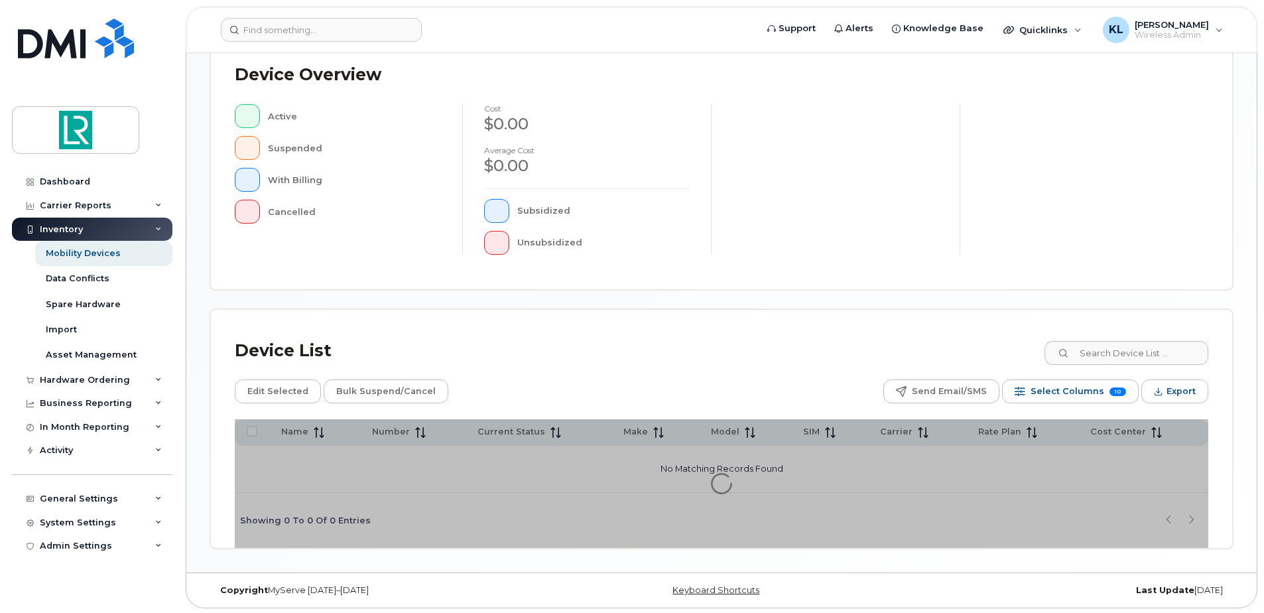
scroll to position [299, 0]
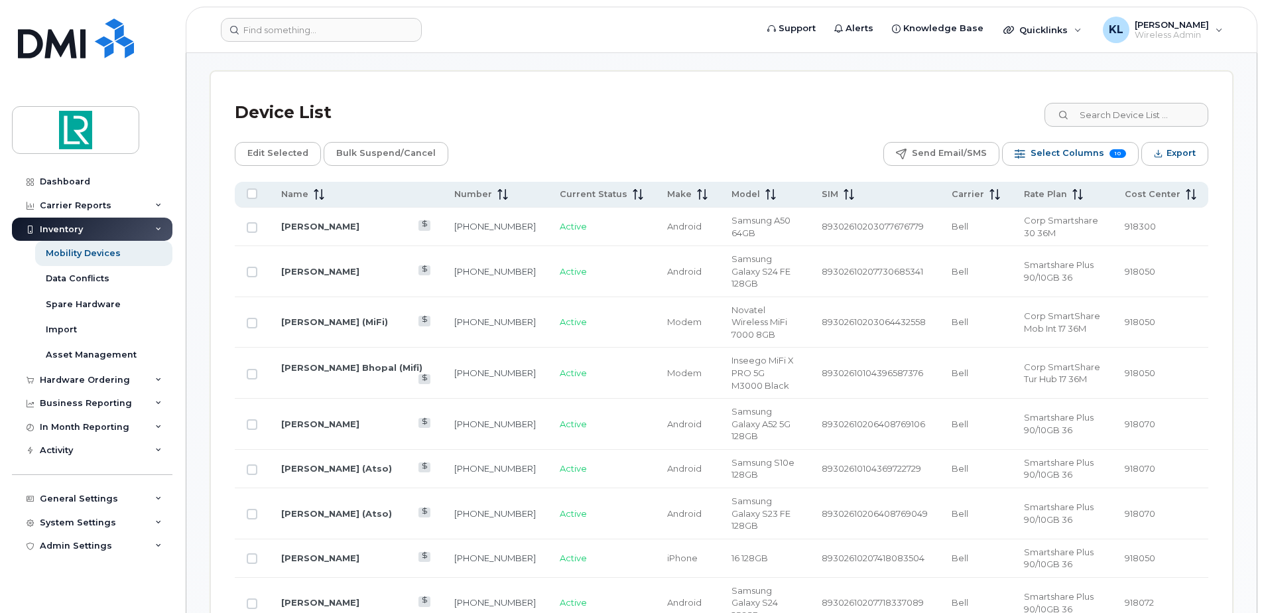
scroll to position [565, 0]
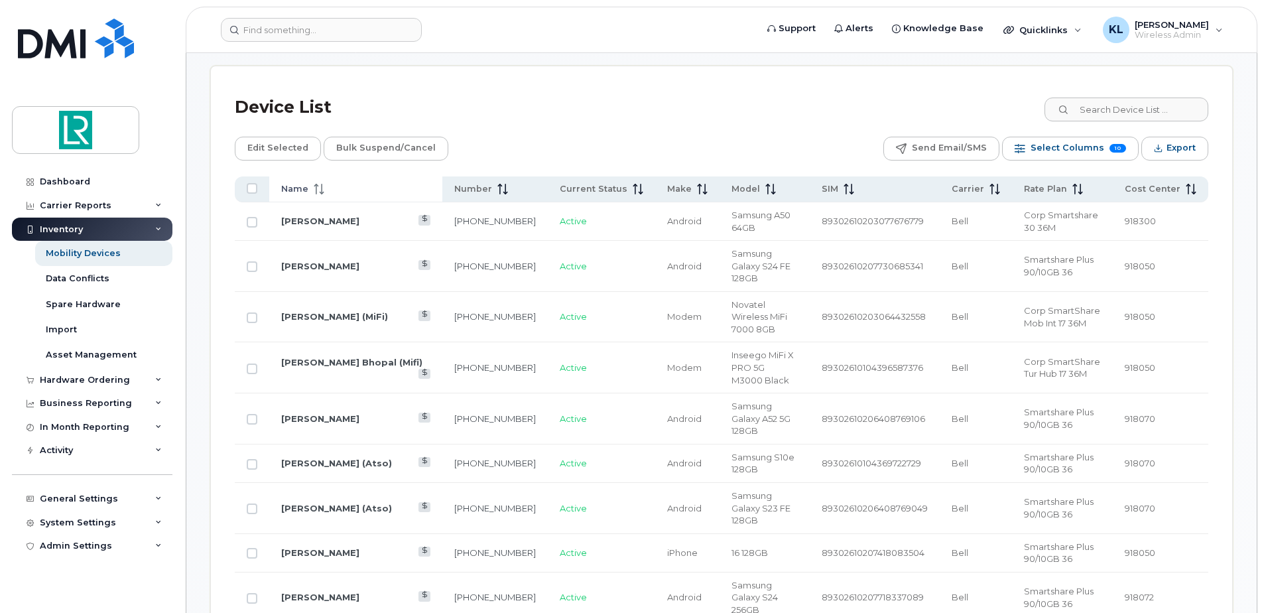
click at [331, 193] on div "Name" at bounding box center [355, 189] width 149 height 12
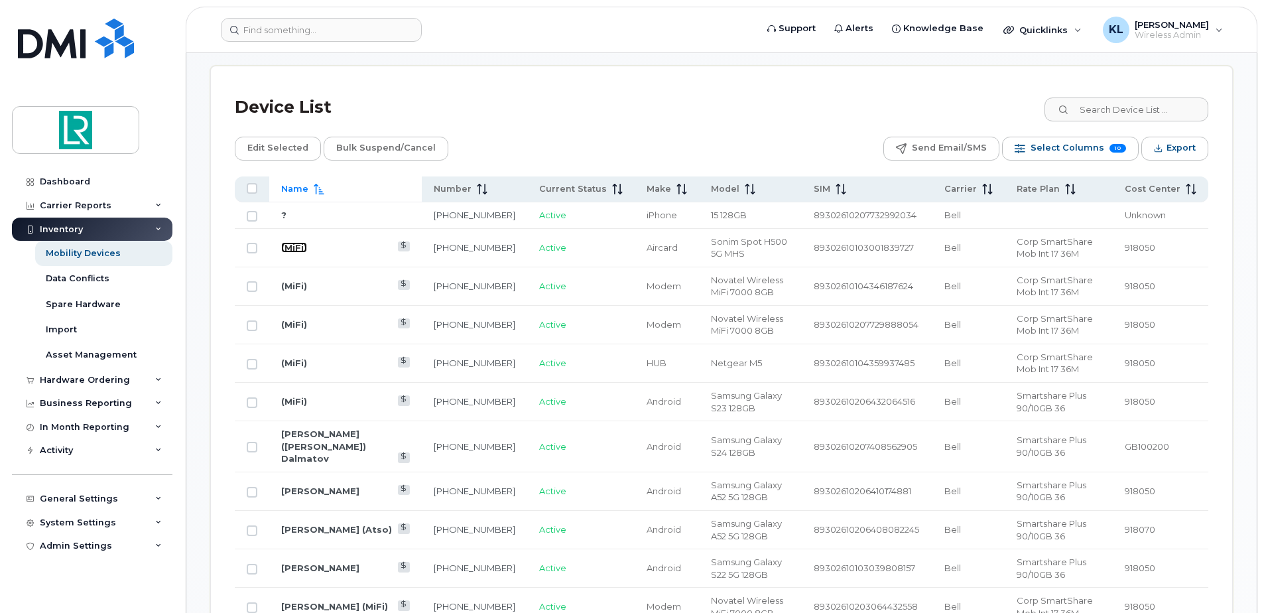
click at [290, 245] on link "(MiFi)" at bounding box center [294, 247] width 26 height 11
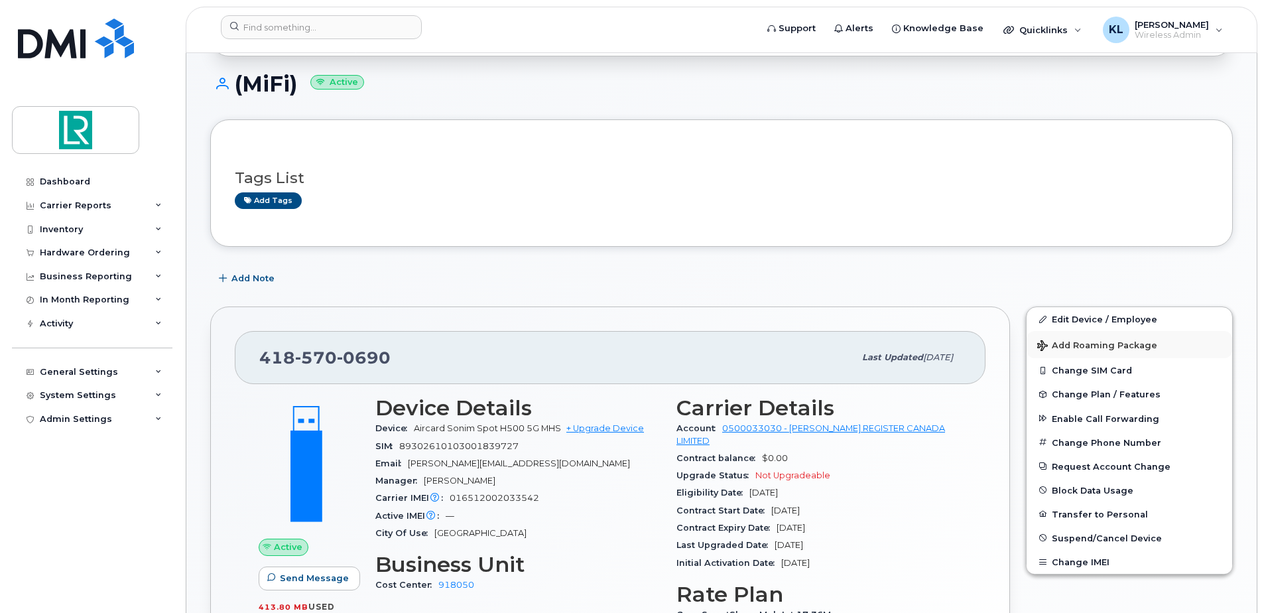
scroll to position [199, 0]
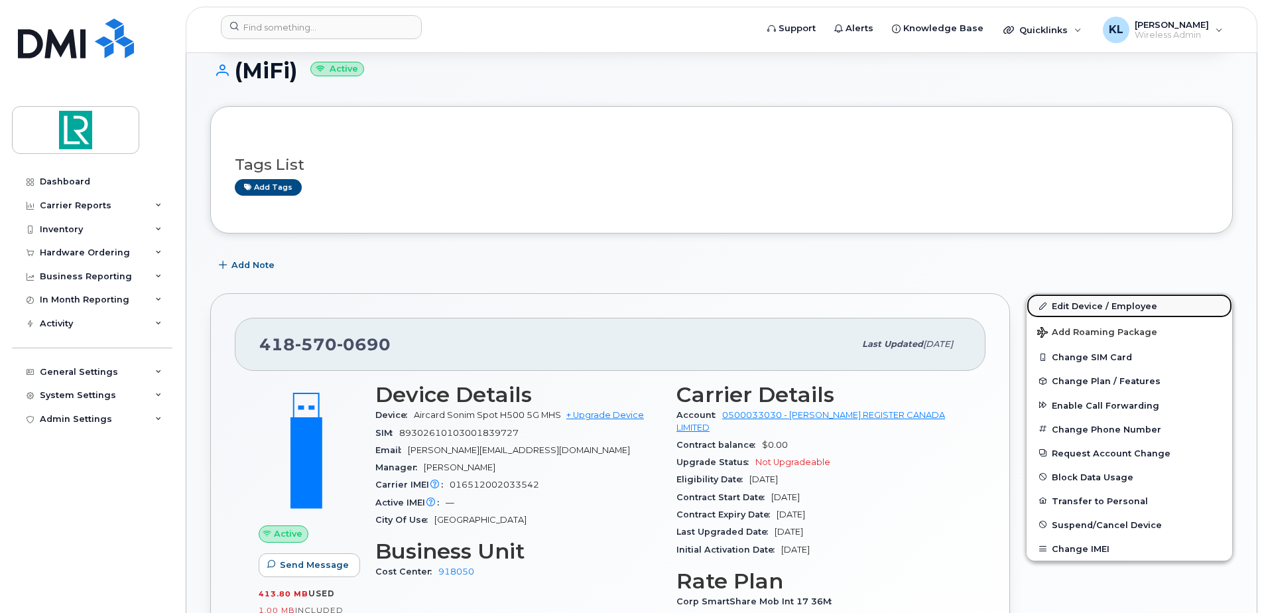
click at [1080, 307] on link "Edit Device / Employee" at bounding box center [1130, 306] width 206 height 24
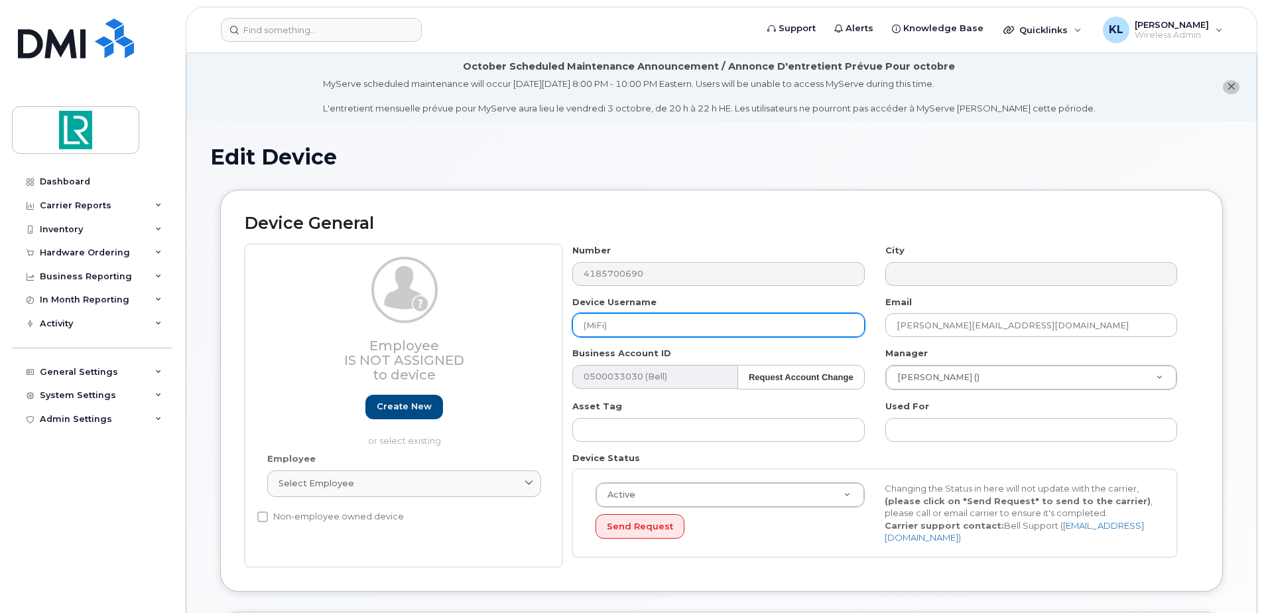
click at [583, 328] on input "(MiFi)" at bounding box center [719, 325] width 292 height 24
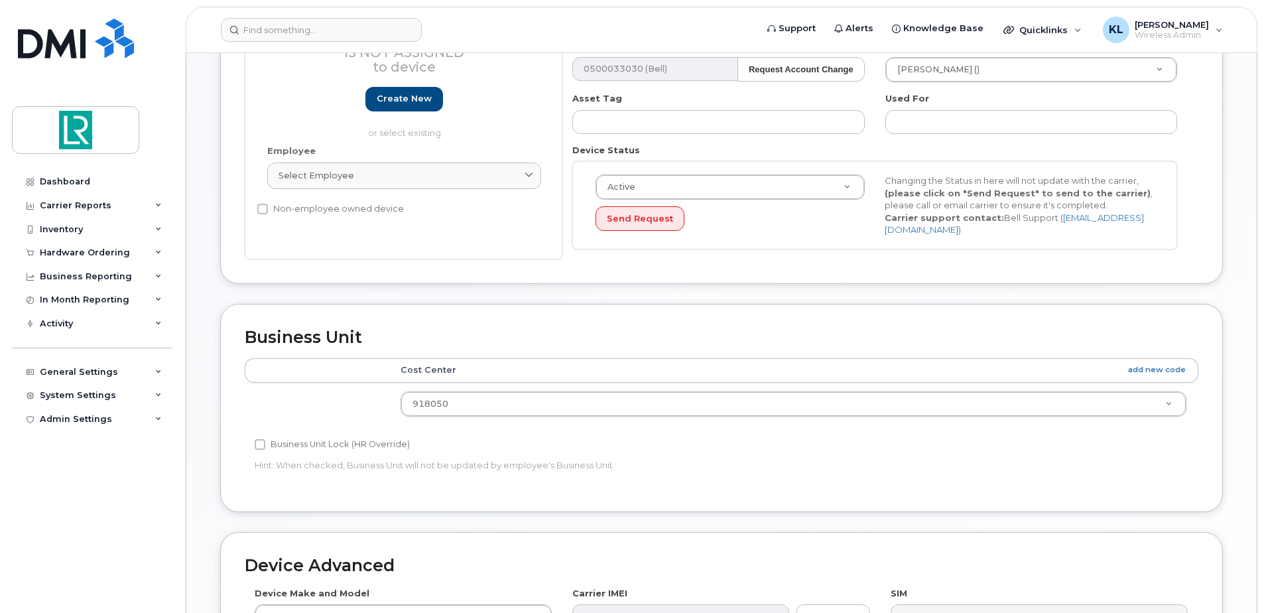
scroll to position [26, 0]
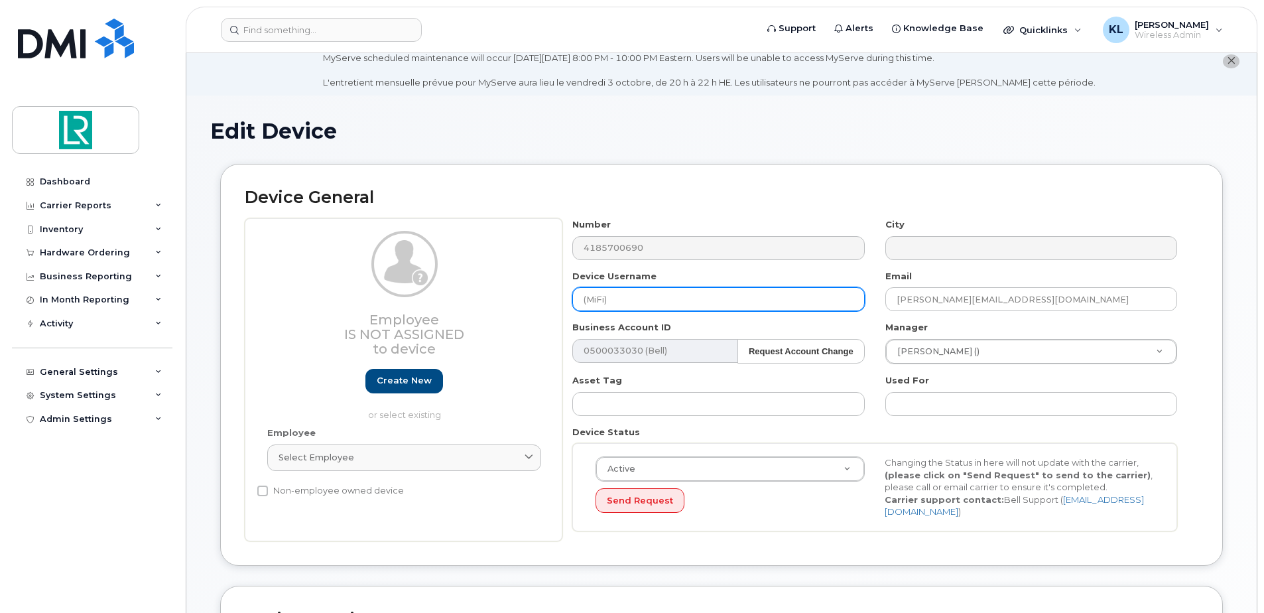
drag, startPoint x: 584, startPoint y: 301, endPoint x: 575, endPoint y: 297, distance: 10.7
click at [582, 302] on input "(MiFi)" at bounding box center [719, 299] width 292 height 24
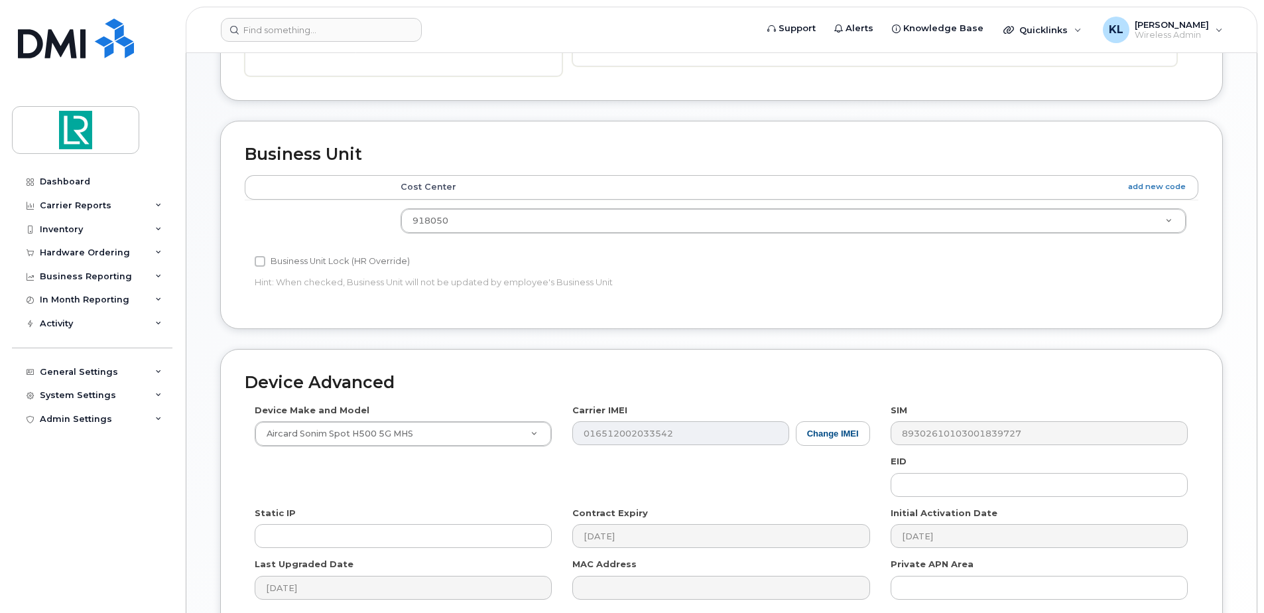
scroll to position [623, 0]
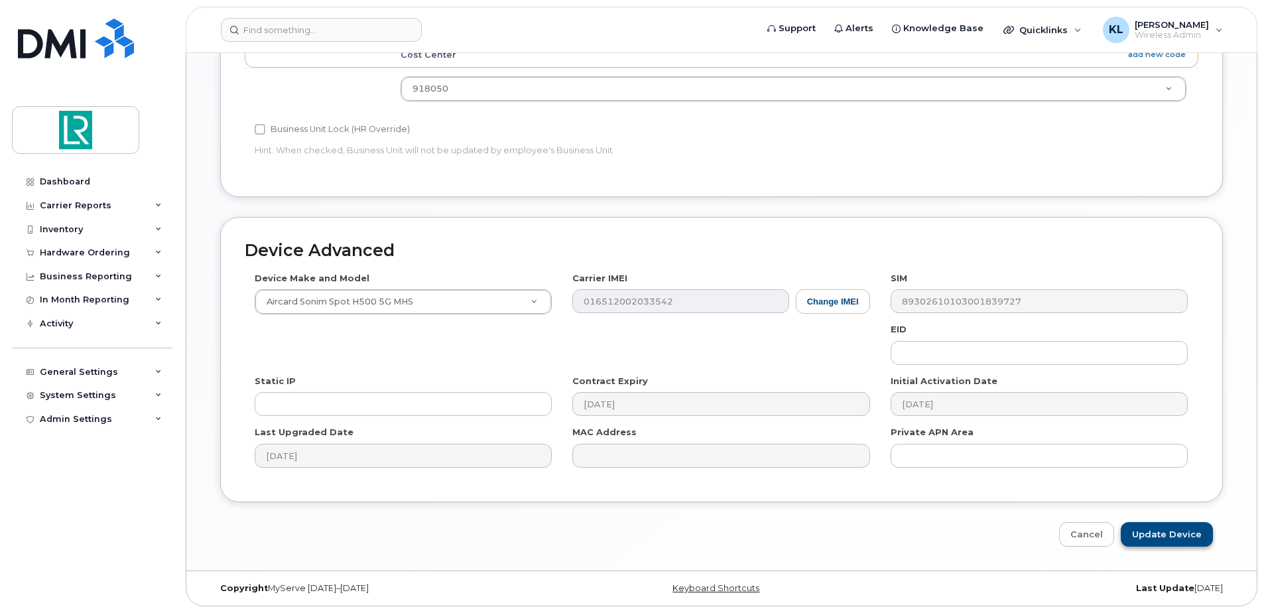
type input "[PERSON_NAME] Judge (MiFi)"
click at [1160, 537] on input "Update Device" at bounding box center [1167, 534] width 92 height 25
type input "Saving..."
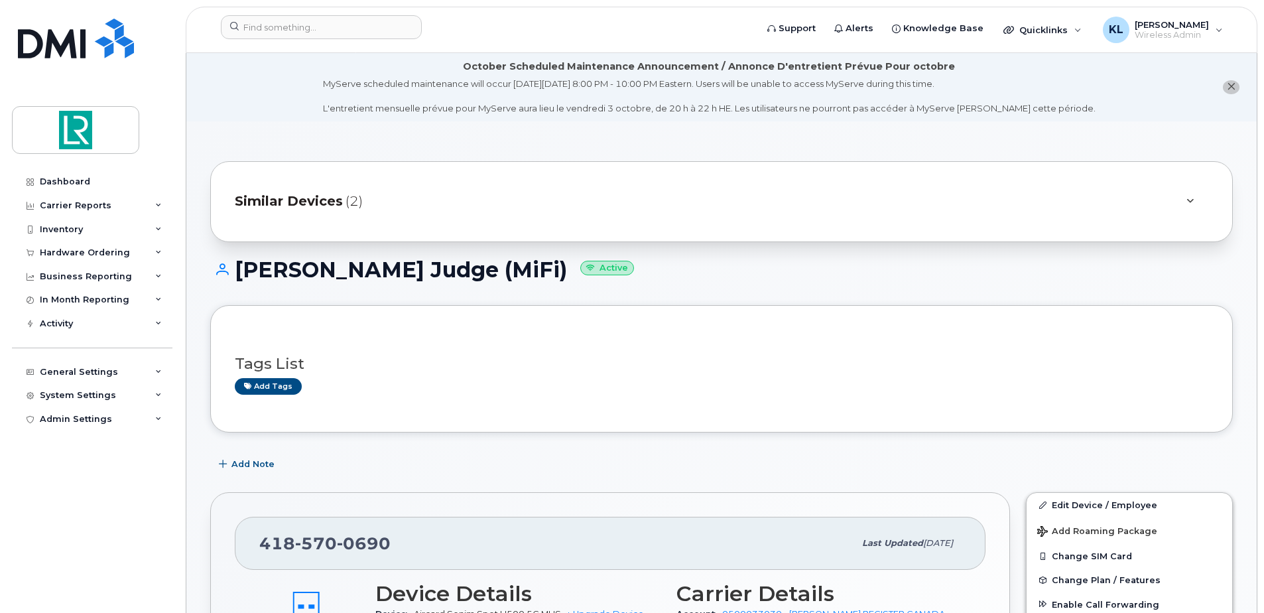
click at [1190, 198] on icon at bounding box center [1190, 201] width 7 height 9
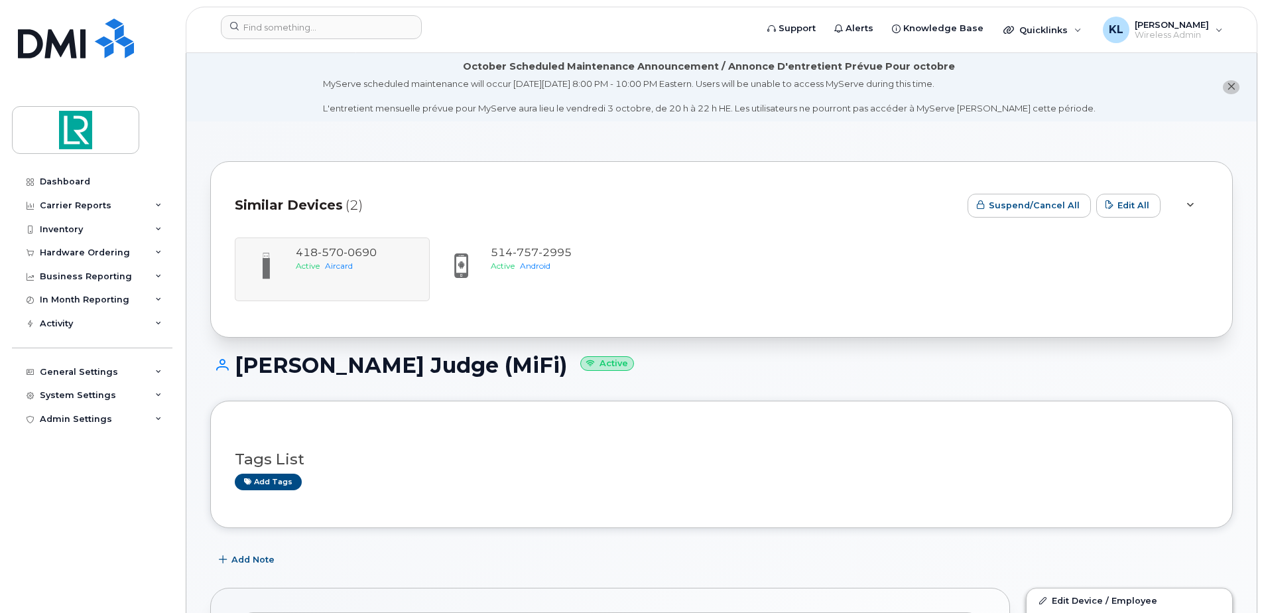
click at [1235, 82] on icon "close notification" at bounding box center [1231, 86] width 9 height 9
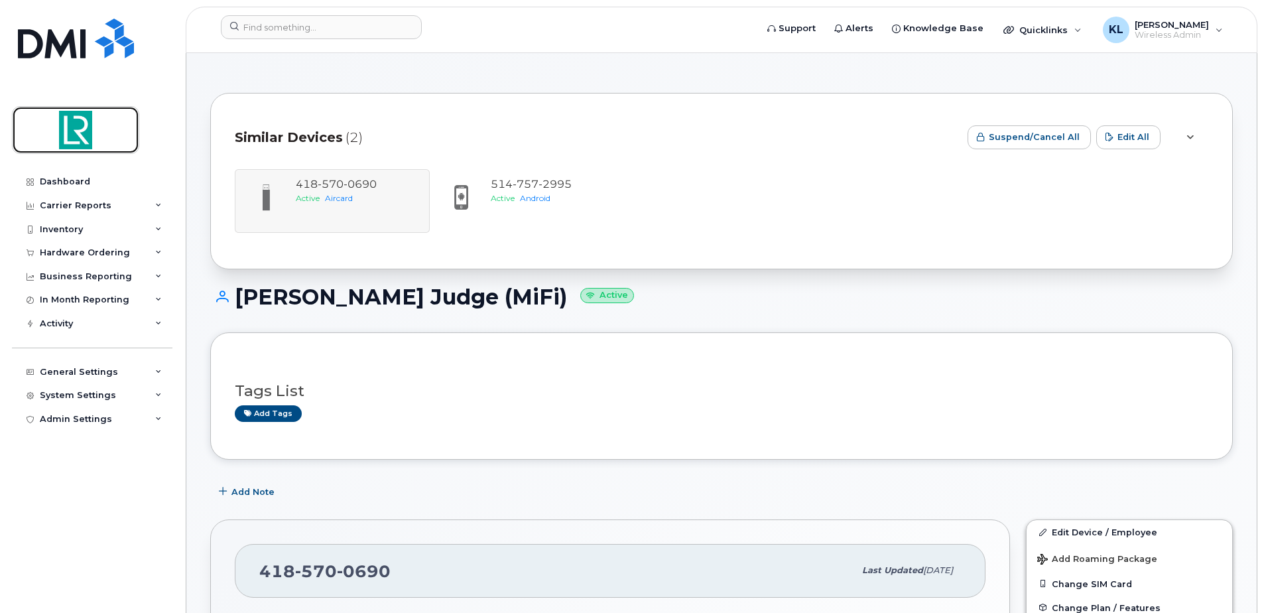
click at [61, 137] on img at bounding box center [76, 130] width 102 height 38
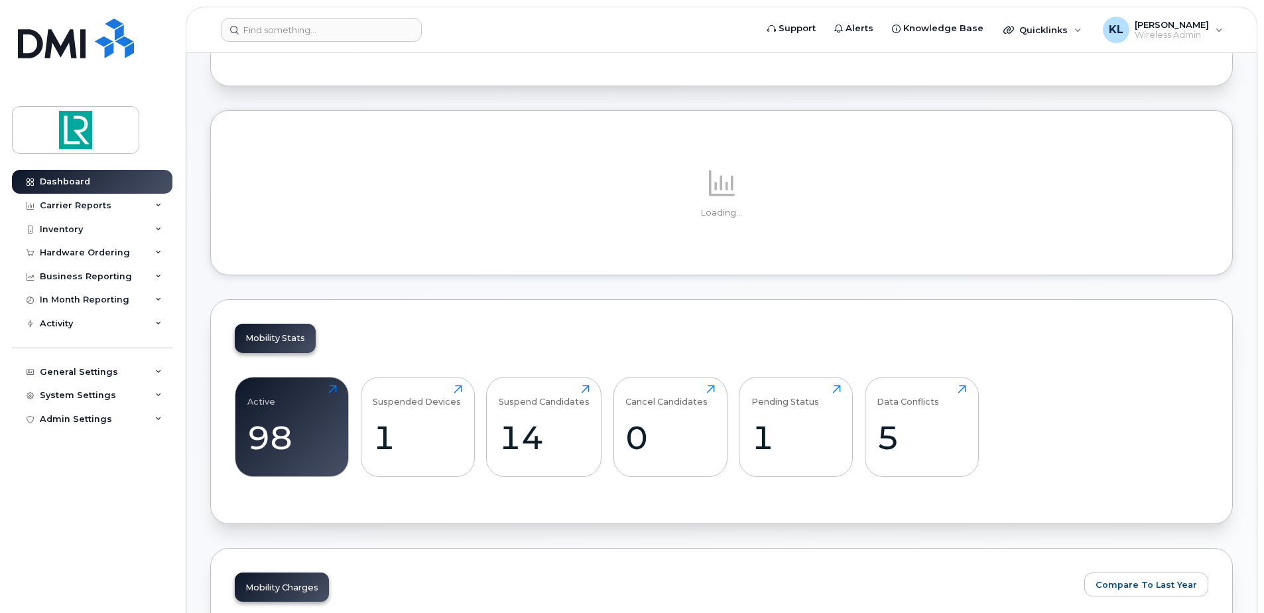
scroll to position [332, 0]
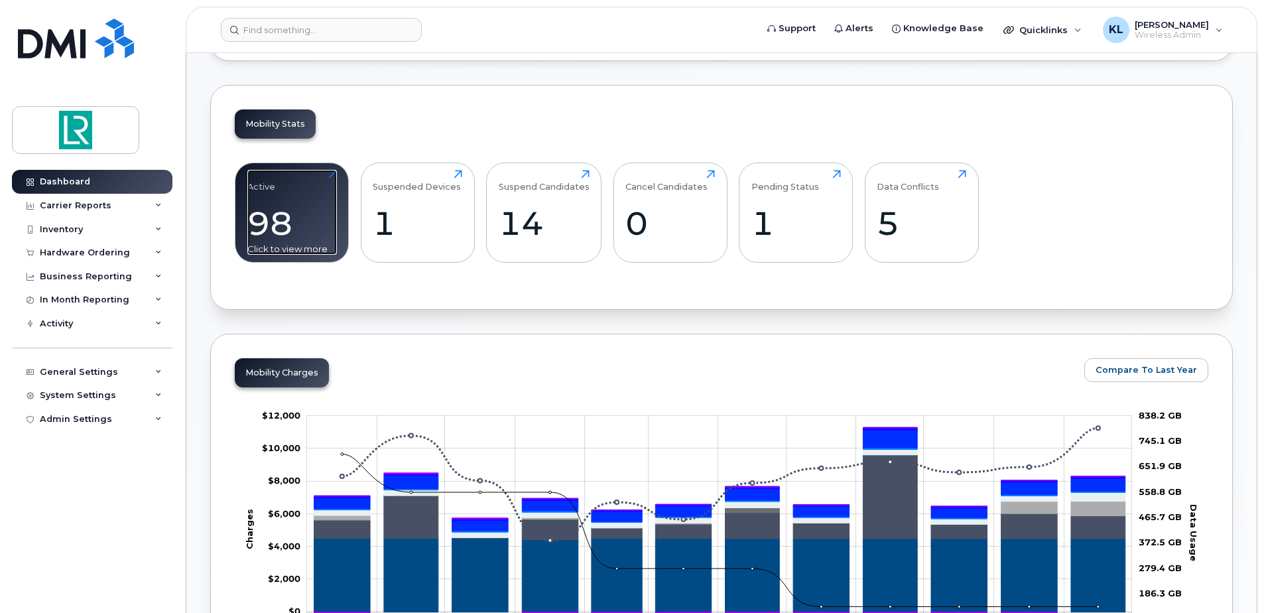
click at [307, 234] on div "98" at bounding box center [292, 223] width 90 height 39
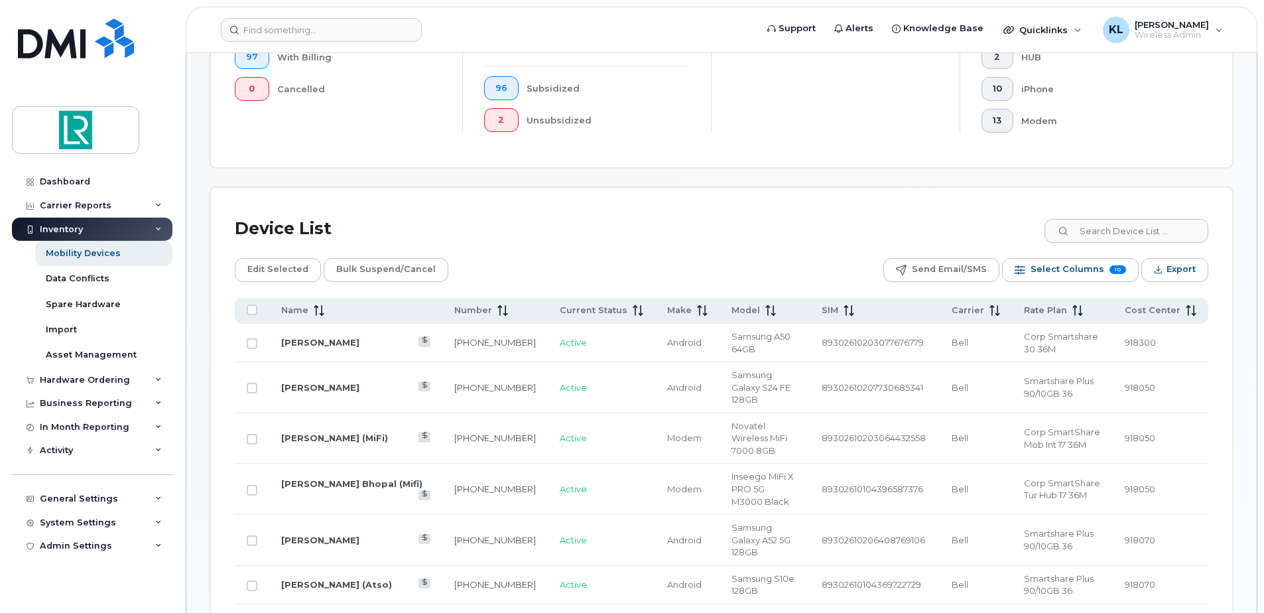
scroll to position [464, 0]
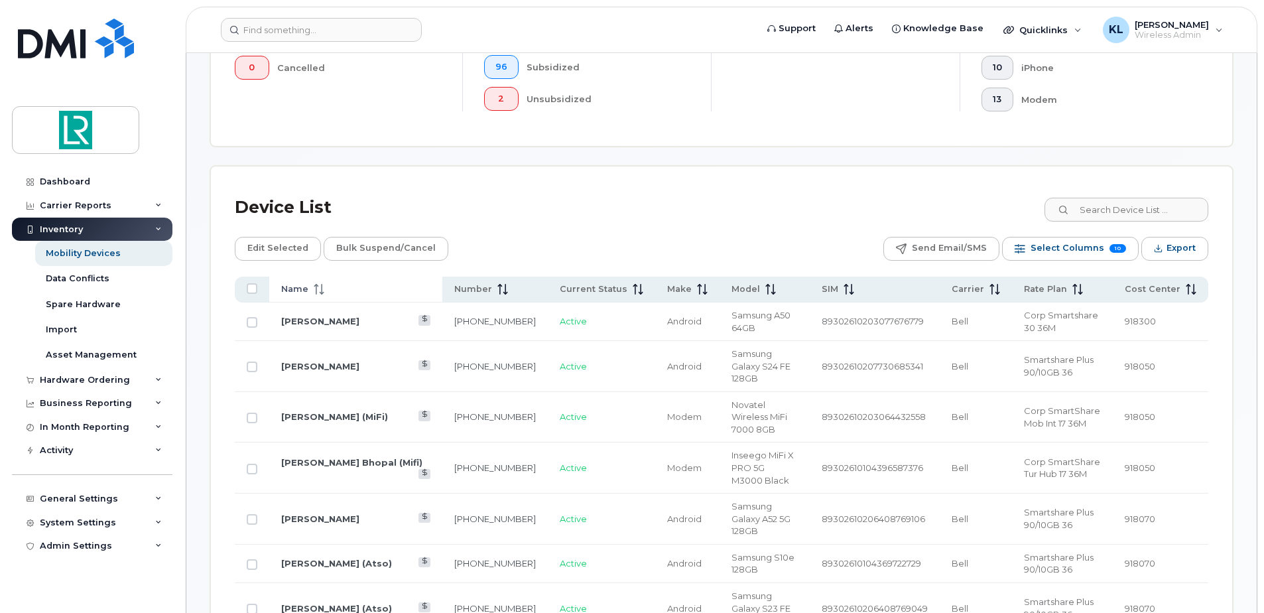
click at [358, 287] on div "Name" at bounding box center [355, 289] width 149 height 12
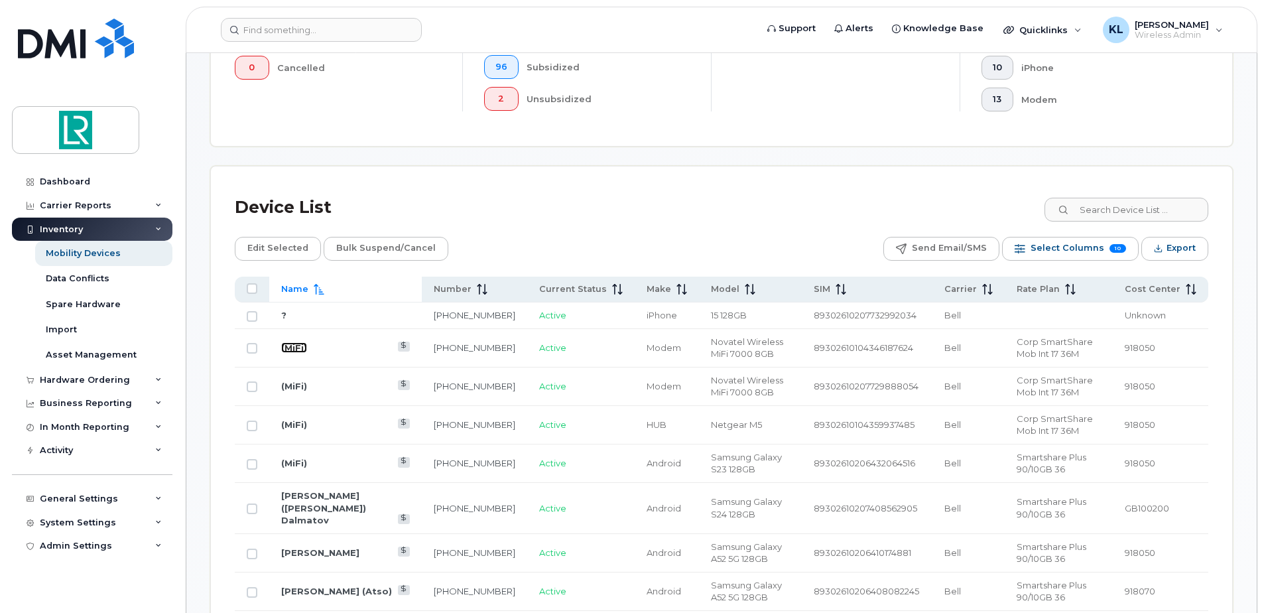
click at [298, 348] on link "(MiFi)" at bounding box center [294, 347] width 26 height 11
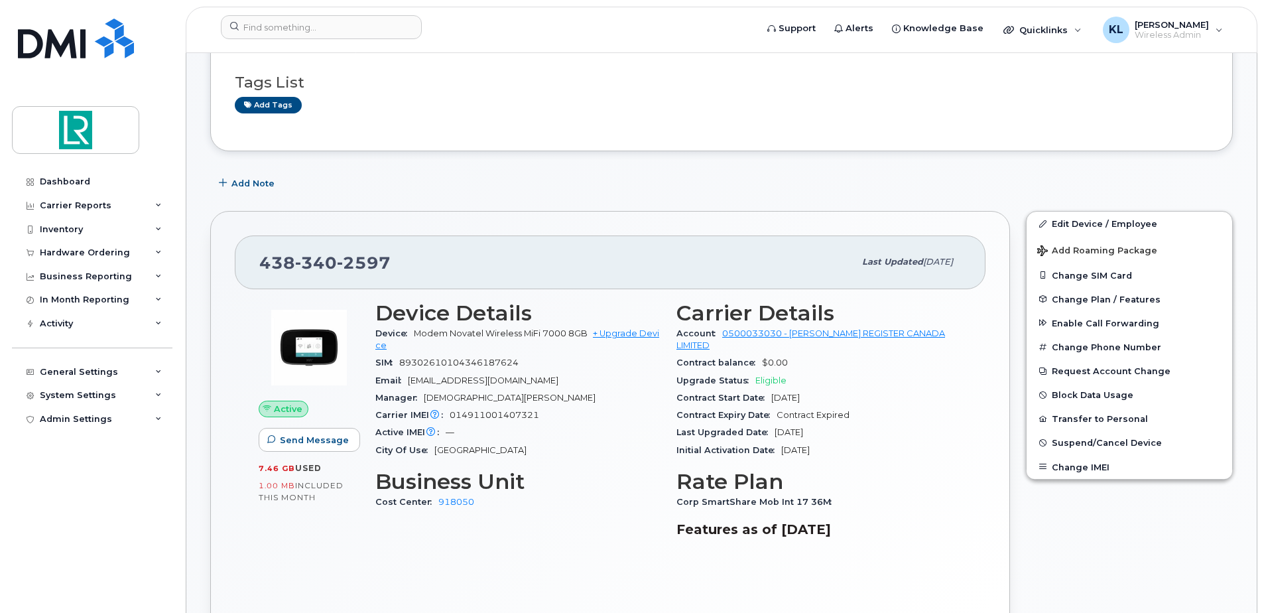
scroll to position [265, 0]
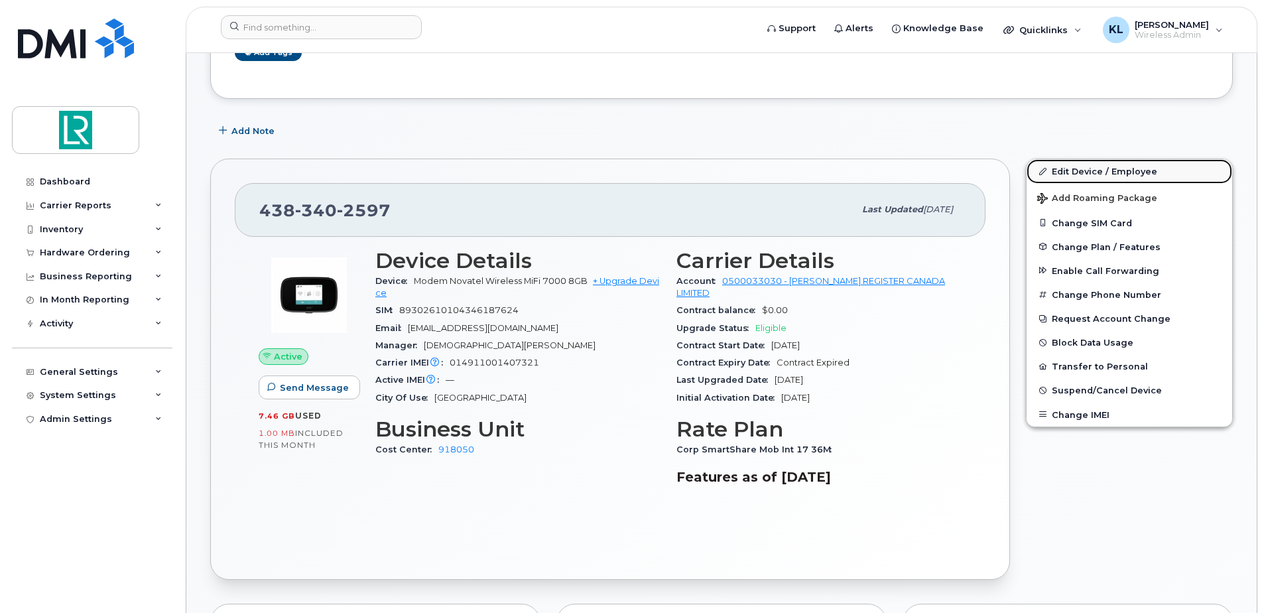
click at [1099, 171] on link "Edit Device / Employee" at bounding box center [1130, 171] width 206 height 24
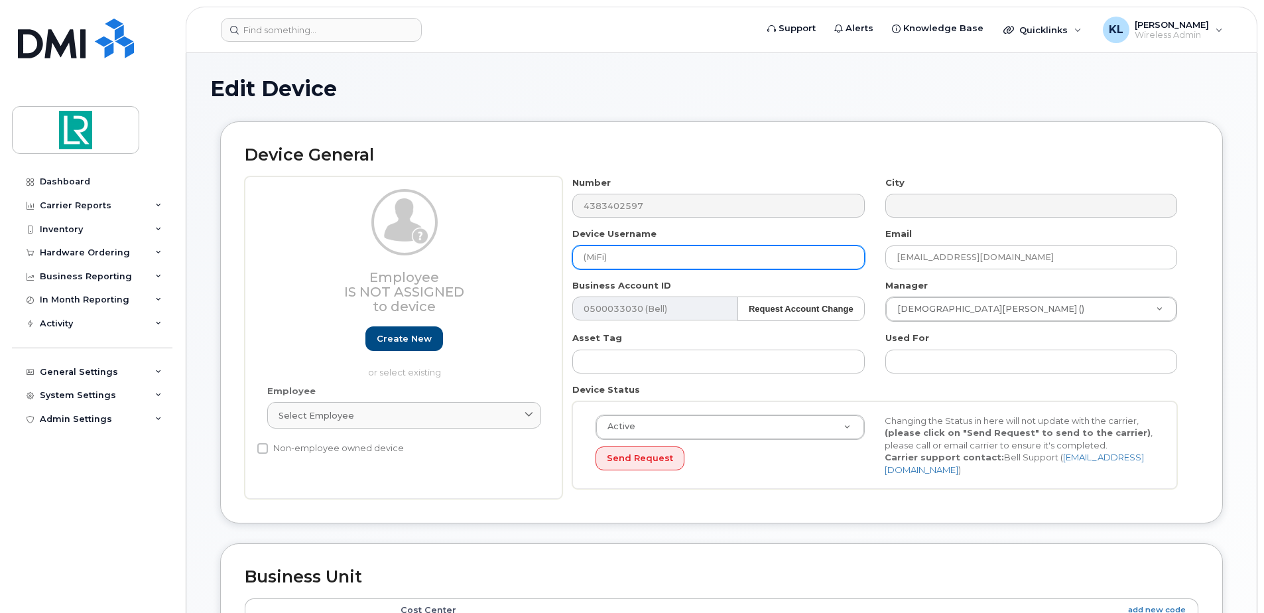
click at [579, 261] on input "(MiFi)" at bounding box center [719, 257] width 292 height 24
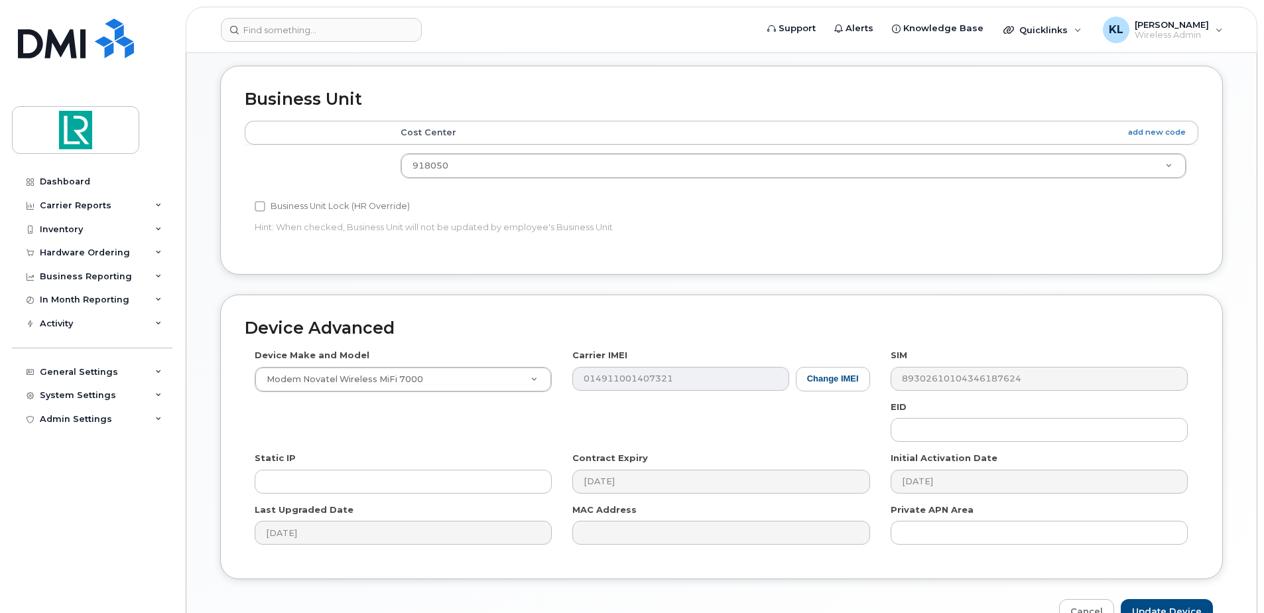
scroll to position [555, 0]
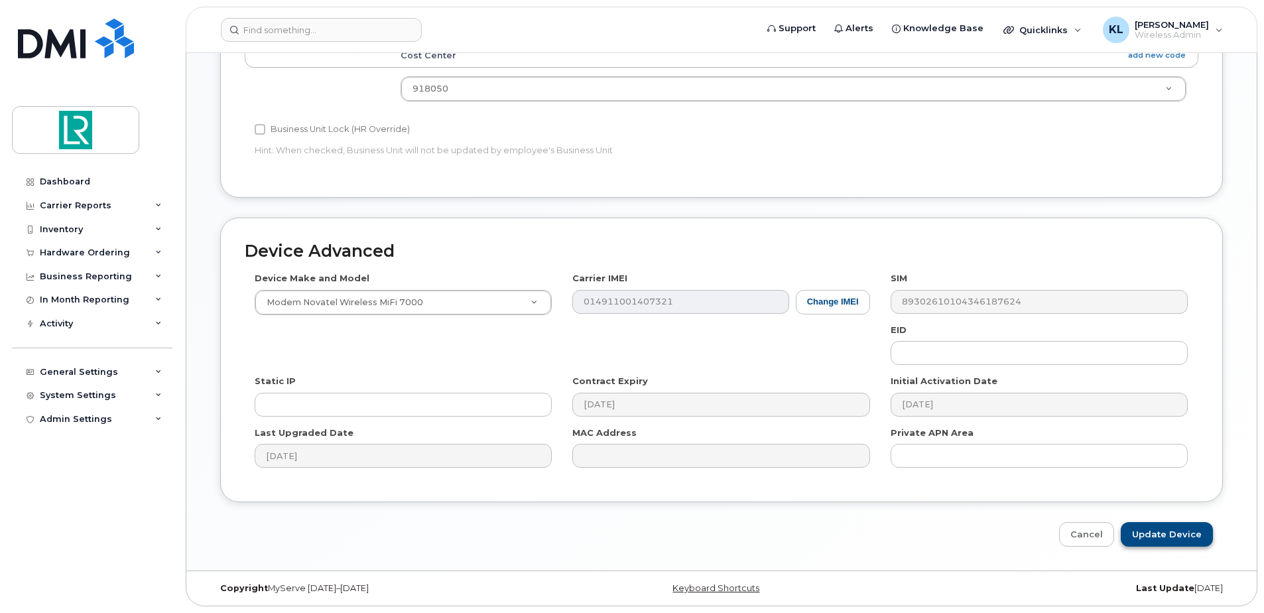
type input "[PERSON_NAME](MiFi)"
click at [1162, 533] on input "Update Device" at bounding box center [1167, 534] width 92 height 25
type input "Saving..."
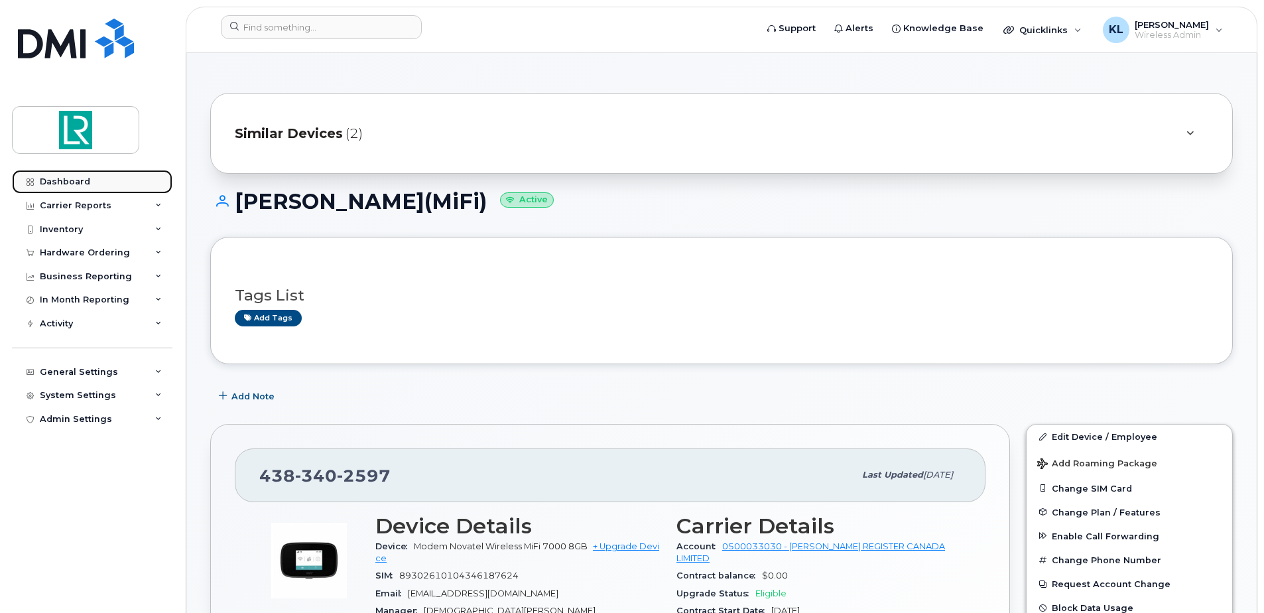
click at [77, 181] on div "Dashboard" at bounding box center [65, 181] width 50 height 11
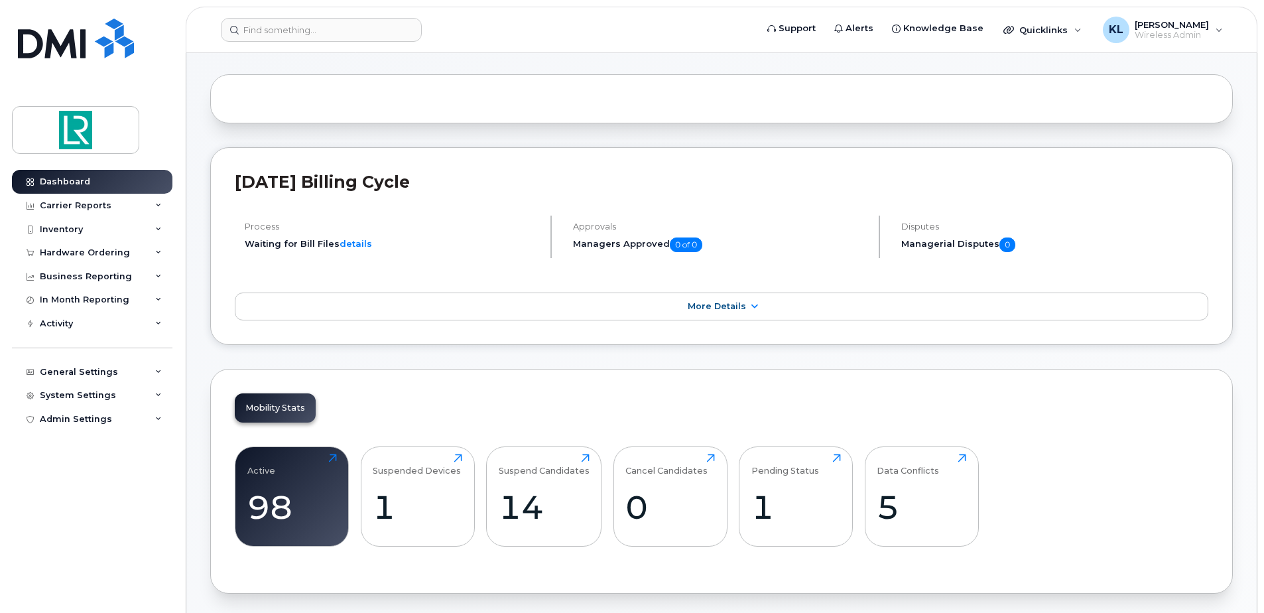
scroll to position [133, 0]
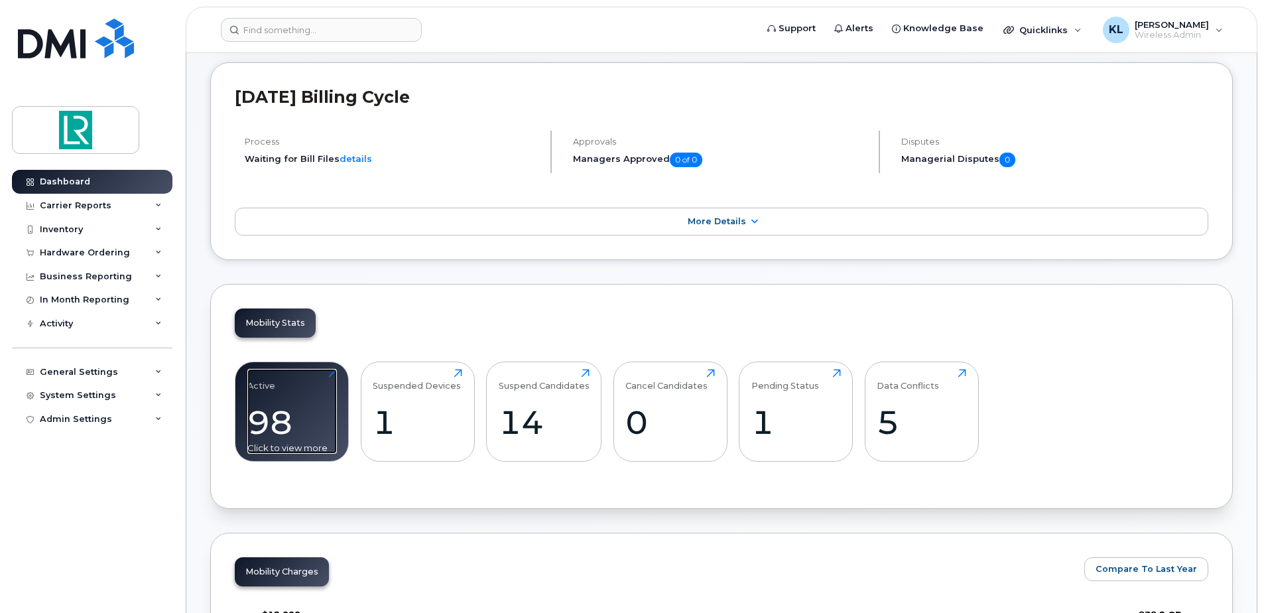
click at [320, 413] on div "98" at bounding box center [292, 422] width 90 height 39
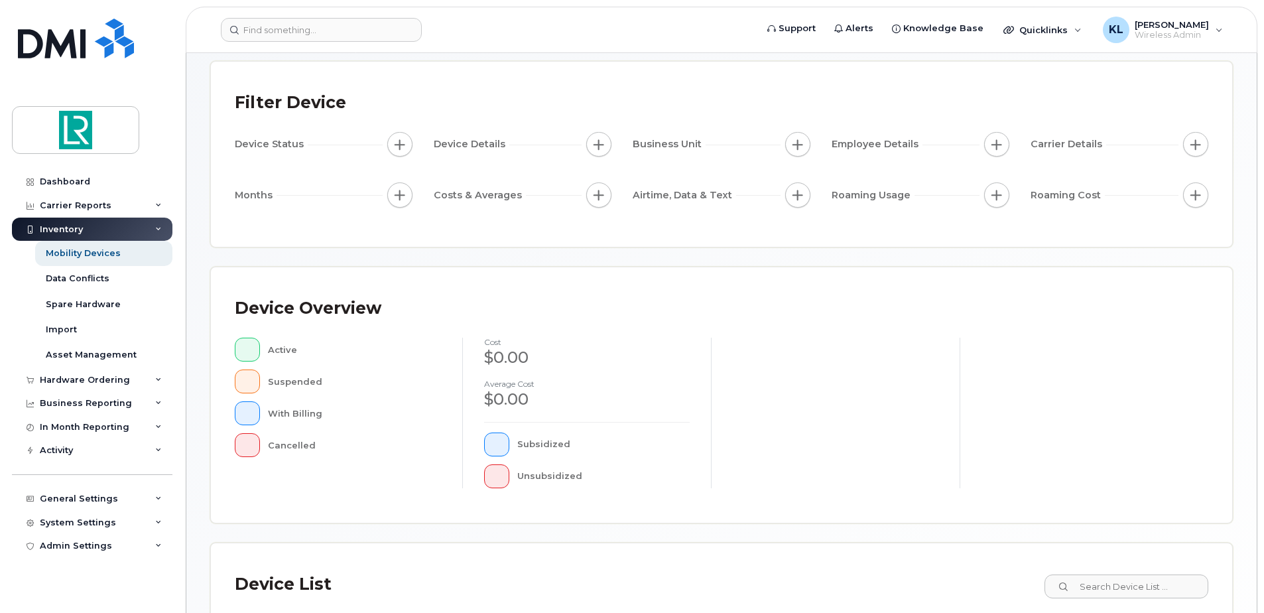
scroll to position [299, 0]
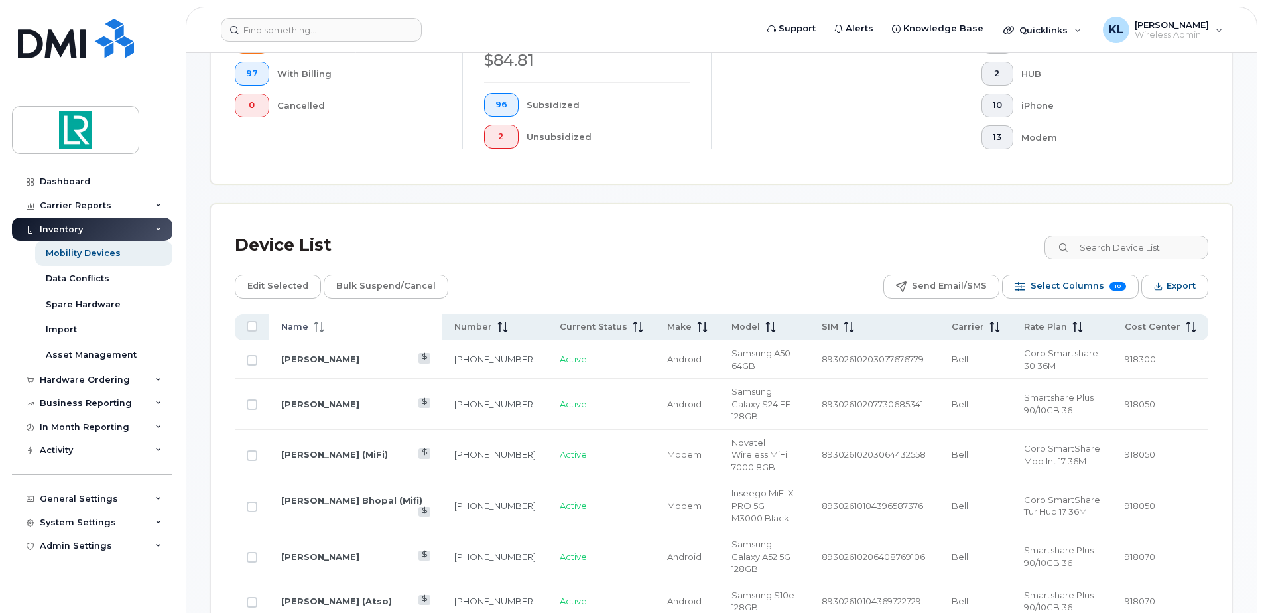
scroll to position [432, 0]
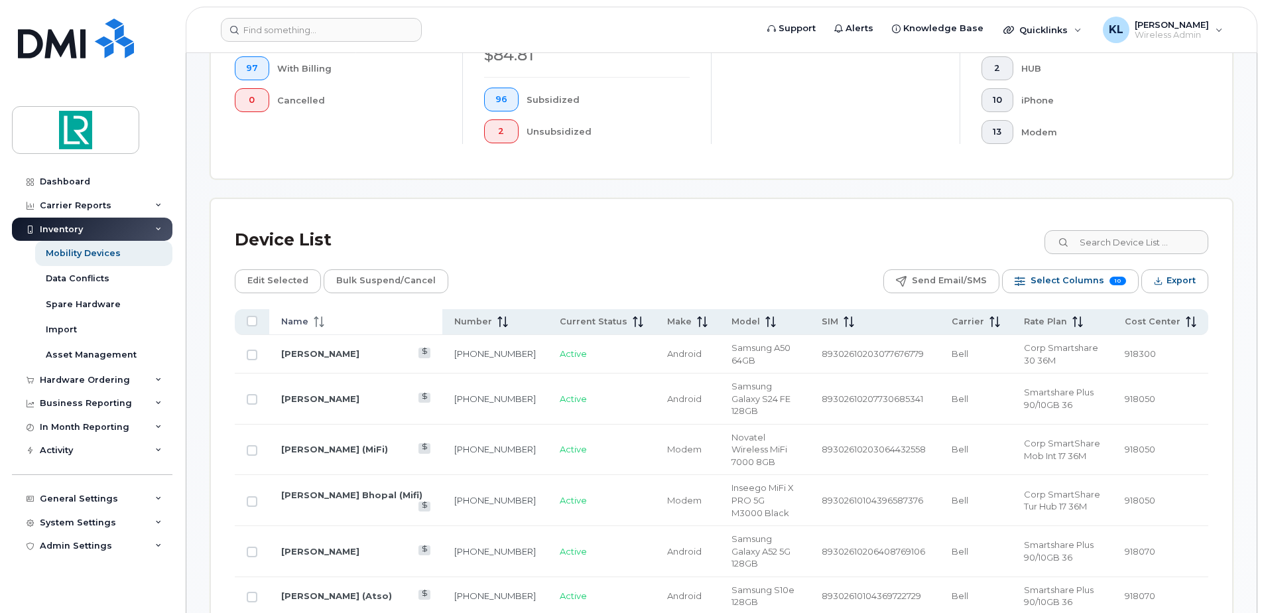
click at [354, 326] on div "Name" at bounding box center [355, 322] width 149 height 12
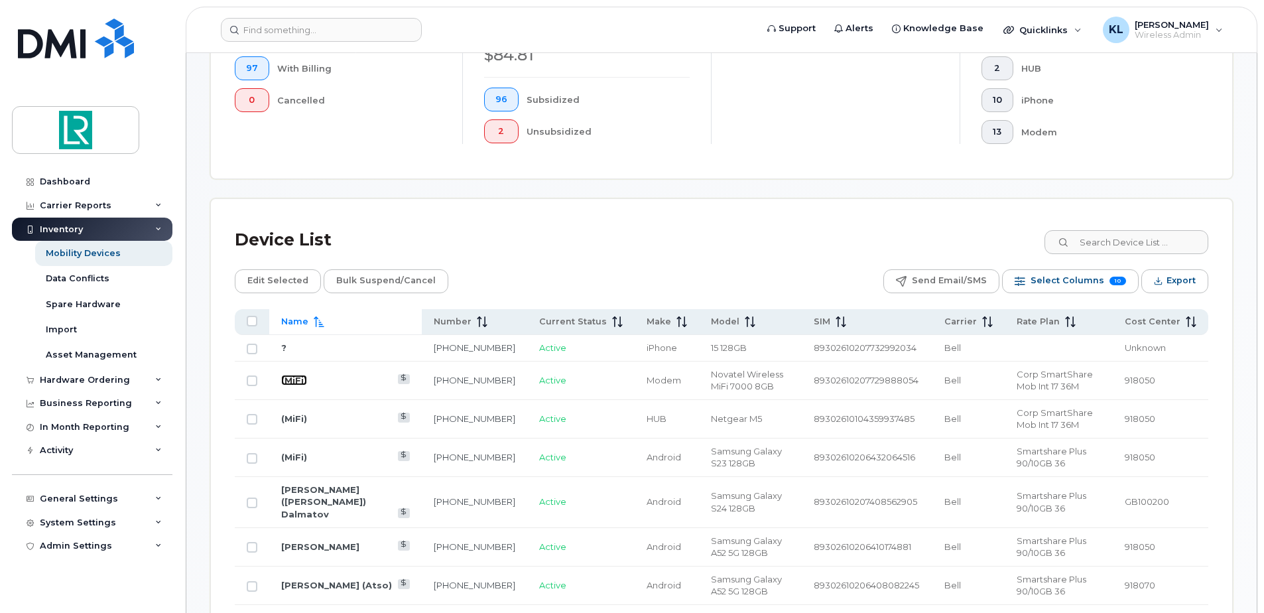
click at [293, 379] on link "(MiFi)" at bounding box center [294, 380] width 26 height 11
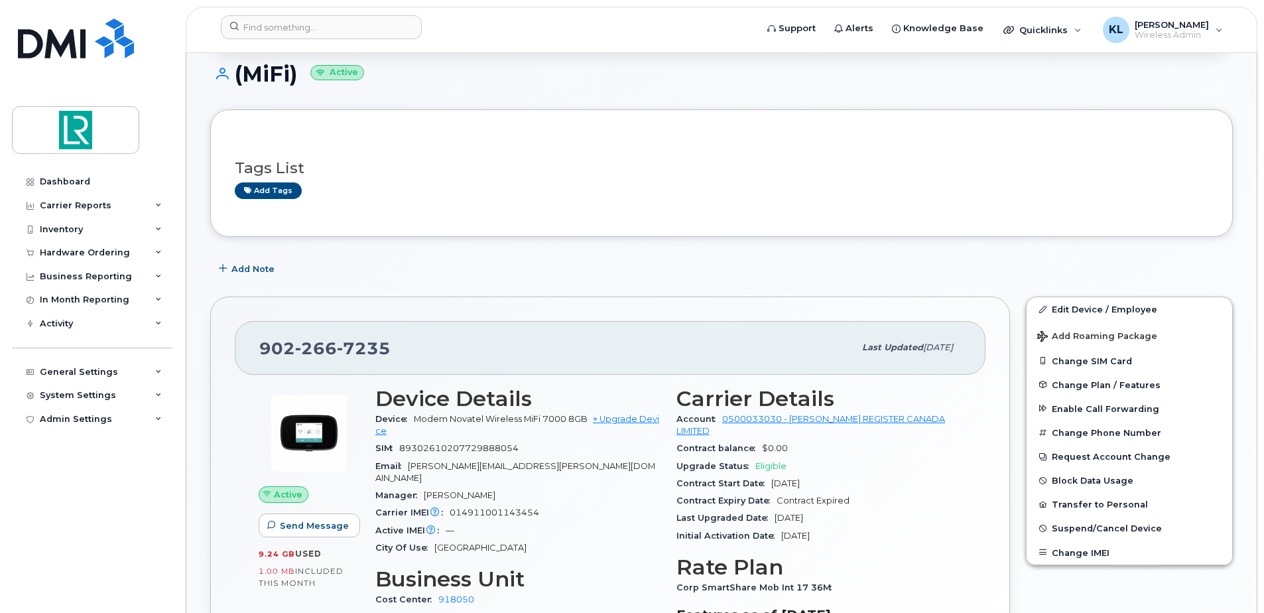
scroll to position [133, 0]
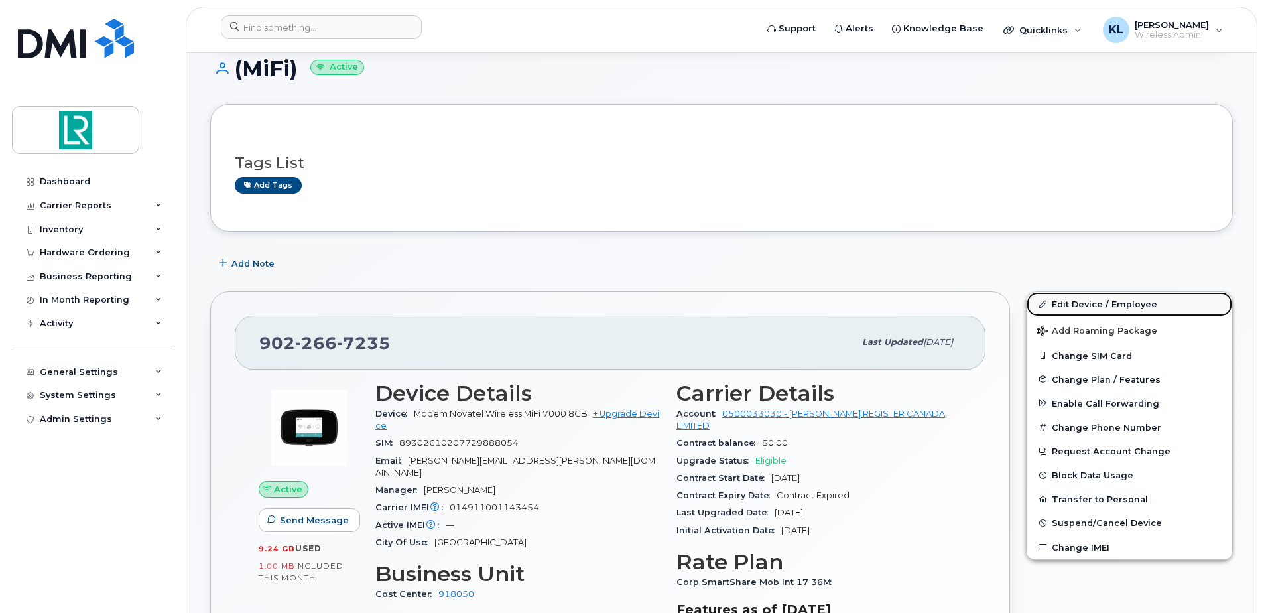
click at [1099, 306] on link "Edit Device / Employee" at bounding box center [1130, 304] width 206 height 24
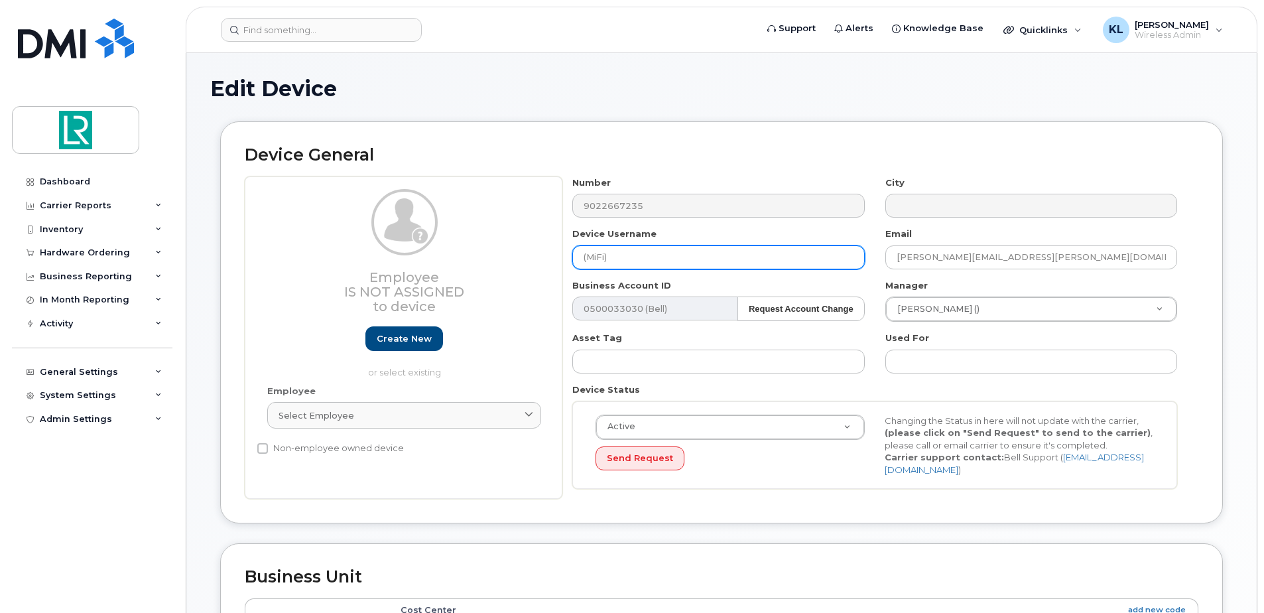
click at [582, 260] on input "(MiFi)" at bounding box center [719, 257] width 292 height 24
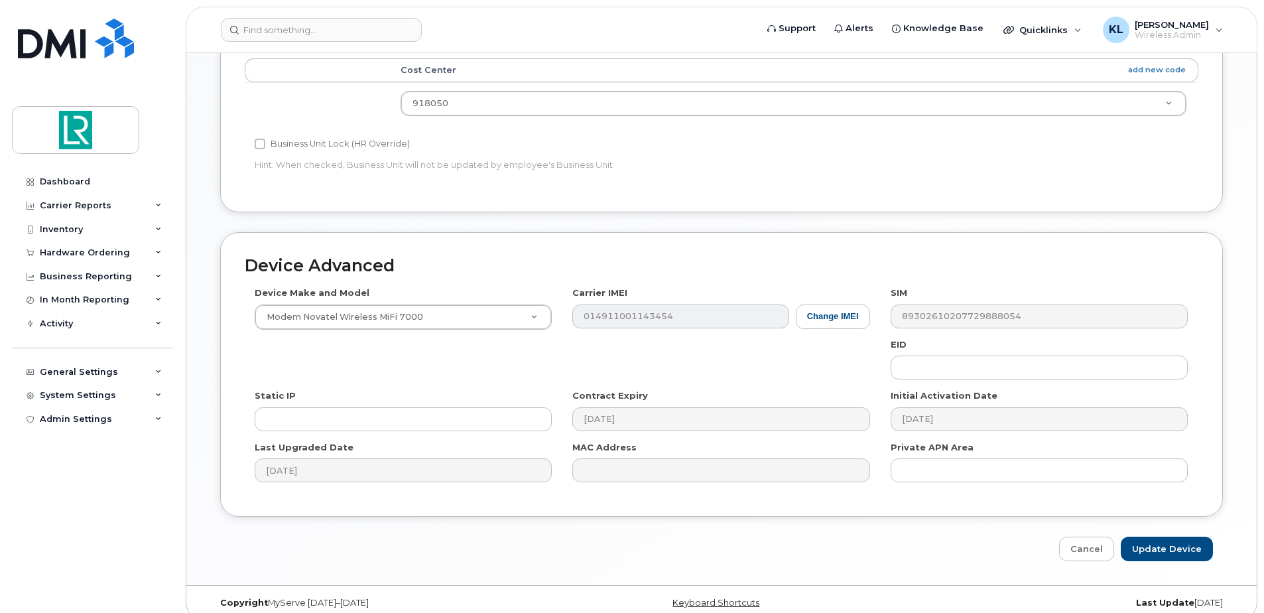
scroll to position [555, 0]
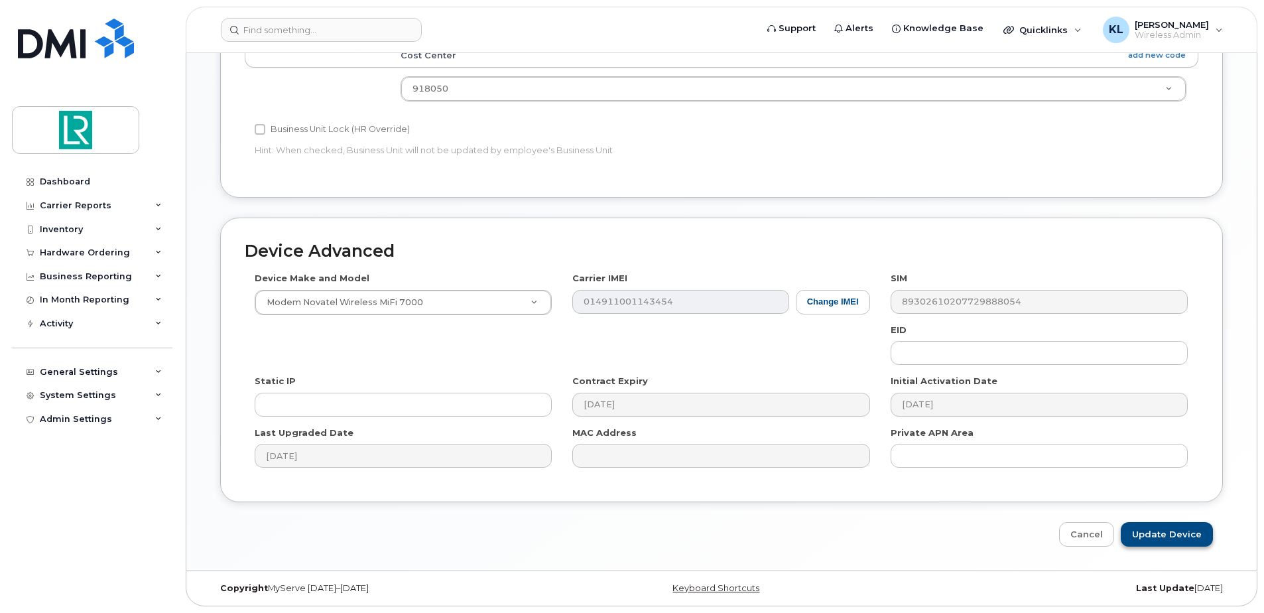
type input "[PERSON_NAME] [PERSON_NAME] (MiFi)"
click at [1183, 536] on input "Update Device" at bounding box center [1167, 534] width 92 height 25
type input "Saving..."
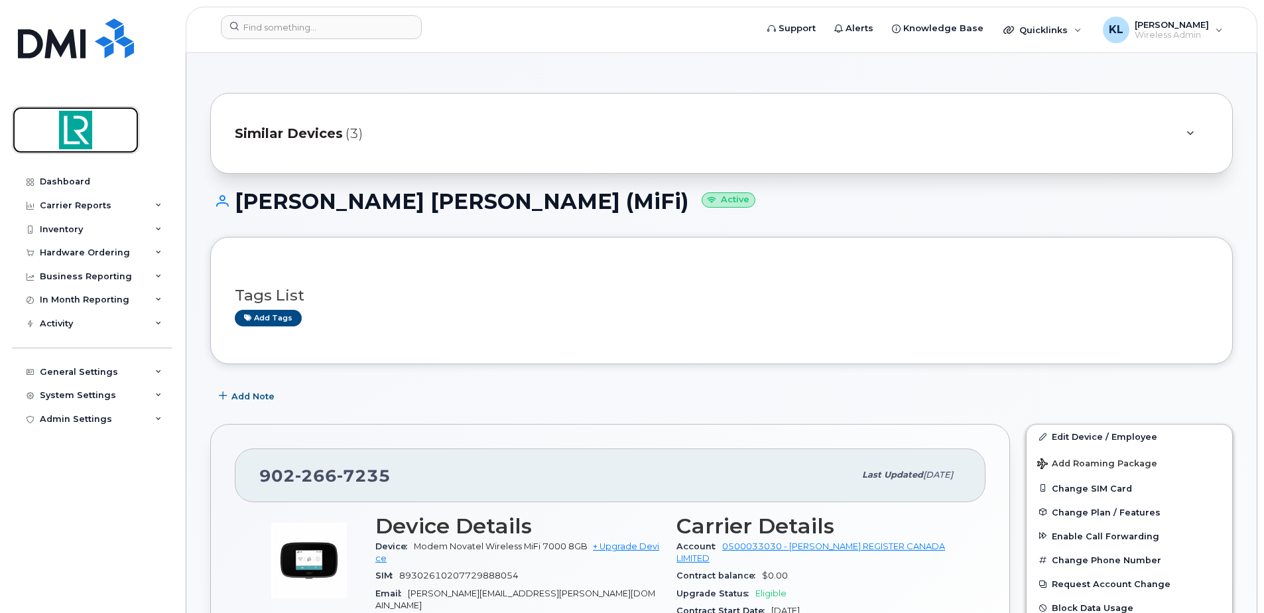
click at [73, 128] on img at bounding box center [76, 130] width 102 height 38
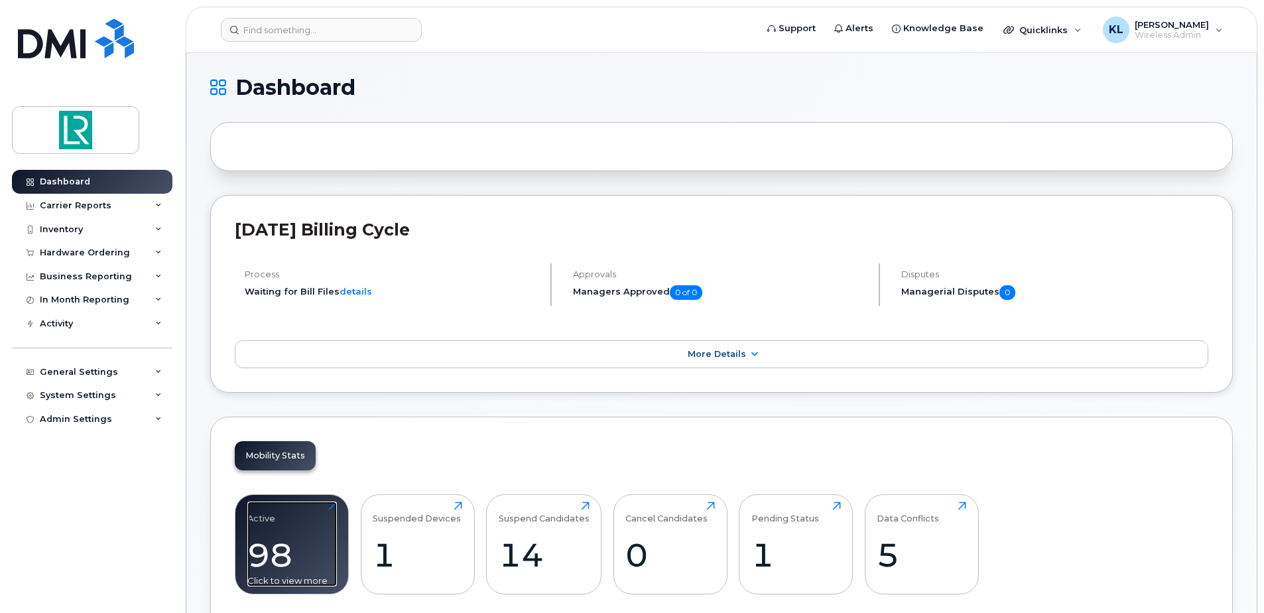
click at [293, 535] on div "98" at bounding box center [292, 554] width 90 height 39
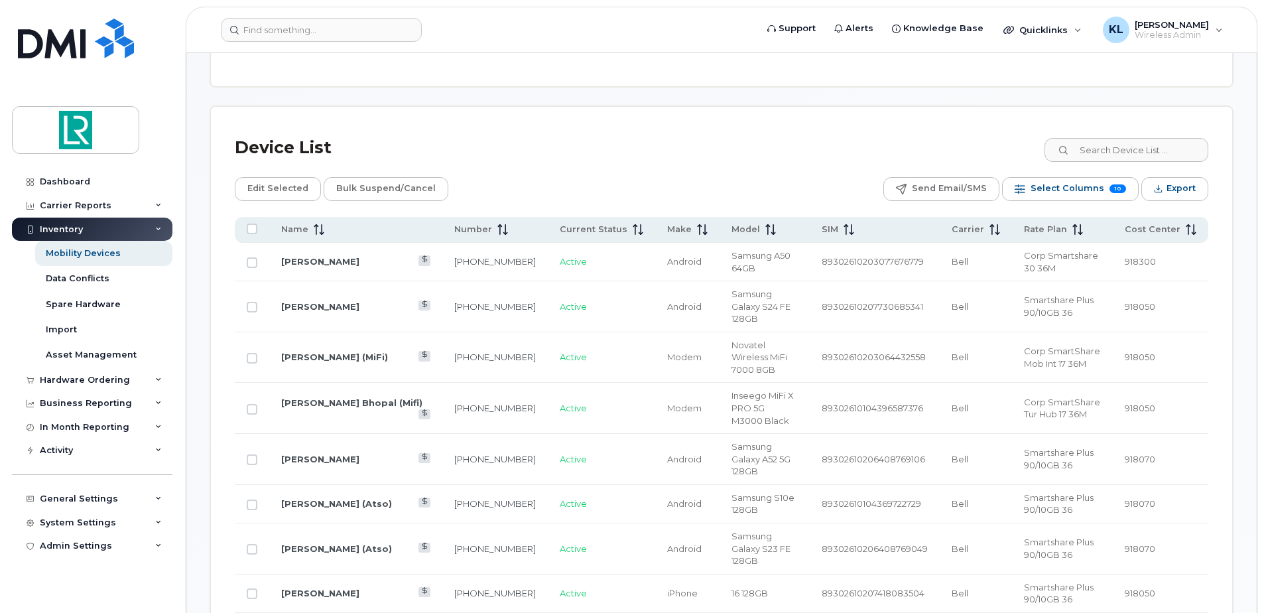
scroll to position [531, 0]
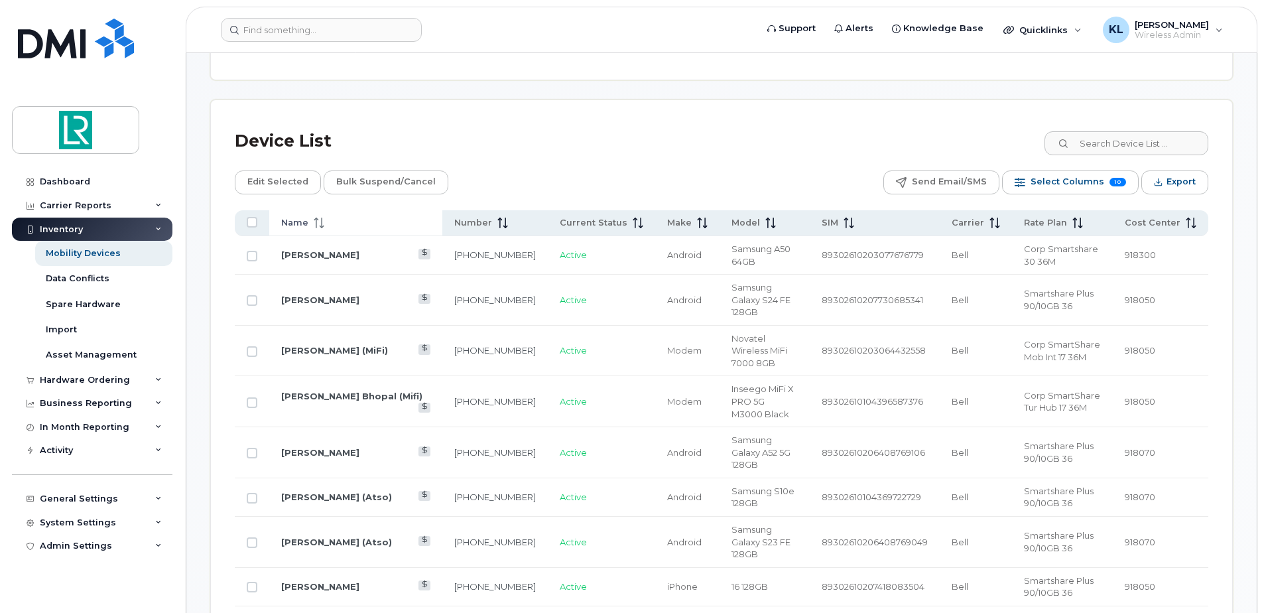
click at [359, 223] on div "Name" at bounding box center [355, 223] width 149 height 12
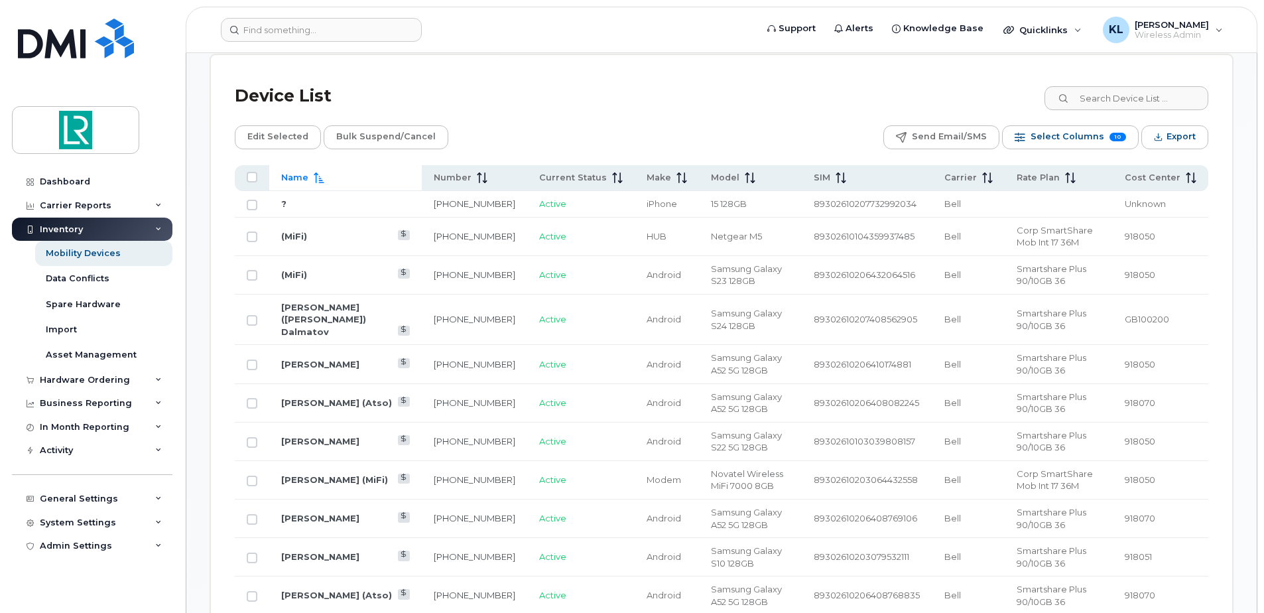
scroll to position [597, 0]
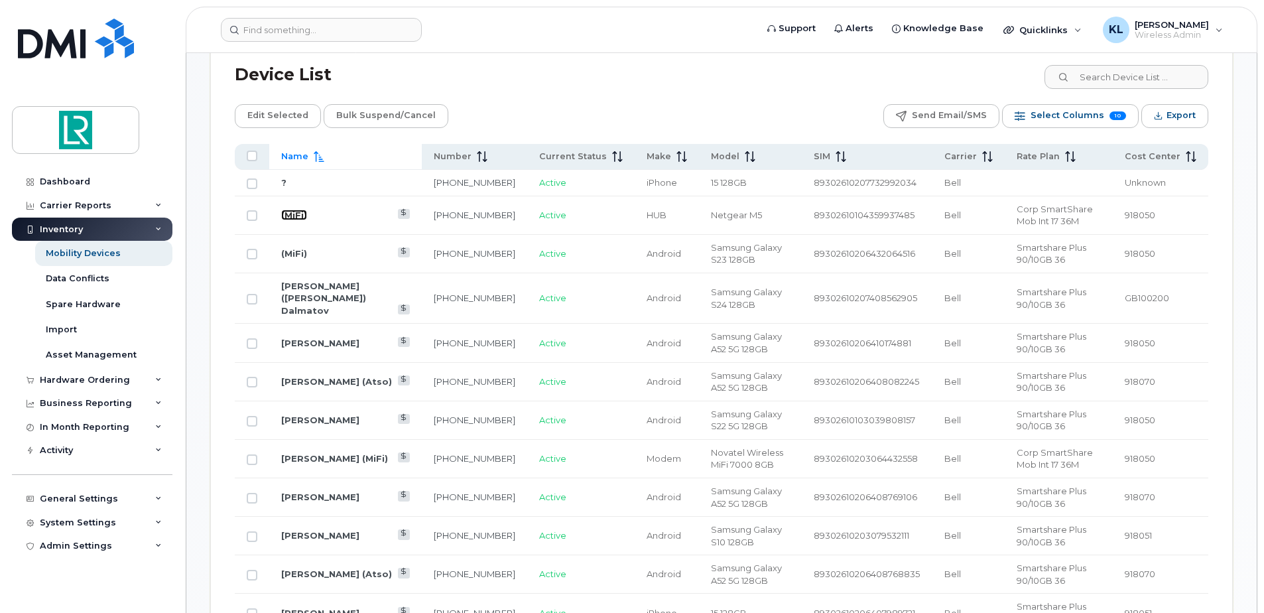
click at [286, 216] on link "(MiFi)" at bounding box center [294, 215] width 26 height 11
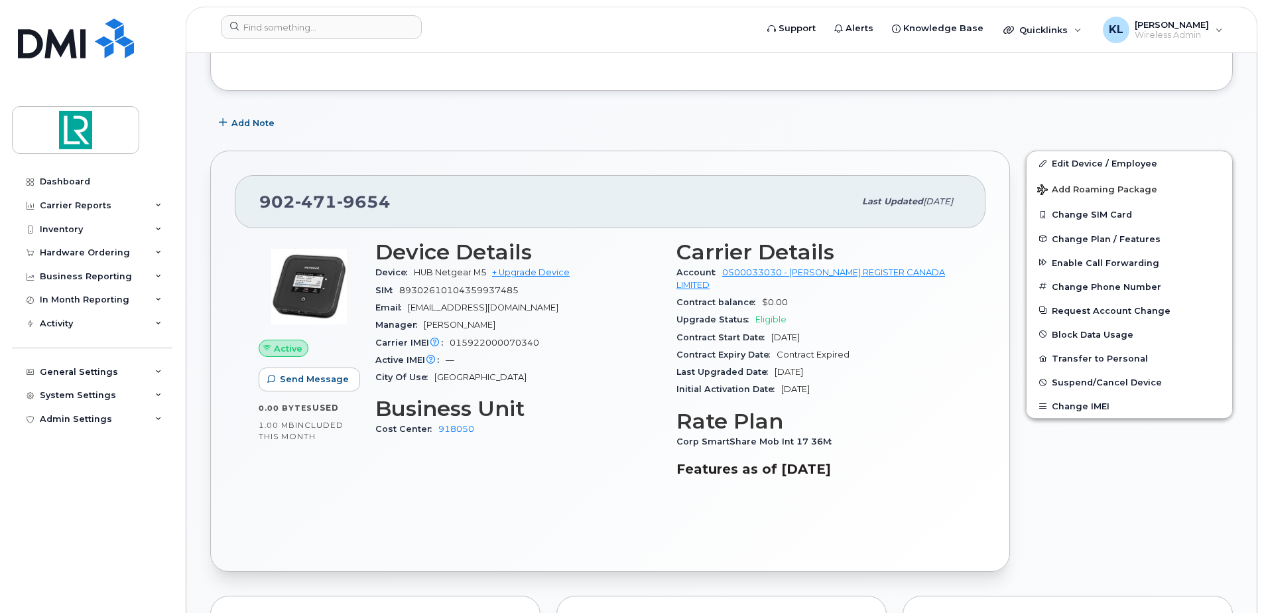
scroll to position [332, 0]
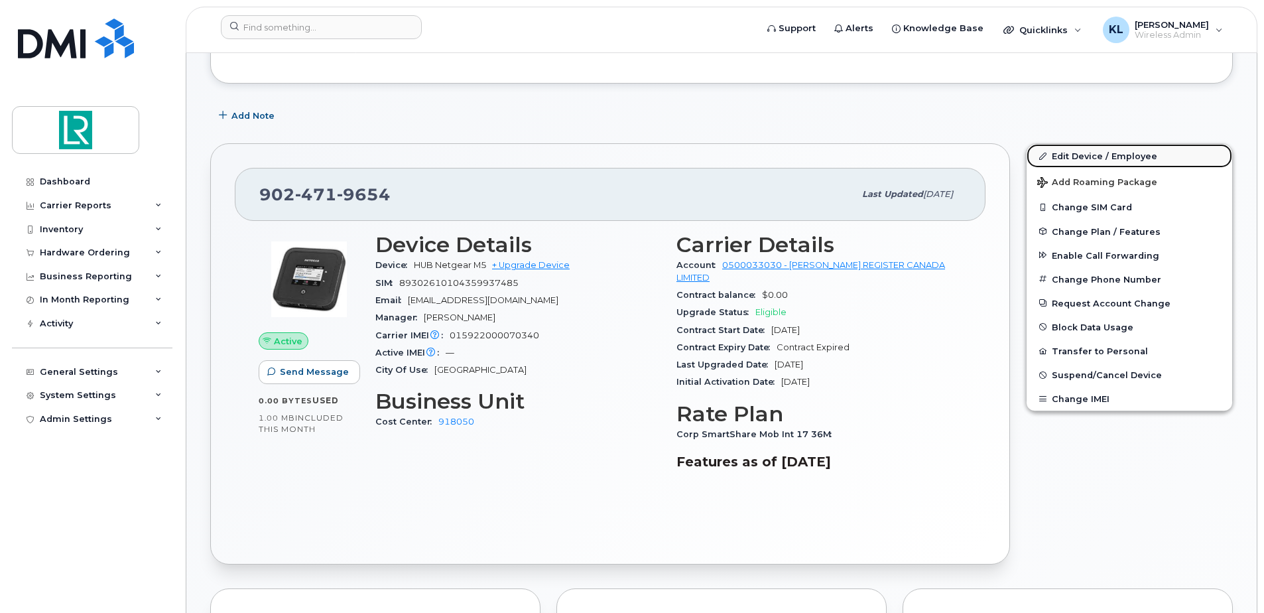
click at [1089, 152] on link "Edit Device / Employee" at bounding box center [1130, 156] width 206 height 24
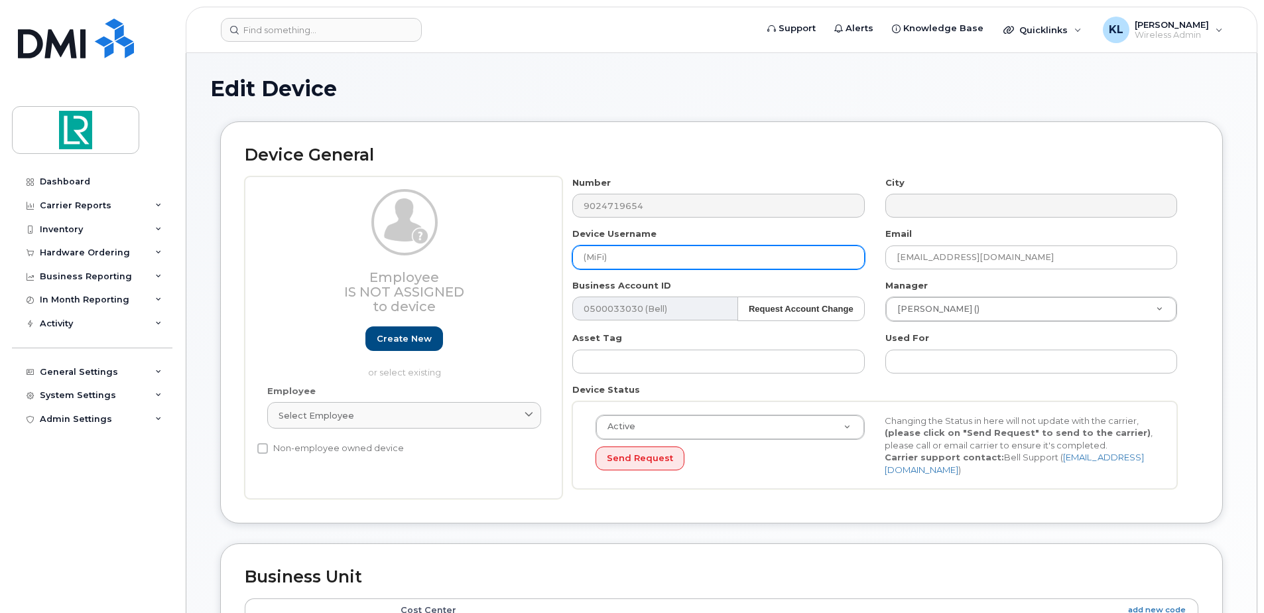
click at [579, 261] on input "(MiFi)" at bounding box center [719, 257] width 292 height 24
click at [612, 261] on input "Haken (MiFi)" at bounding box center [719, 257] width 292 height 24
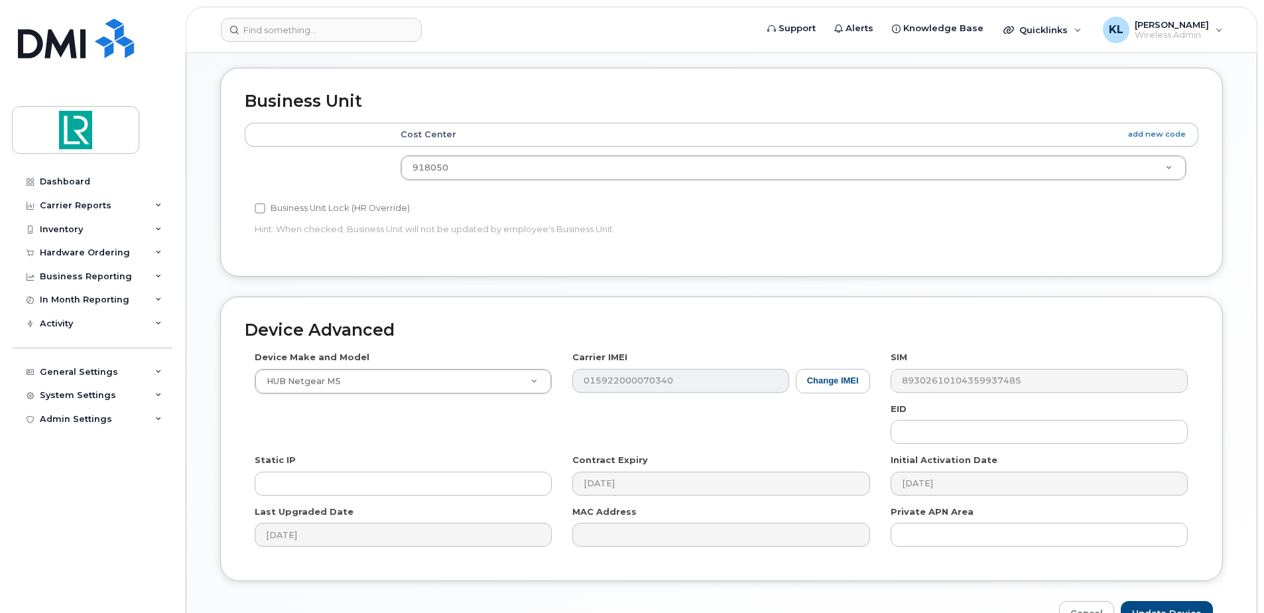
scroll to position [555, 0]
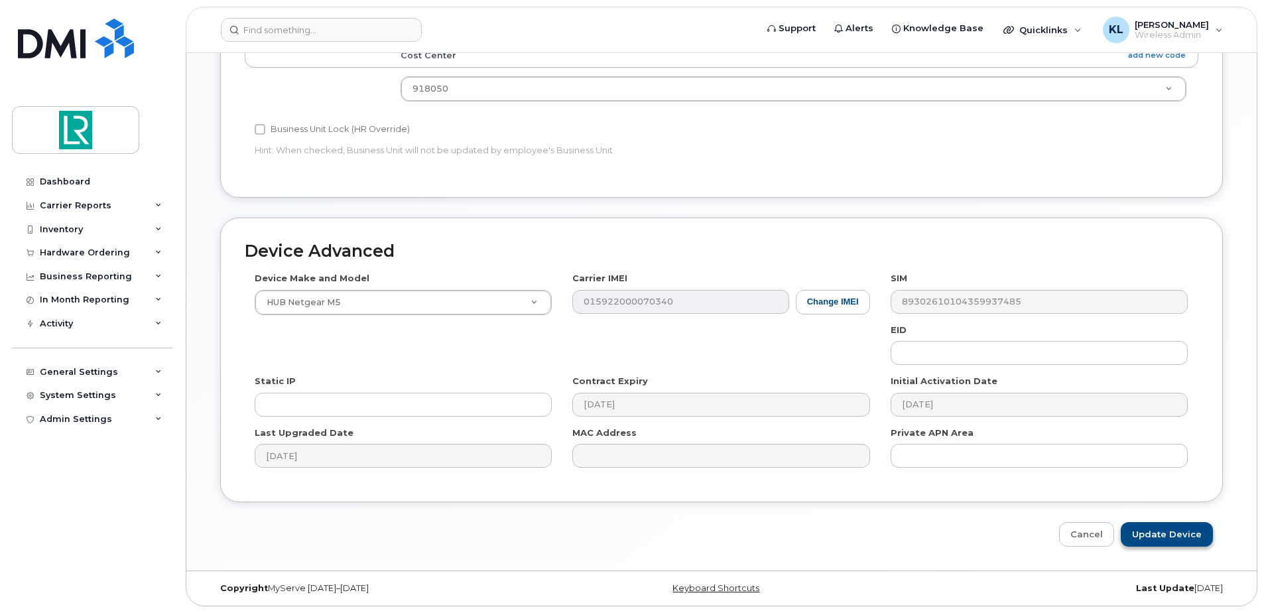
type input "Hakan Erkal (MiFi)"
drag, startPoint x: 1180, startPoint y: 547, endPoint x: 1186, endPoint y: 535, distance: 13.1
click at [1182, 544] on input "Update Device" at bounding box center [1167, 534] width 92 height 25
type input "Saving..."
click at [1186, 535] on div "Cancel Saving..." at bounding box center [721, 534] width 1003 height 25
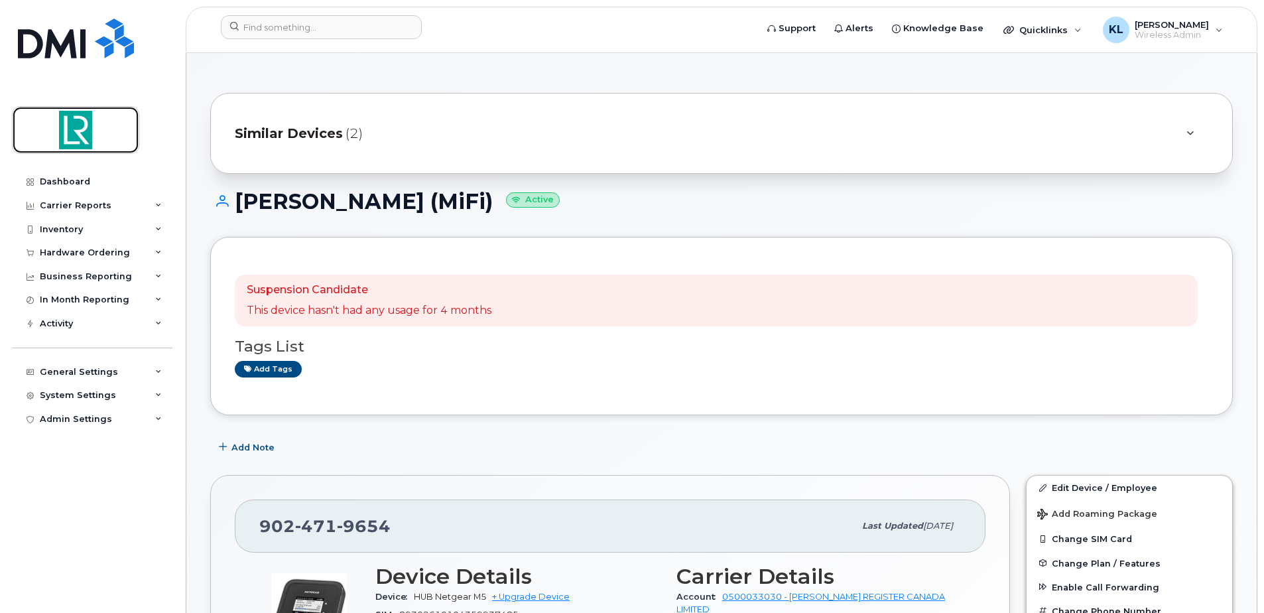
click at [75, 132] on img at bounding box center [76, 130] width 102 height 38
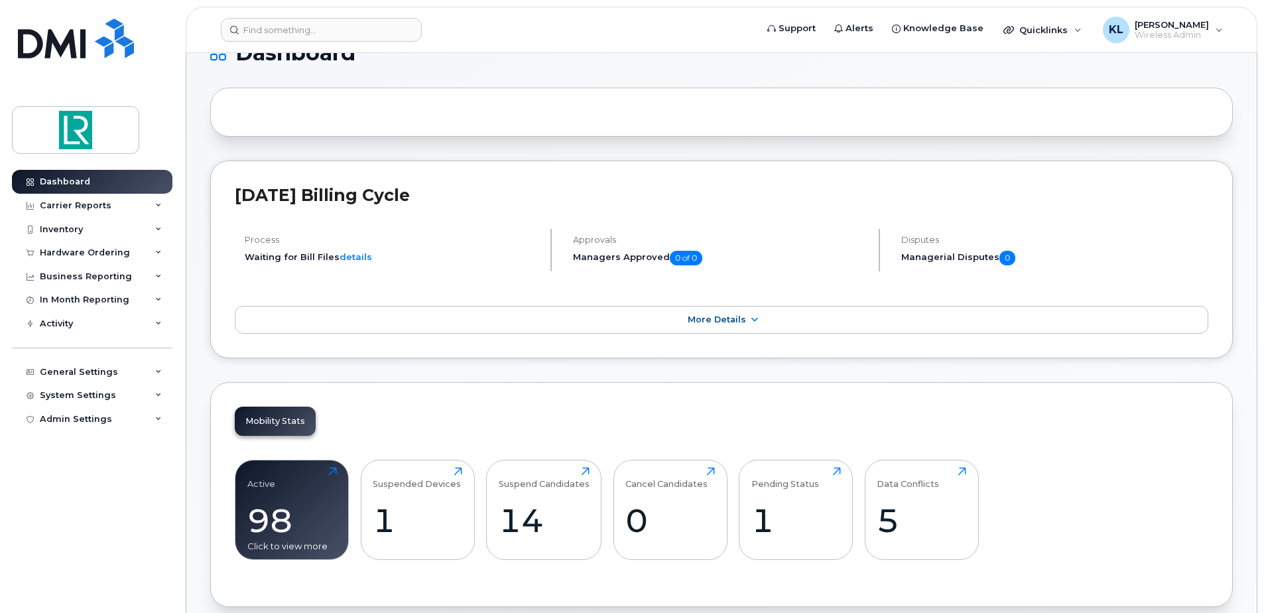
scroll to position [66, 0]
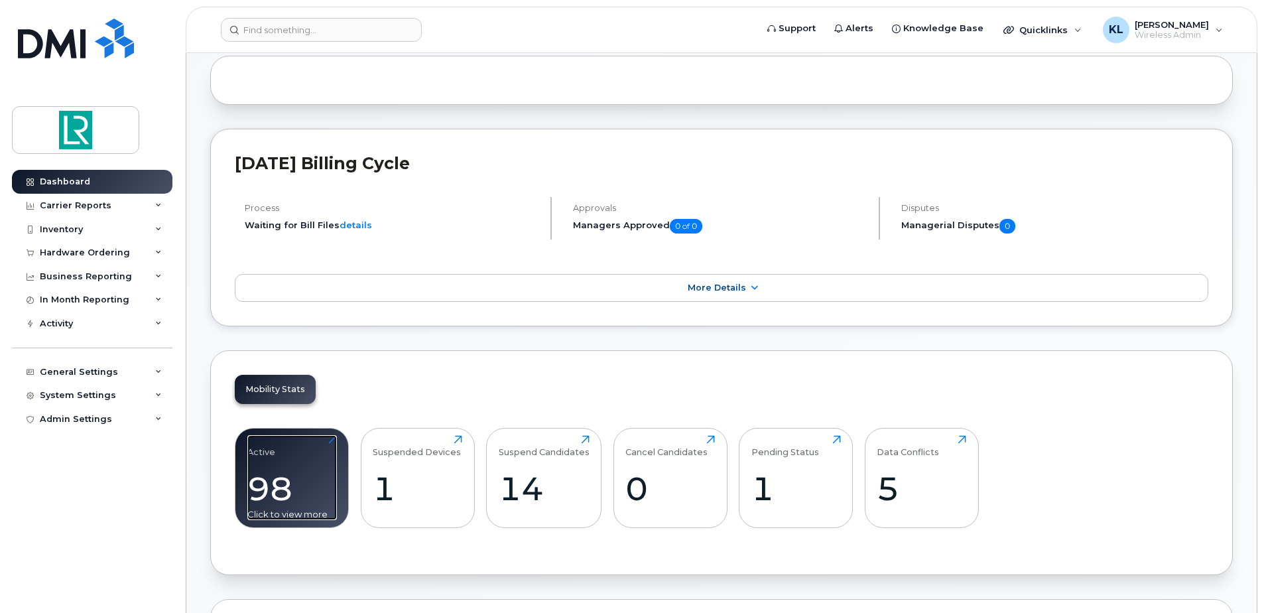
click at [319, 456] on div "Active 98 Click to view more" at bounding box center [292, 477] width 90 height 85
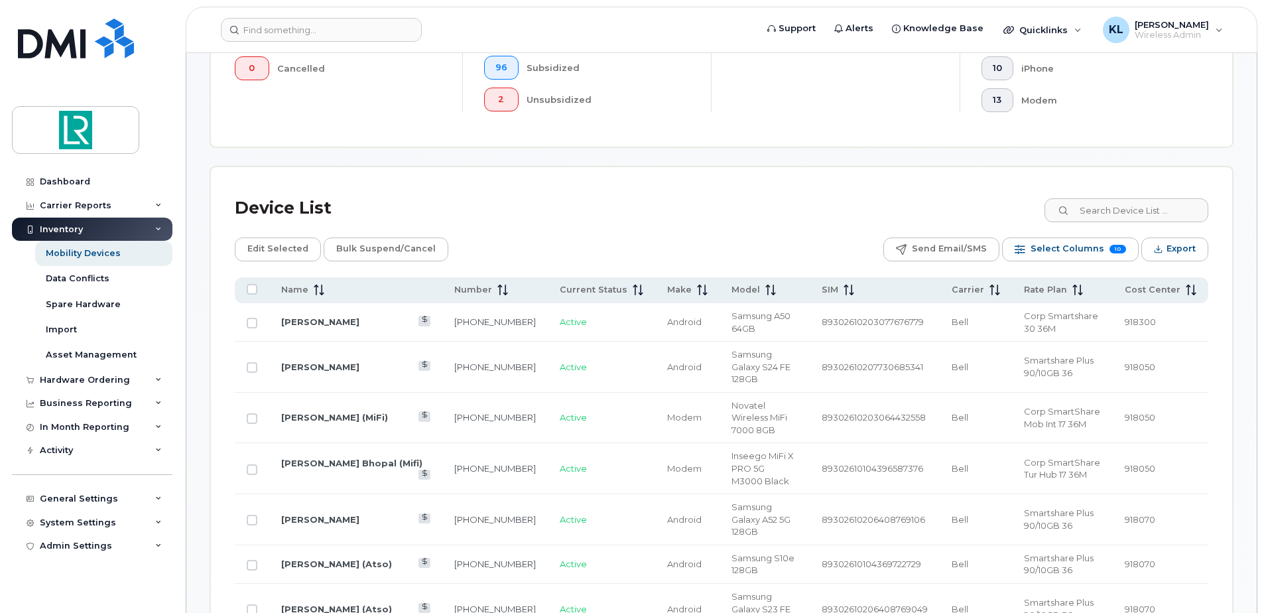
scroll to position [464, 0]
click at [334, 293] on div "Name" at bounding box center [355, 289] width 149 height 12
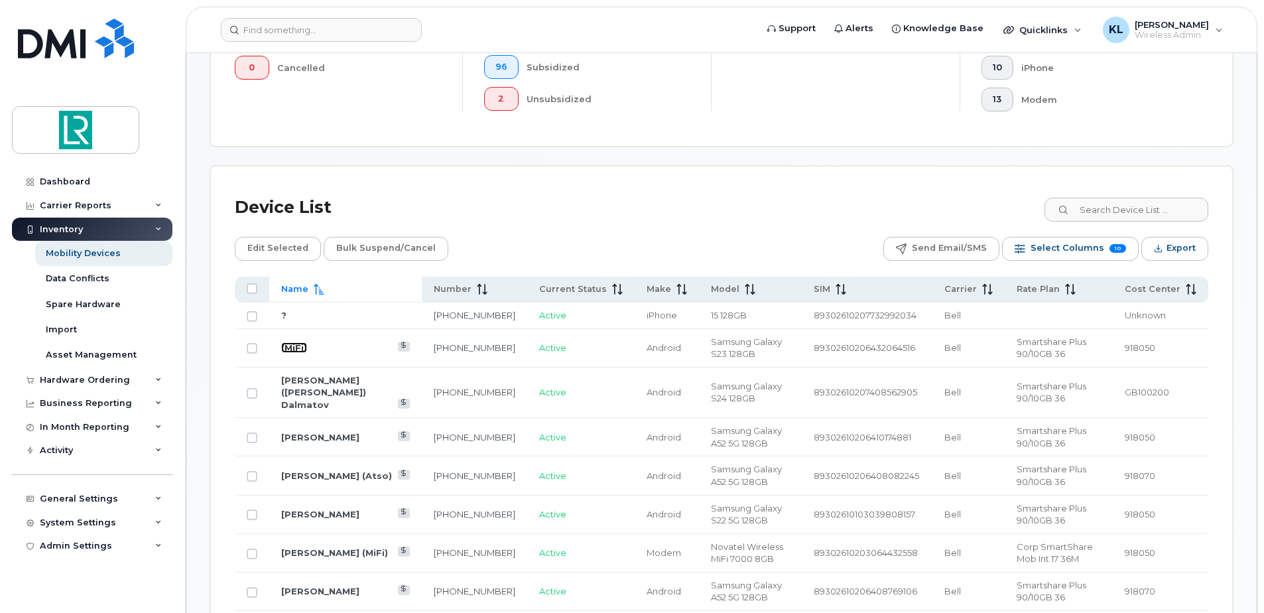
click at [295, 350] on link "(MiFi)" at bounding box center [294, 347] width 26 height 11
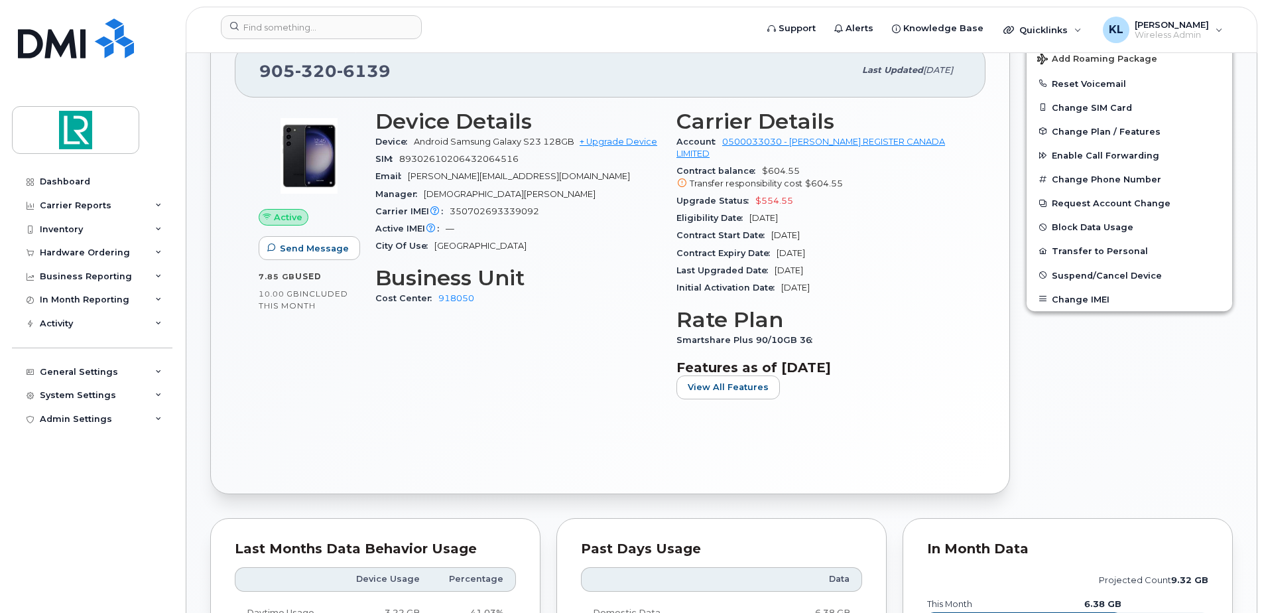
scroll to position [332, 0]
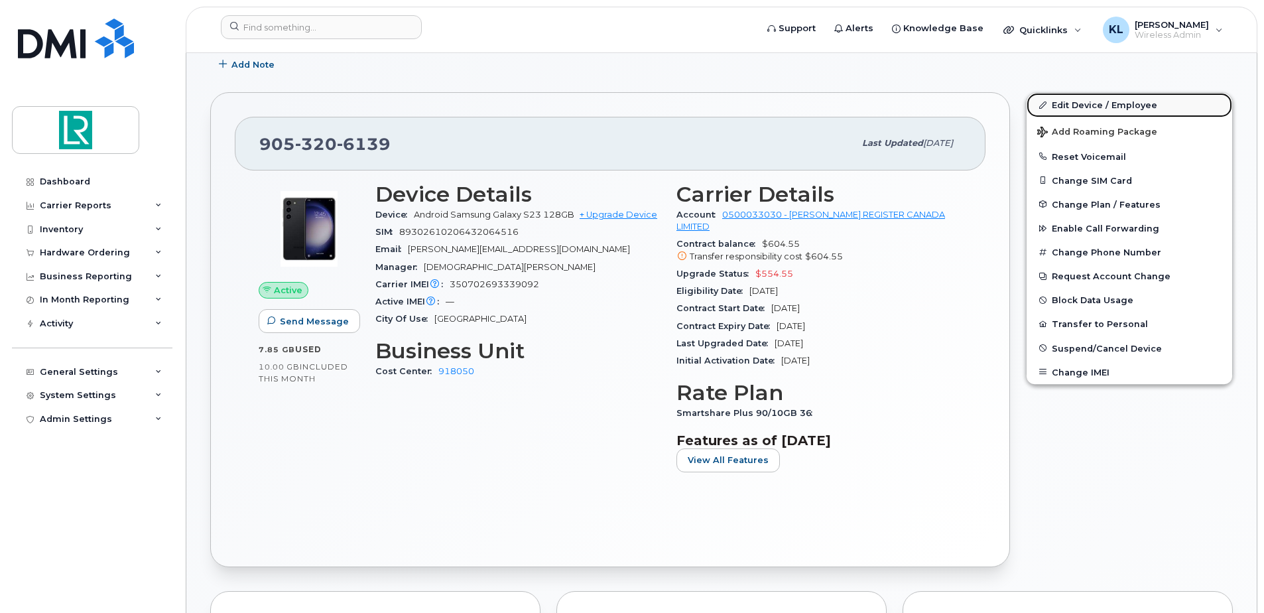
click at [1065, 101] on link "Edit Device / Employee" at bounding box center [1130, 105] width 206 height 24
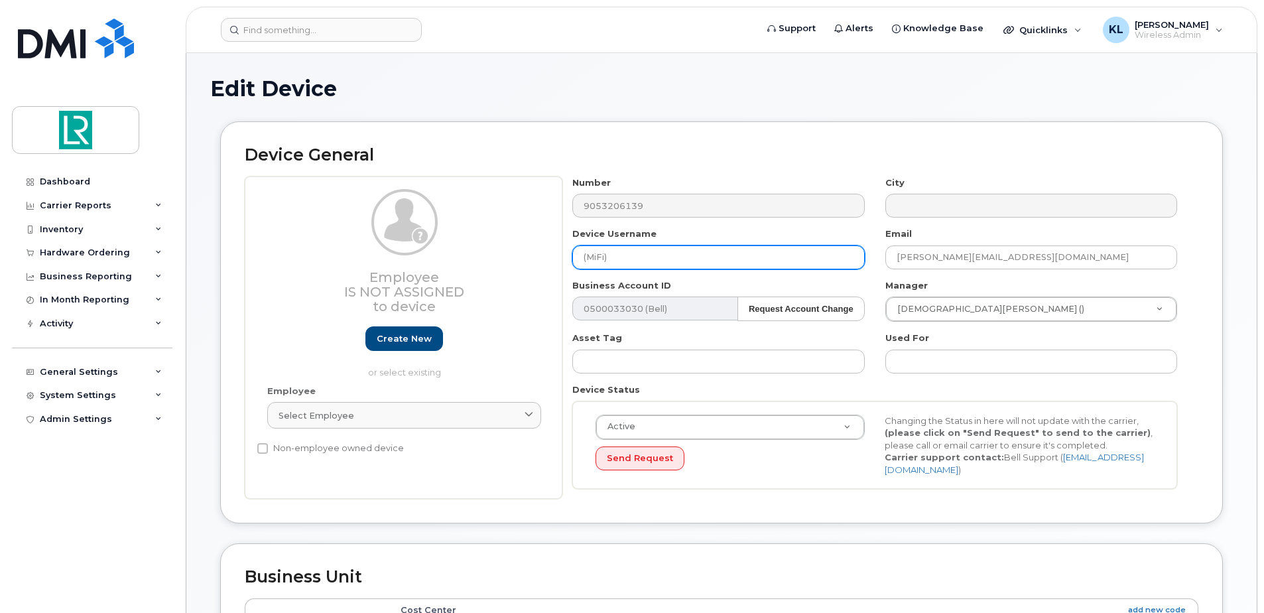
drag, startPoint x: 614, startPoint y: 259, endPoint x: 573, endPoint y: 260, distance: 40.5
click at [573, 260] on input "(MiFi)" at bounding box center [719, 257] width 292 height 24
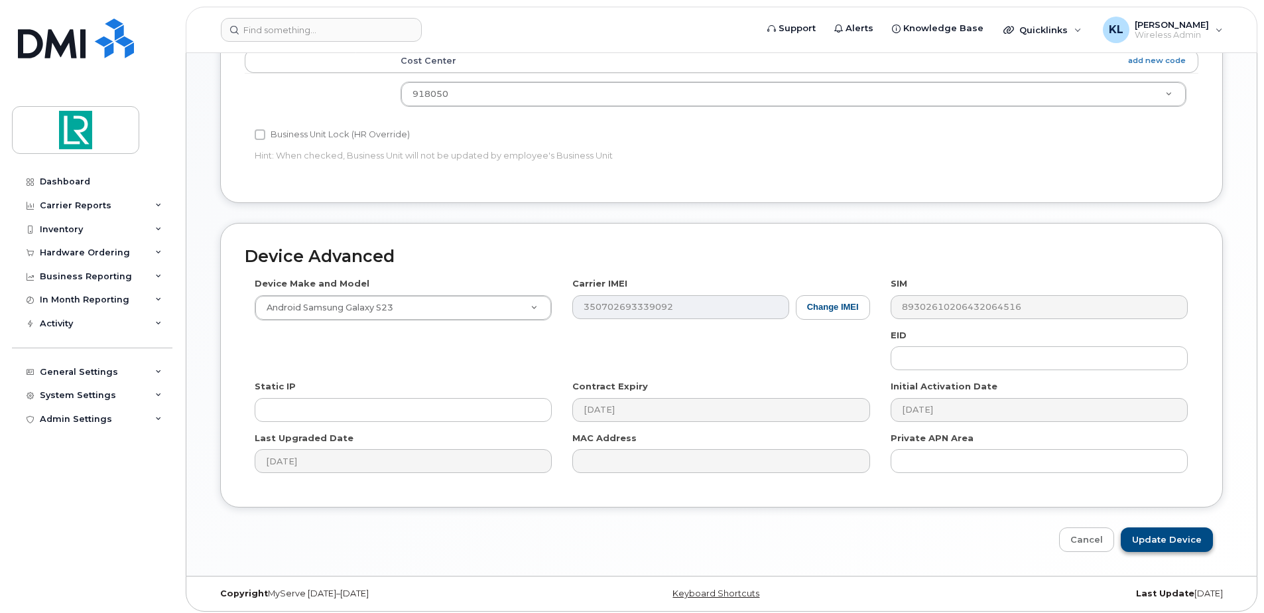
scroll to position [555, 0]
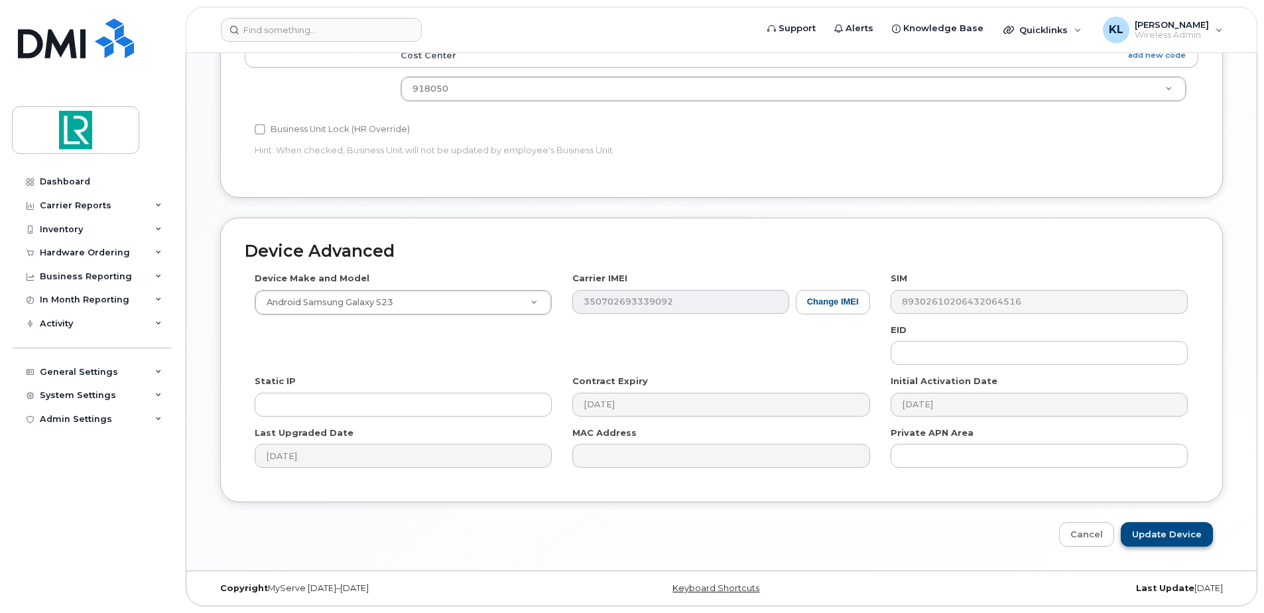
type input "Rafiqul Islam"
click at [1165, 535] on input "Update Device" at bounding box center [1167, 534] width 92 height 25
type input "Saving..."
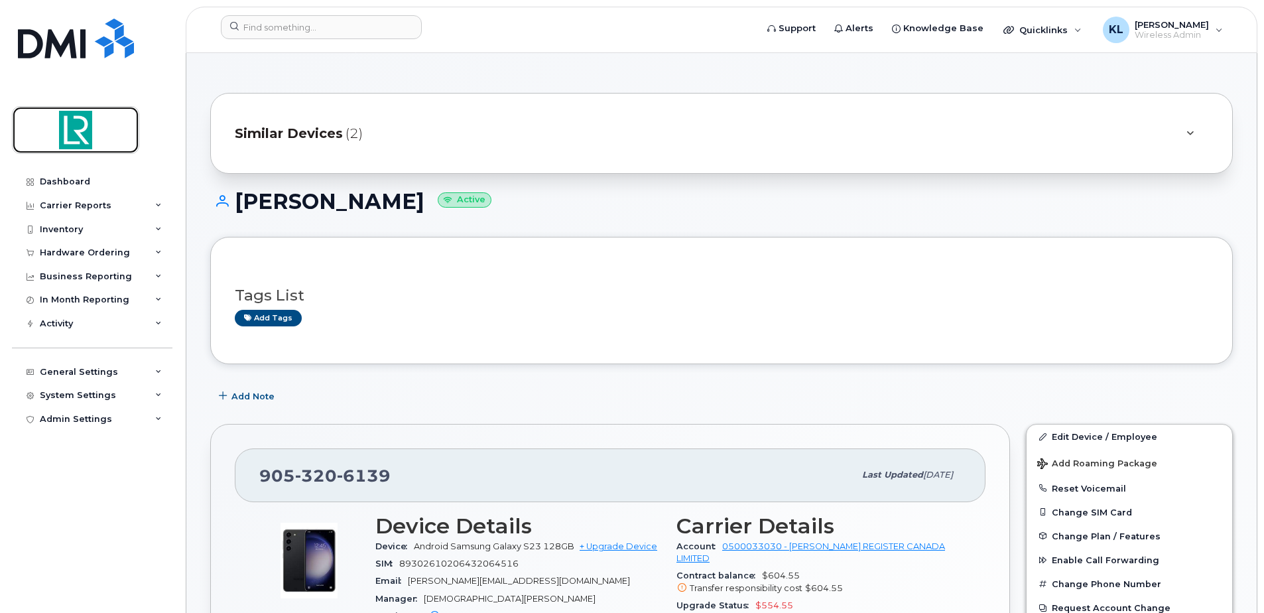
click at [74, 126] on img at bounding box center [76, 130] width 102 height 38
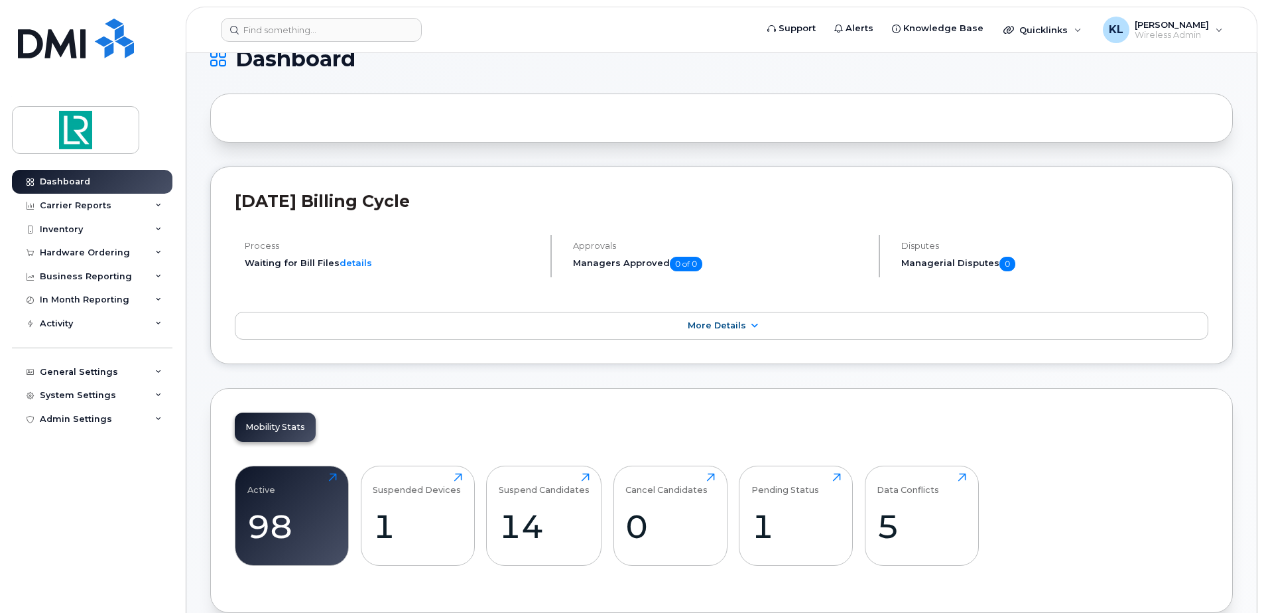
scroll to position [265, 0]
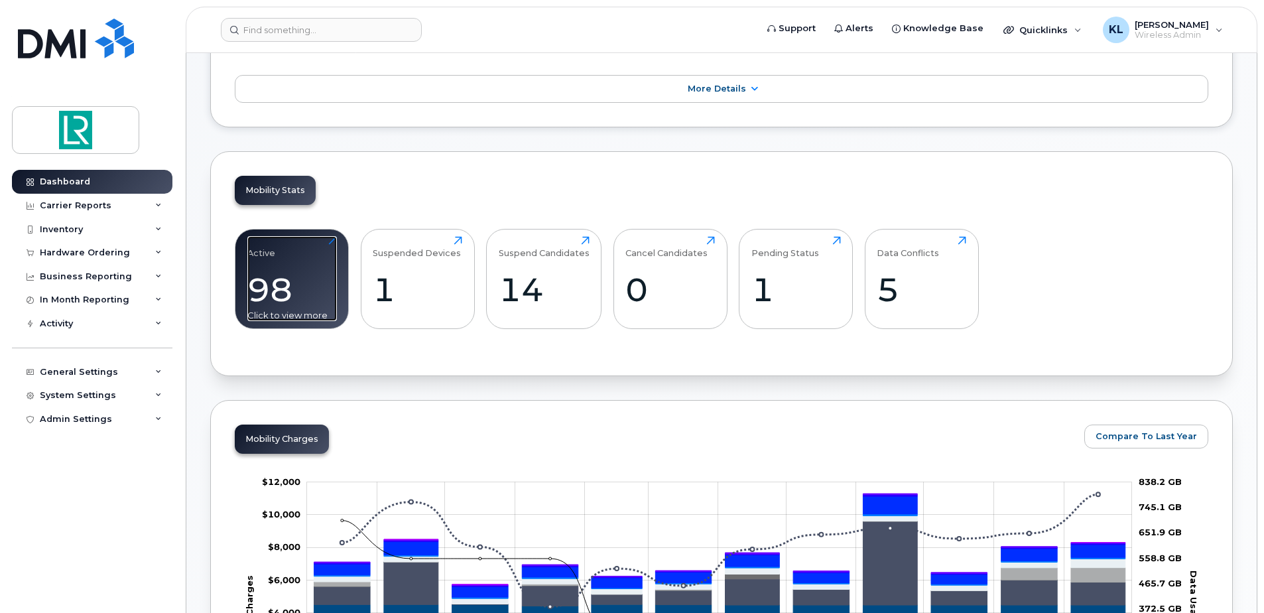
click at [321, 257] on div "Active 98 Click to view more" at bounding box center [292, 278] width 90 height 85
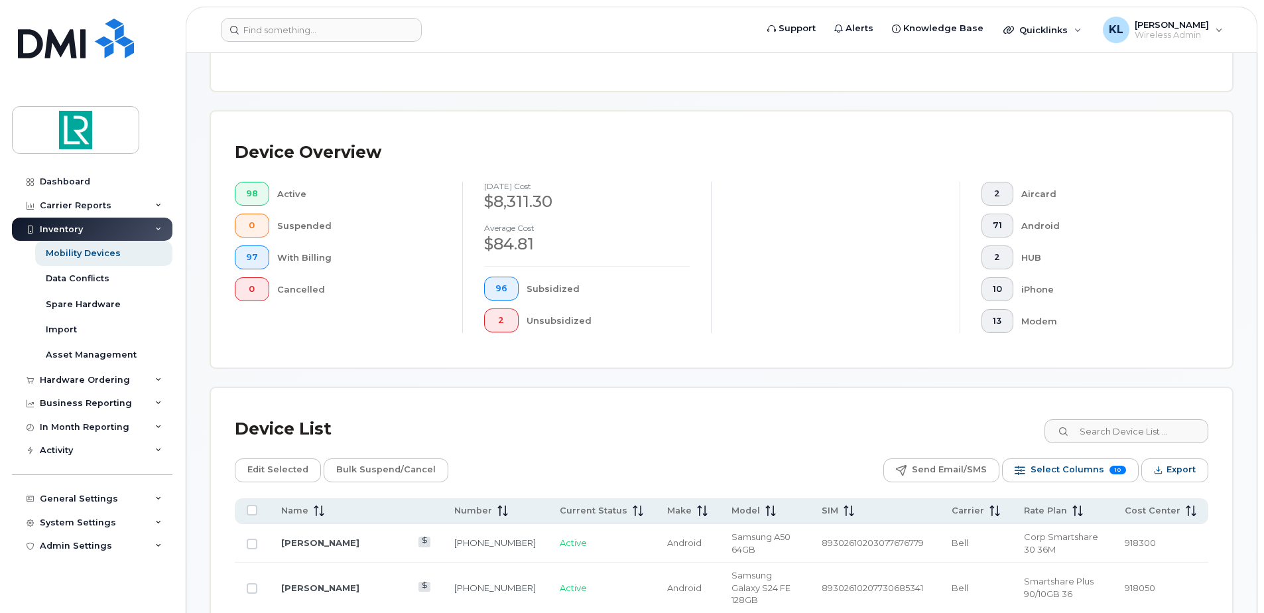
scroll to position [398, 0]
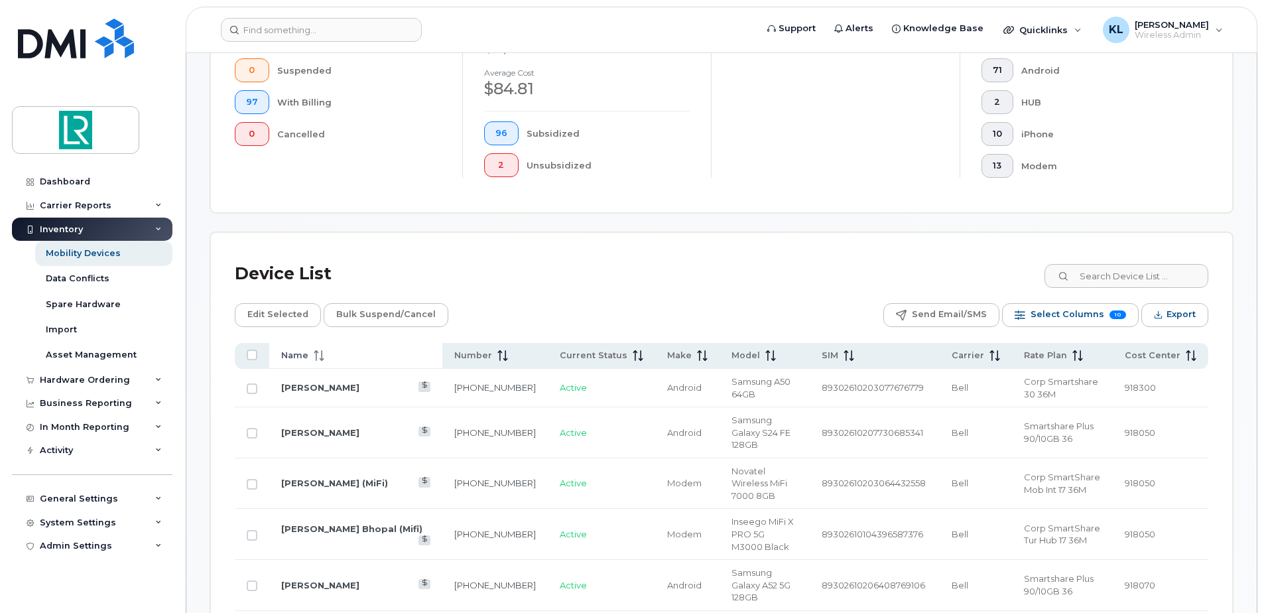
click at [354, 363] on th "Name" at bounding box center [355, 356] width 173 height 26
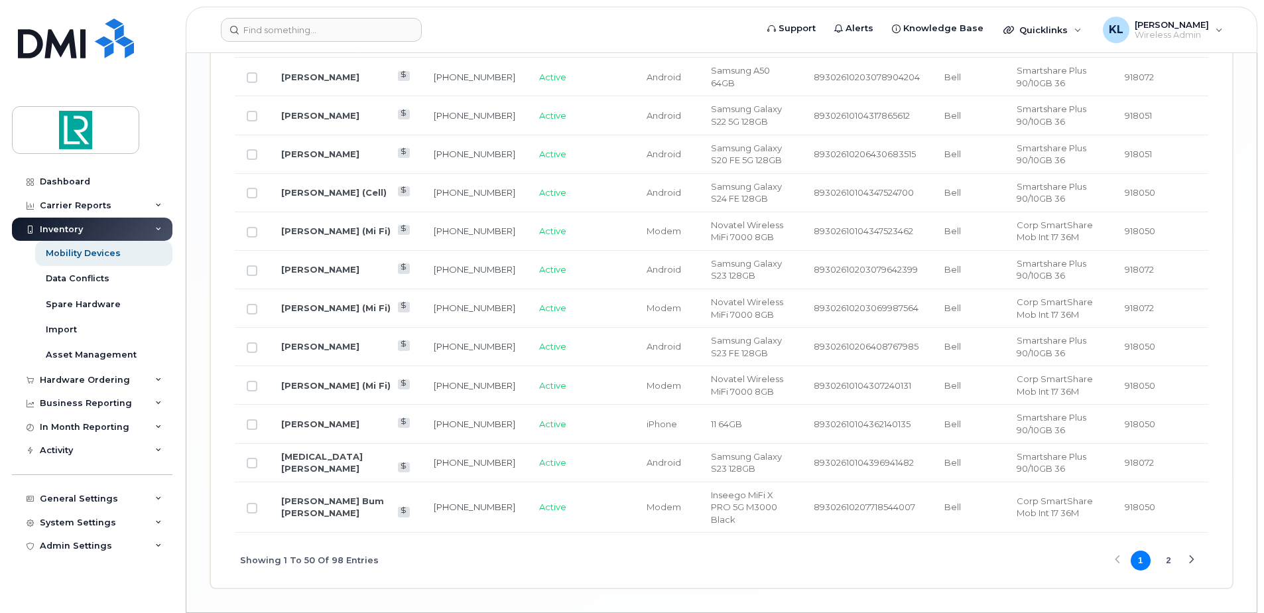
scroll to position [2189, 0]
click at [1172, 548] on button "2" at bounding box center [1169, 558] width 20 height 20
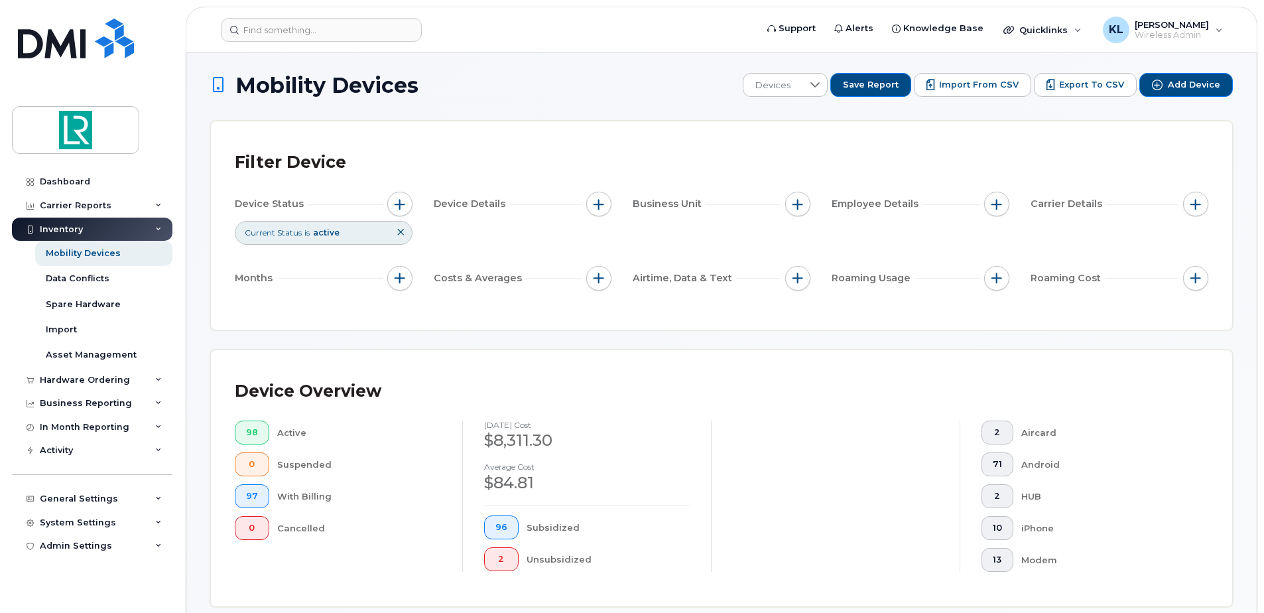
scroll to position [0, 0]
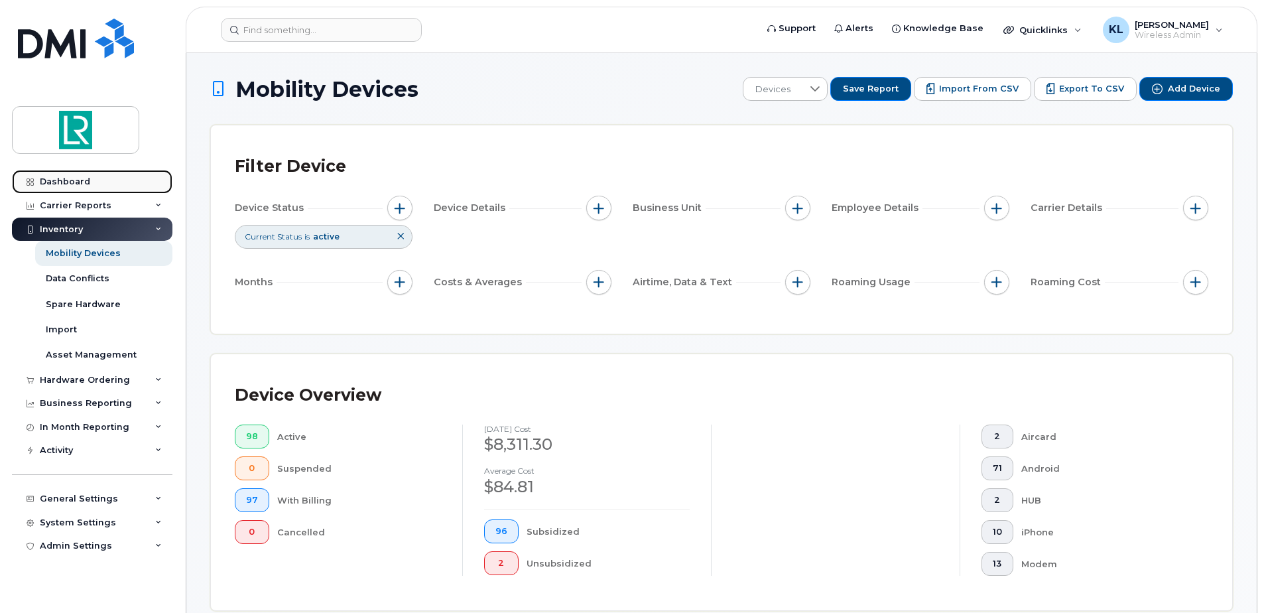
click at [66, 182] on div "Dashboard" at bounding box center [65, 181] width 50 height 11
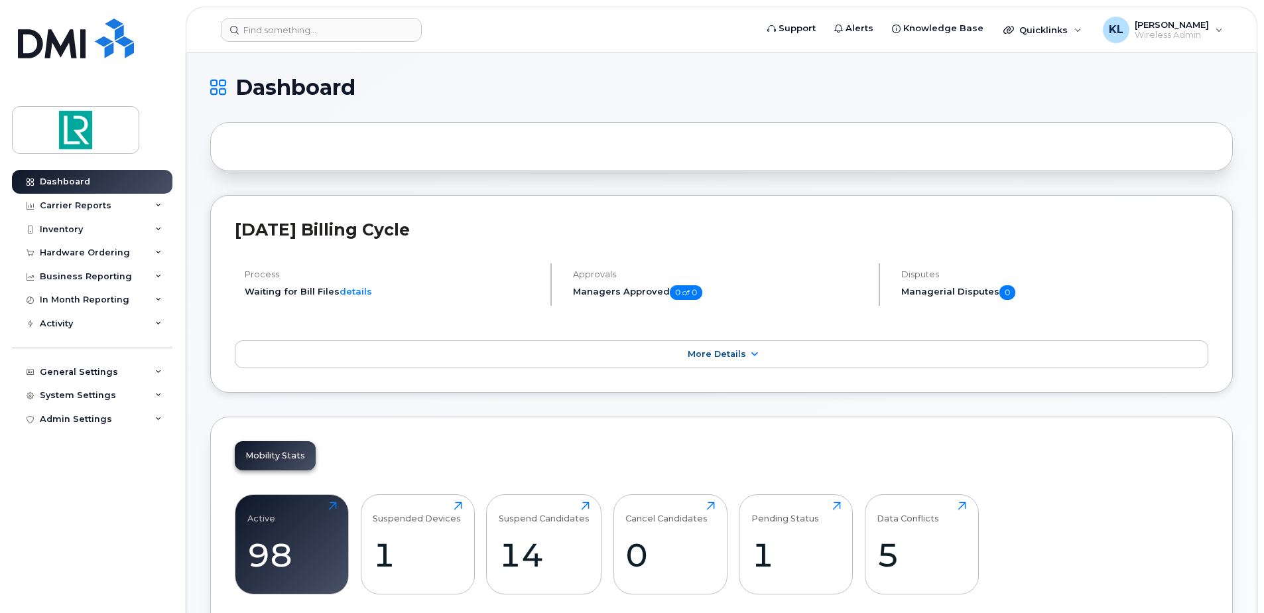
click at [505, 228] on h2 "[DATE] Billing Cycle" at bounding box center [722, 230] width 974 height 20
click at [318, 551] on div "98" at bounding box center [292, 554] width 90 height 39
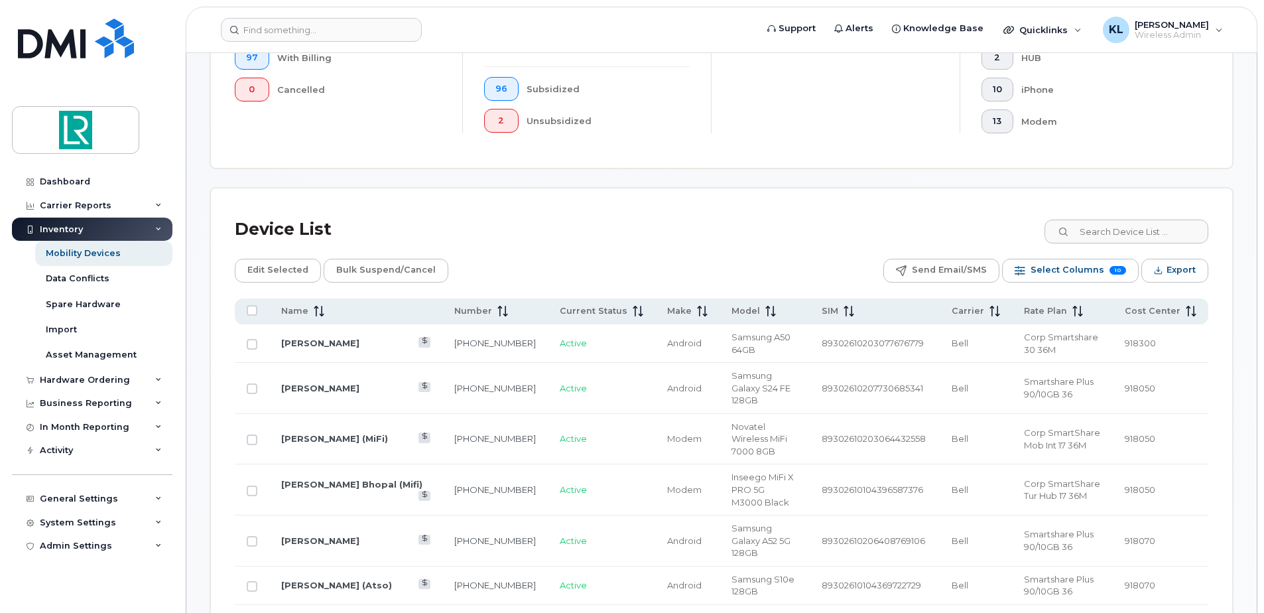
scroll to position [398, 0]
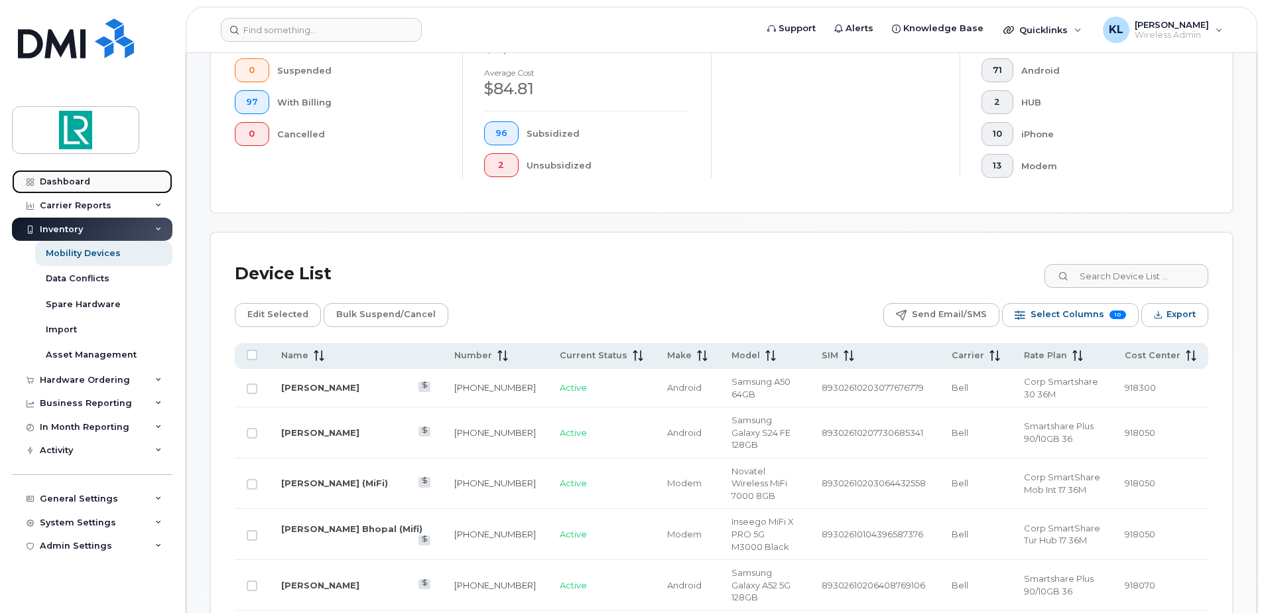
click at [46, 181] on div "Dashboard" at bounding box center [65, 181] width 50 height 11
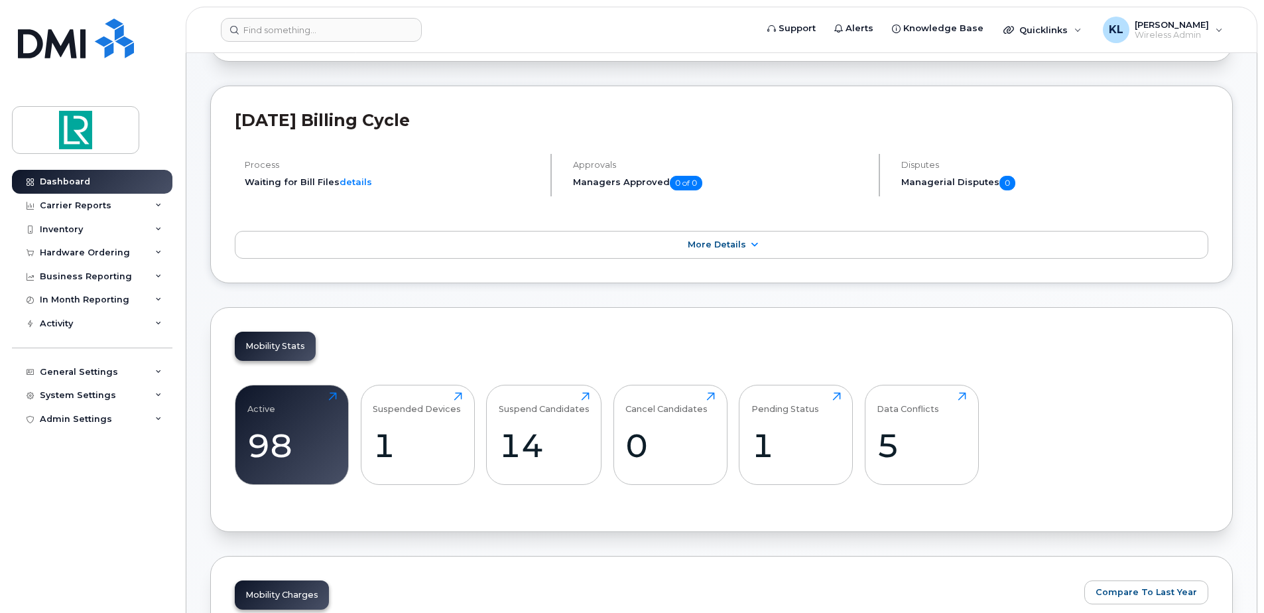
scroll to position [133, 0]
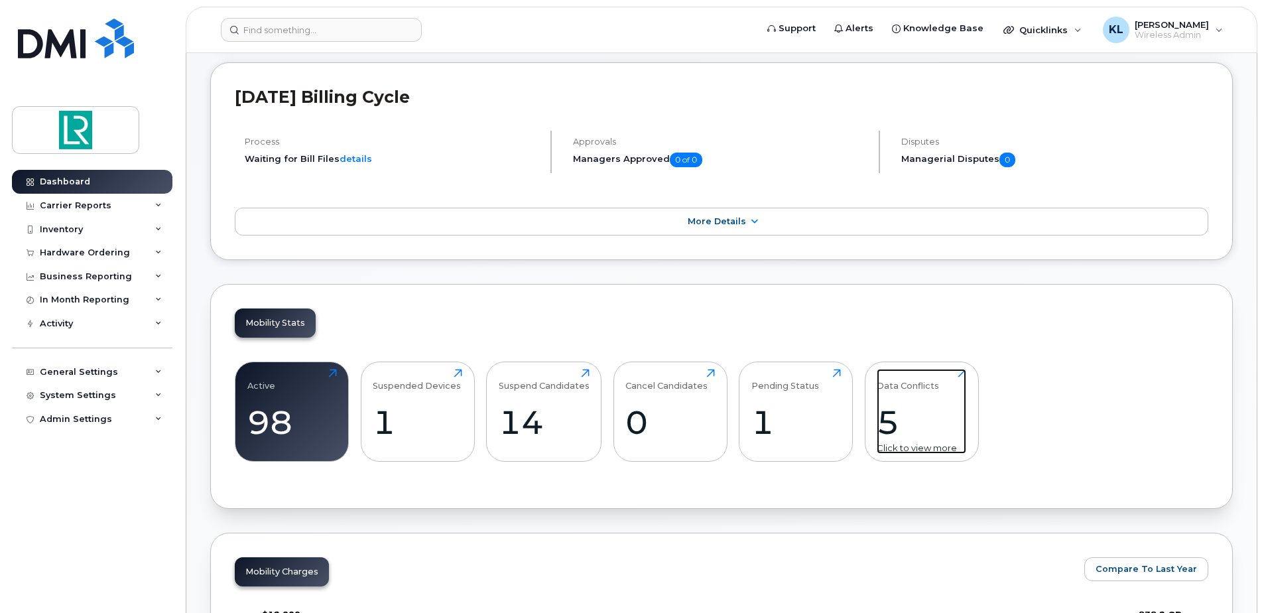
click at [896, 418] on div "5" at bounding box center [922, 422] width 90 height 39
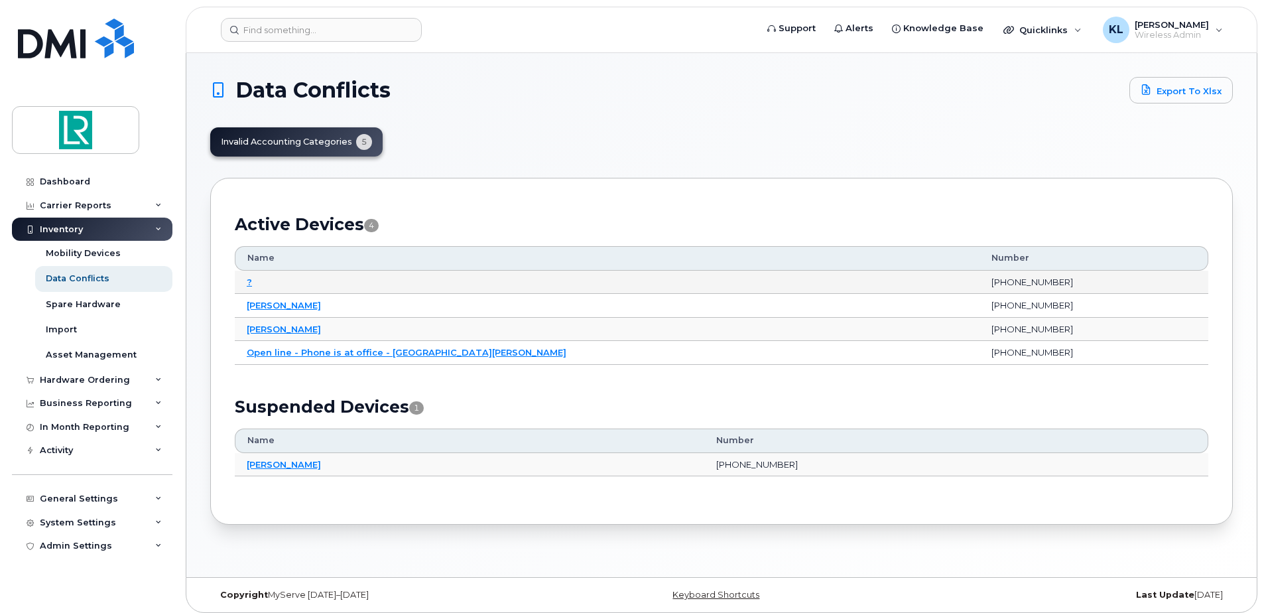
click at [980, 281] on td "[PHONE_NUMBER]" at bounding box center [1094, 283] width 229 height 24
click at [287, 139] on div "Invalid Accounting Categories 5" at bounding box center [296, 141] width 172 height 29
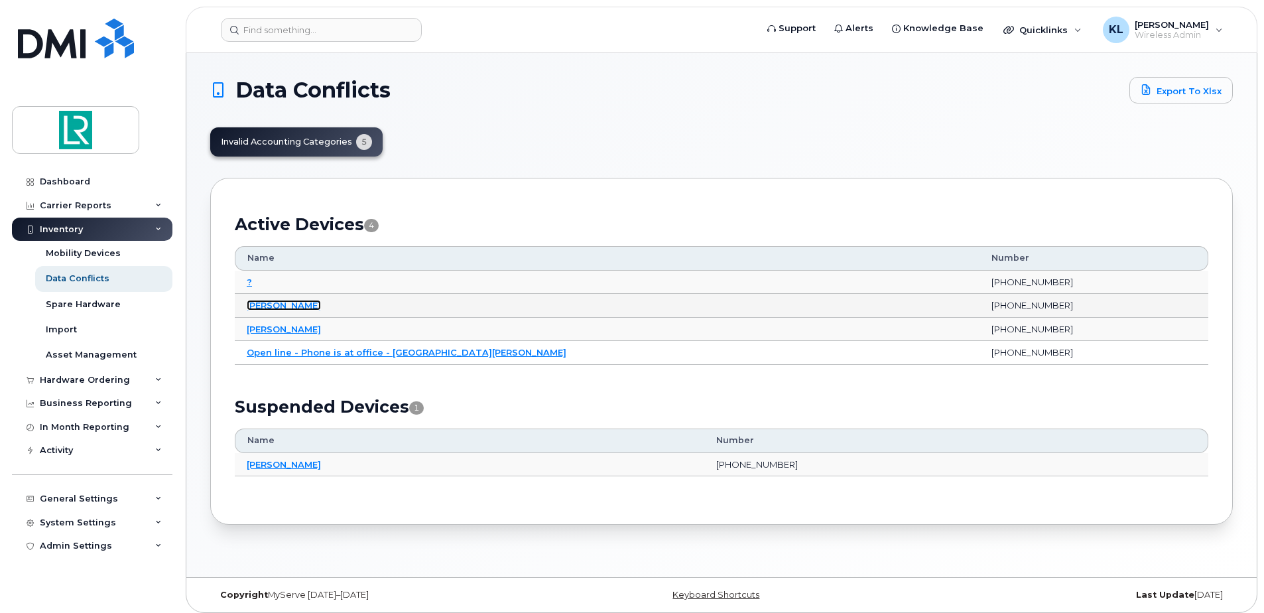
click at [280, 305] on link "[PERSON_NAME]" at bounding box center [284, 305] width 74 height 11
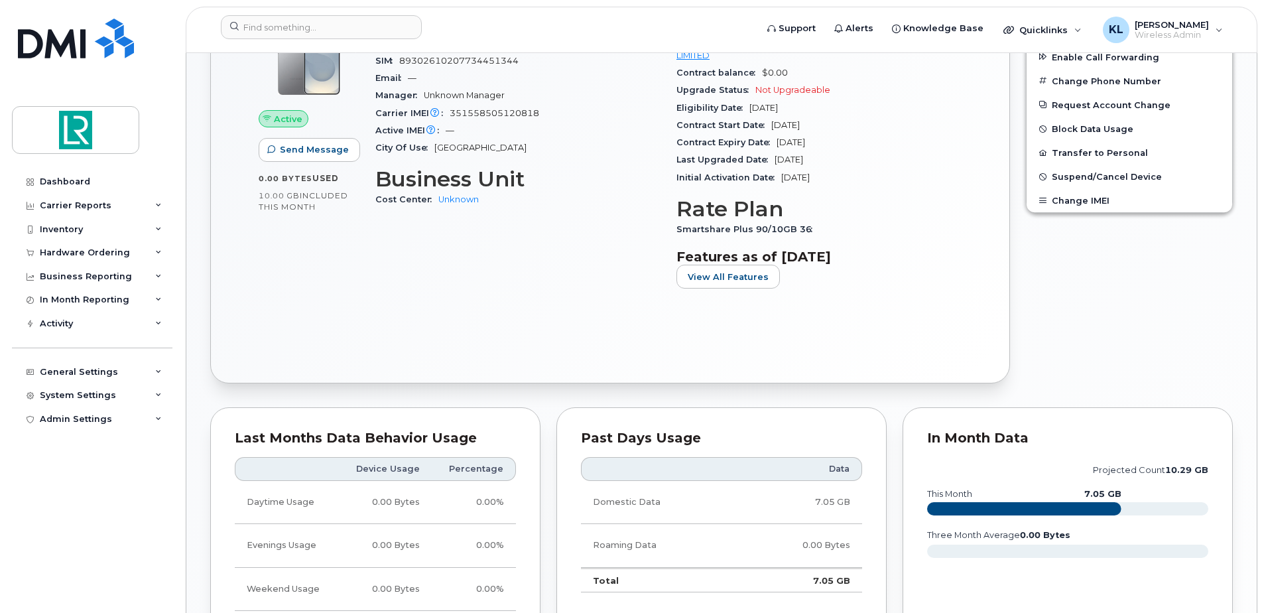
scroll to position [464, 0]
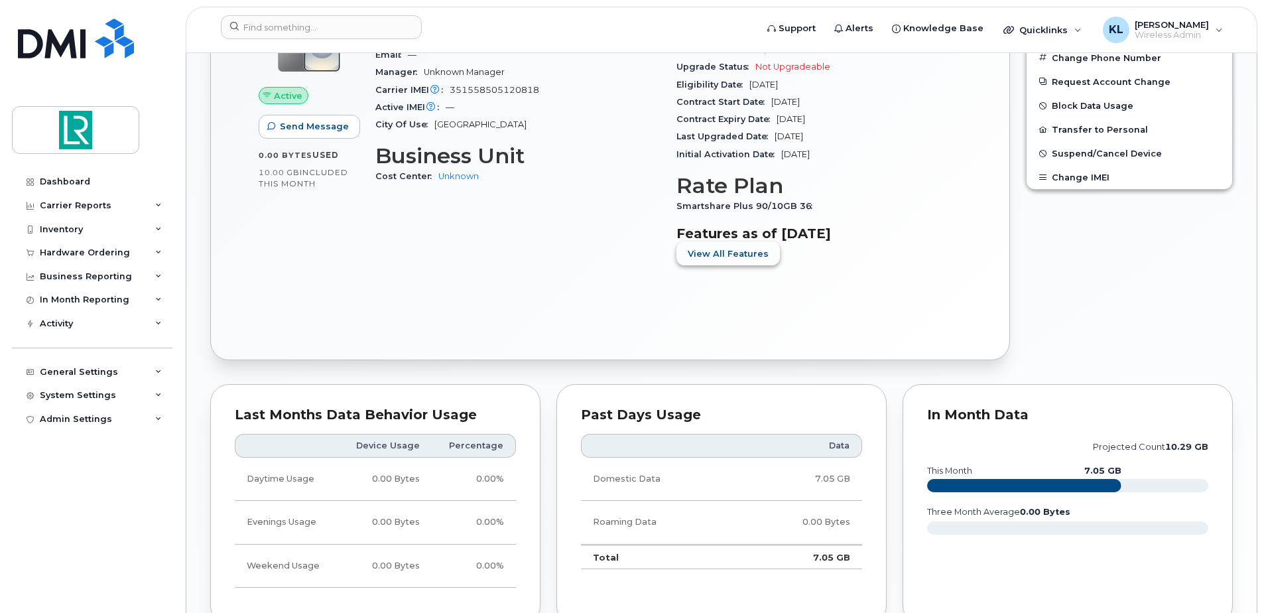
click at [746, 258] on span "View All Features" at bounding box center [728, 253] width 81 height 13
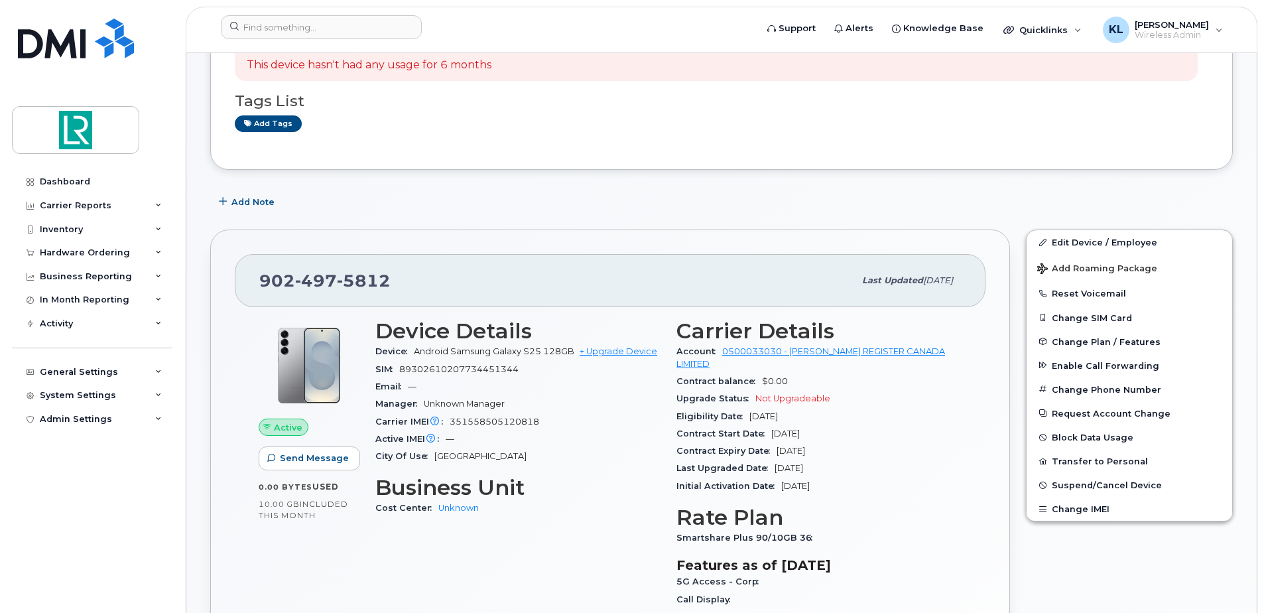
scroll to position [199, 0]
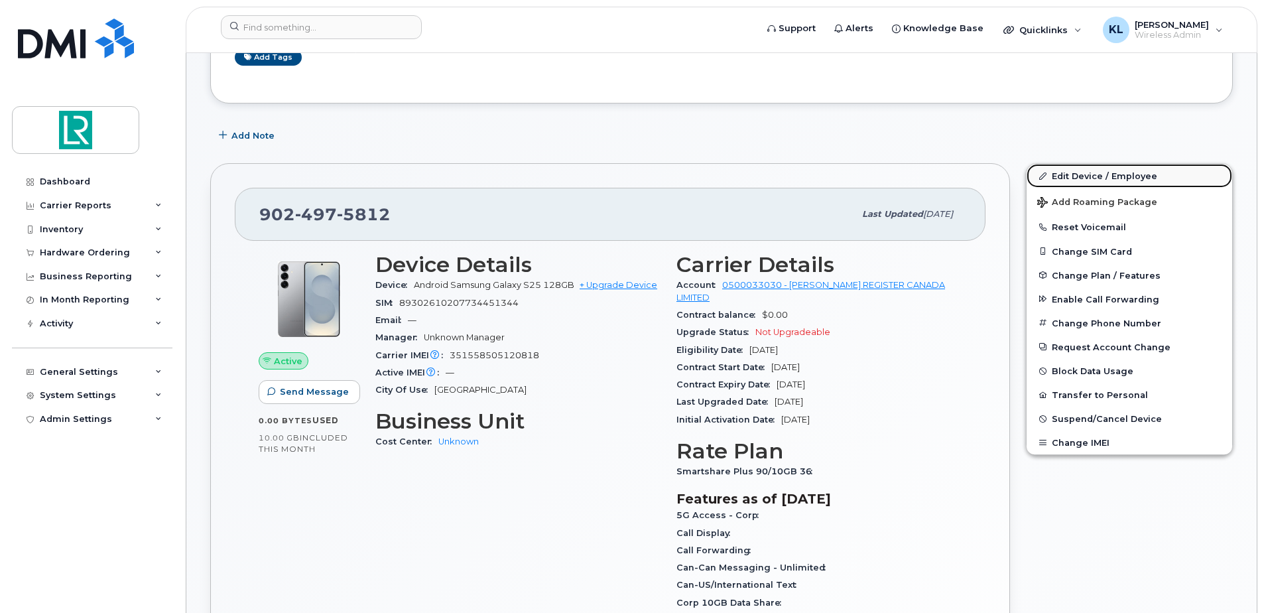
click at [1087, 173] on link "Edit Device / Employee" at bounding box center [1130, 176] width 206 height 24
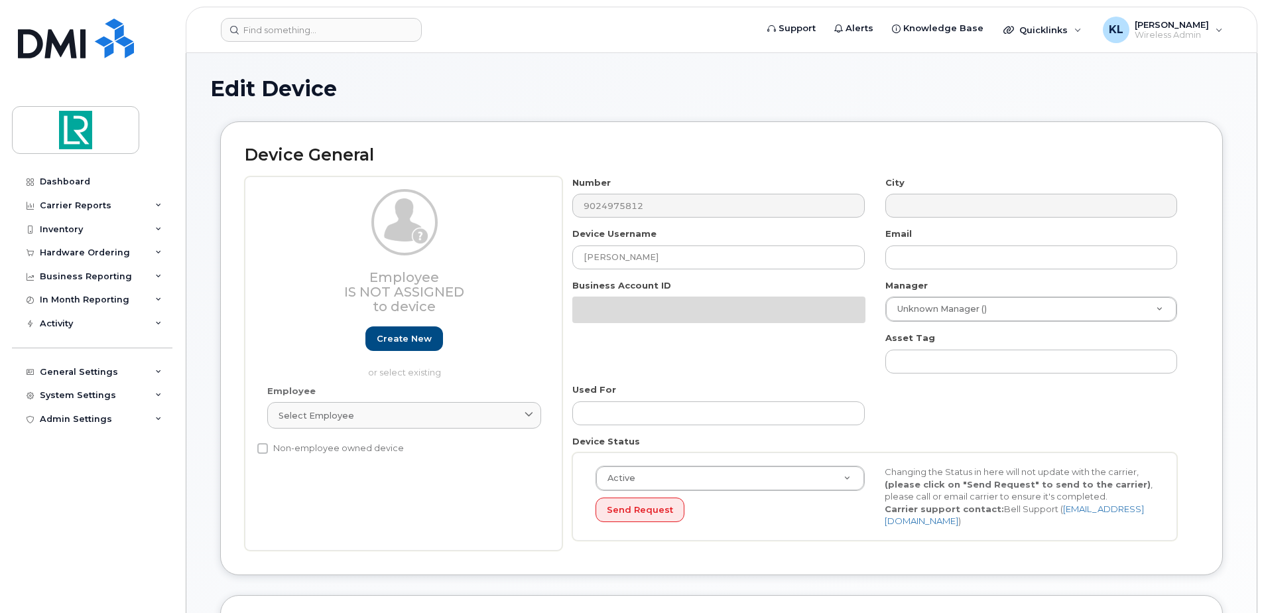
select select "11121799"
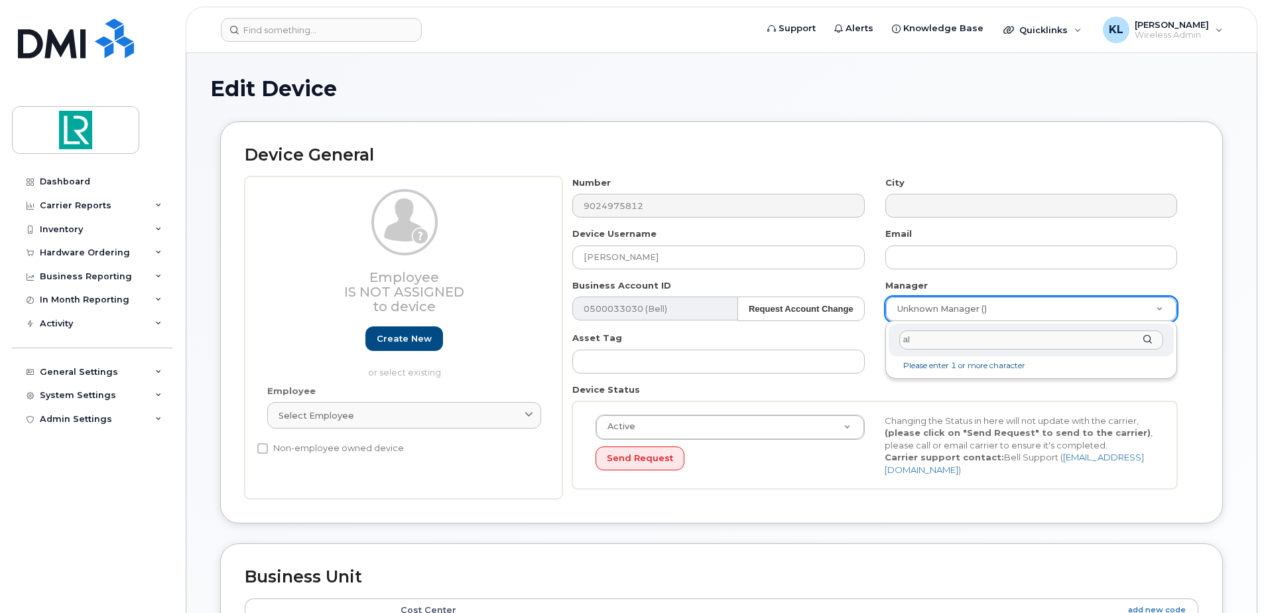
type input "a"
type input "jasm"
type input "1882721"
click at [1154, 292] on div "Manager Jasmeet Judge () 1882721" at bounding box center [1032, 300] width 312 height 43
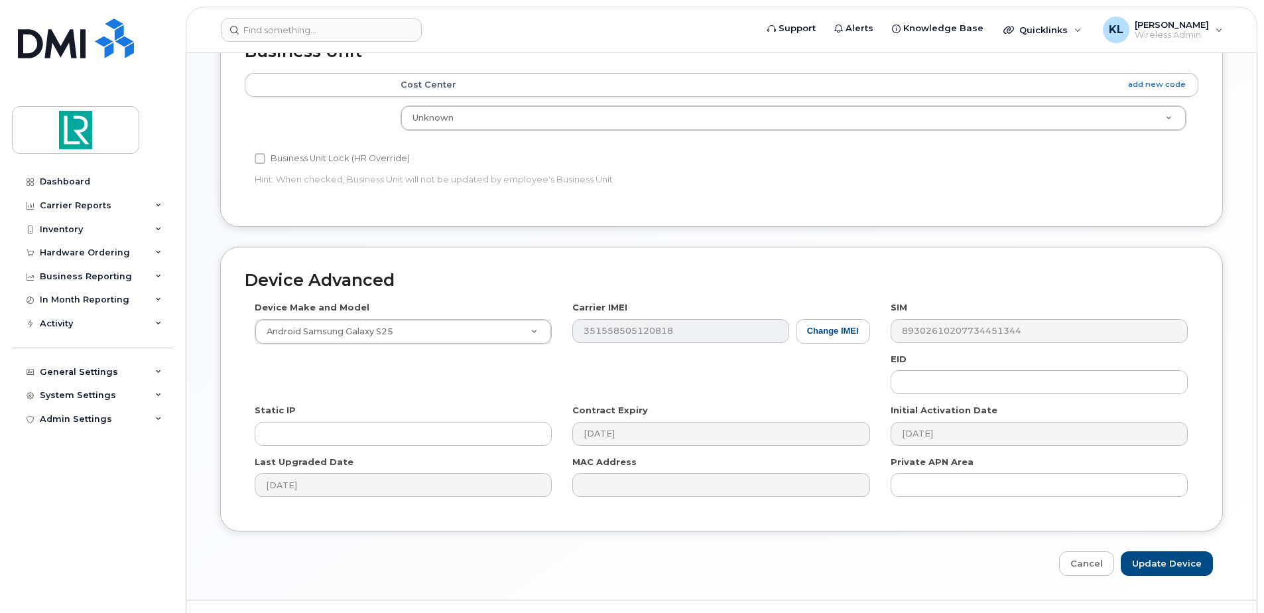
scroll to position [555, 0]
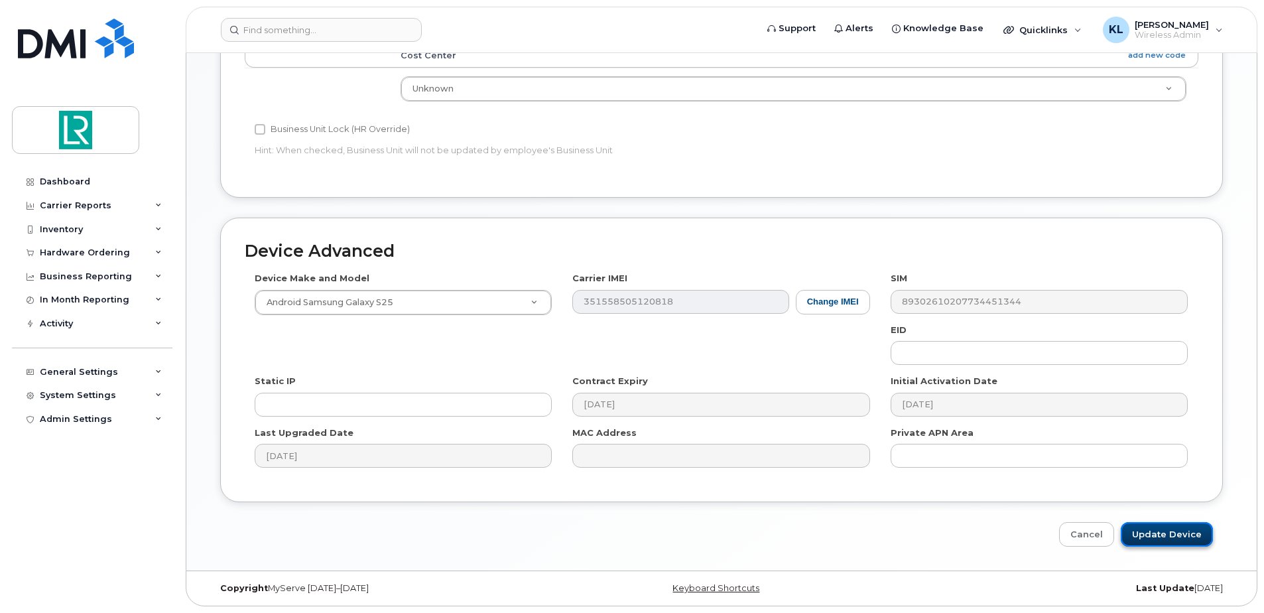
click at [1172, 543] on input "Update Device" at bounding box center [1167, 534] width 92 height 25
type input "Saving..."
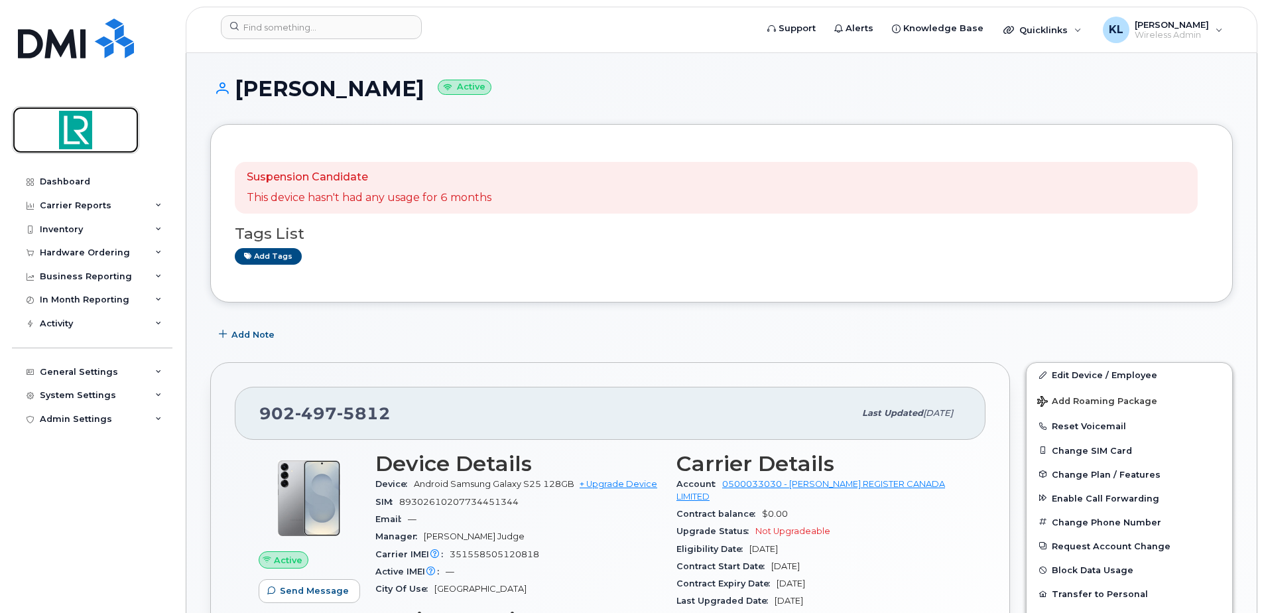
click at [57, 127] on img at bounding box center [76, 130] width 102 height 38
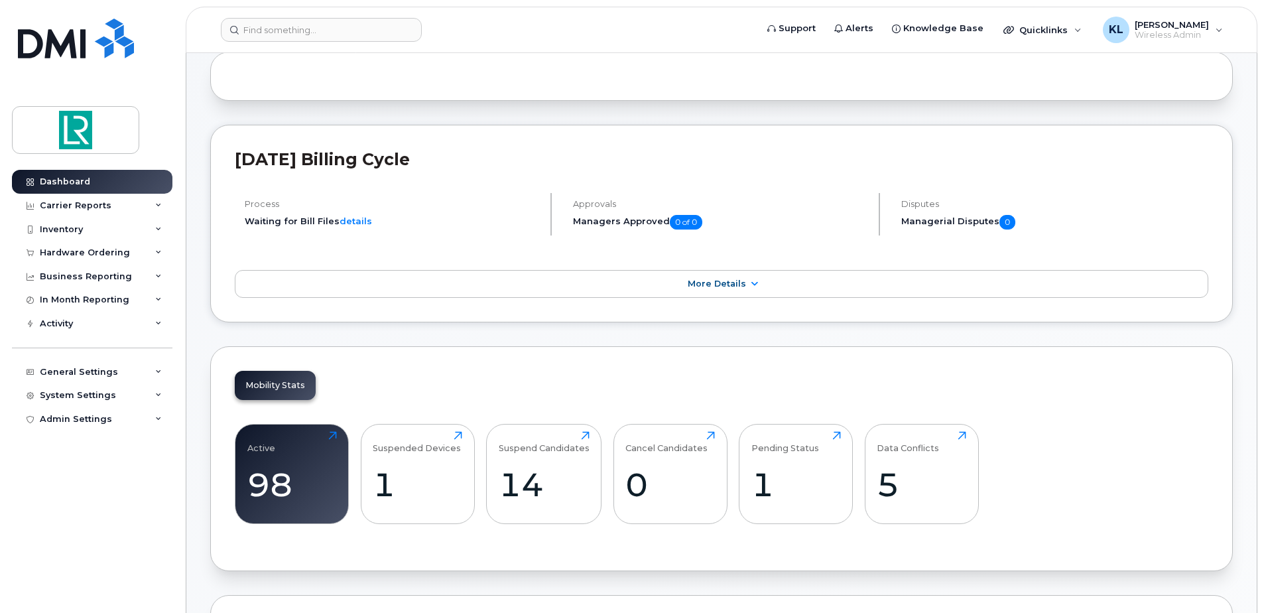
scroll to position [199, 0]
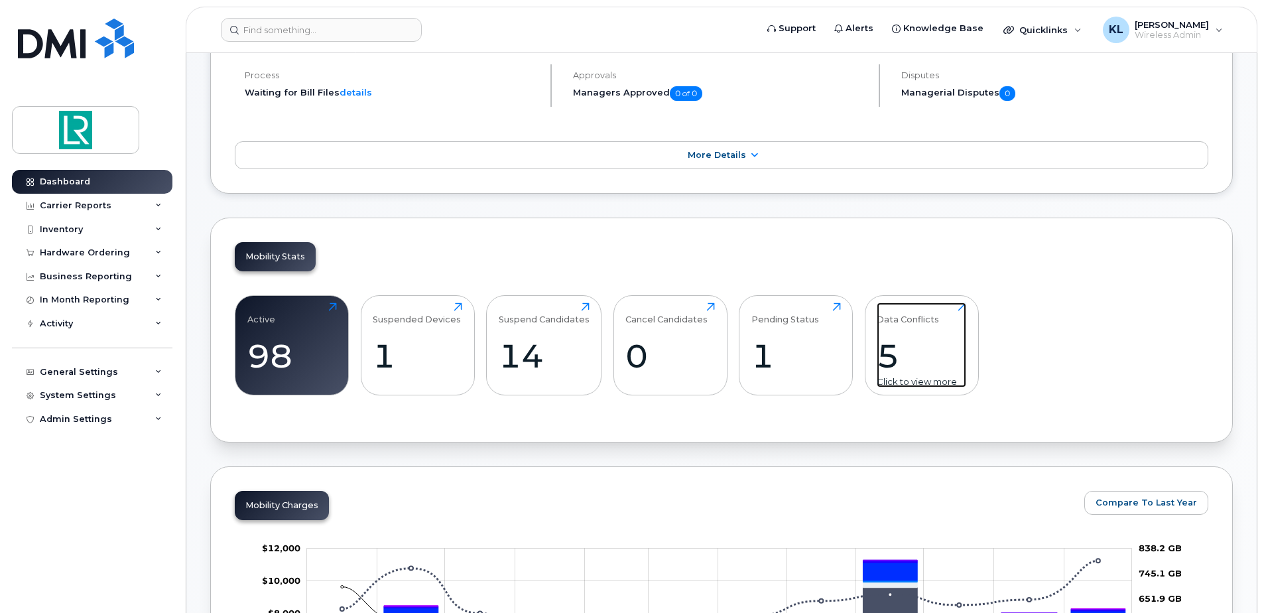
click at [891, 357] on div "5" at bounding box center [922, 355] width 90 height 39
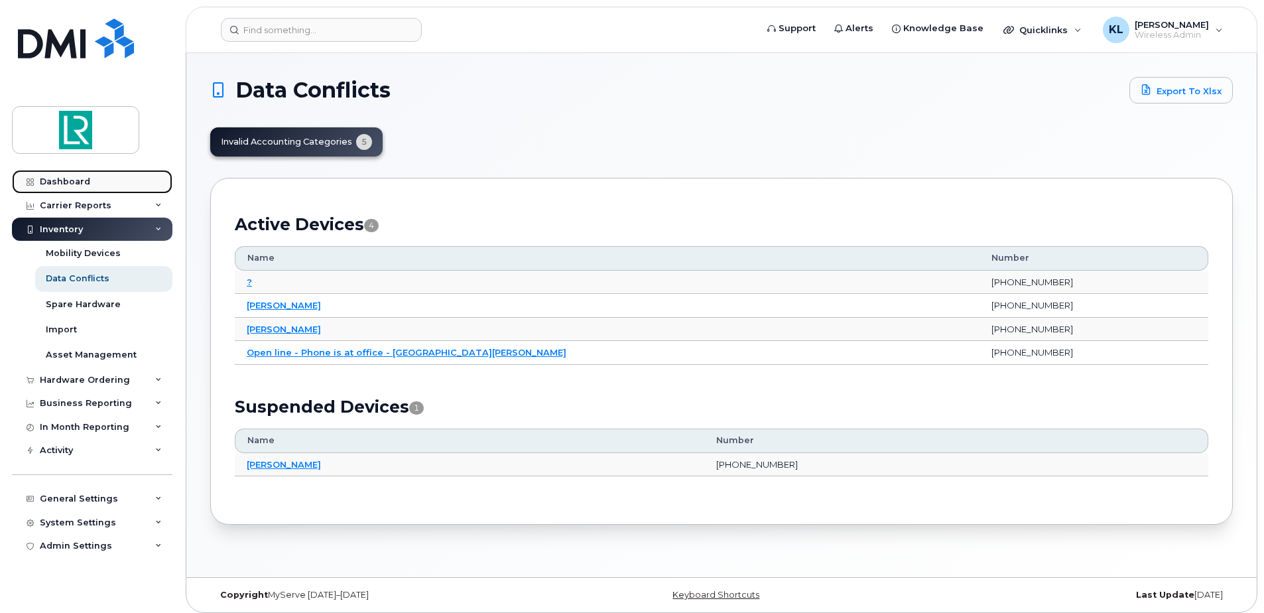
click at [84, 188] on link "Dashboard" at bounding box center [92, 182] width 161 height 24
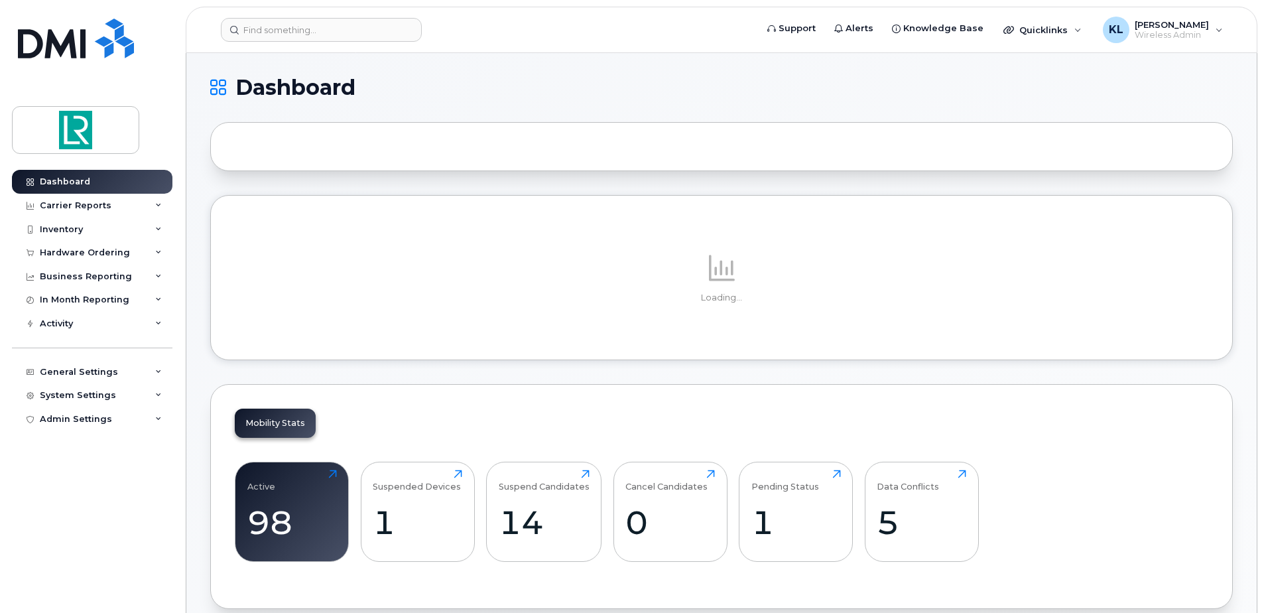
click at [419, 84] on h1 "Dashboard" at bounding box center [718, 87] width 1016 height 21
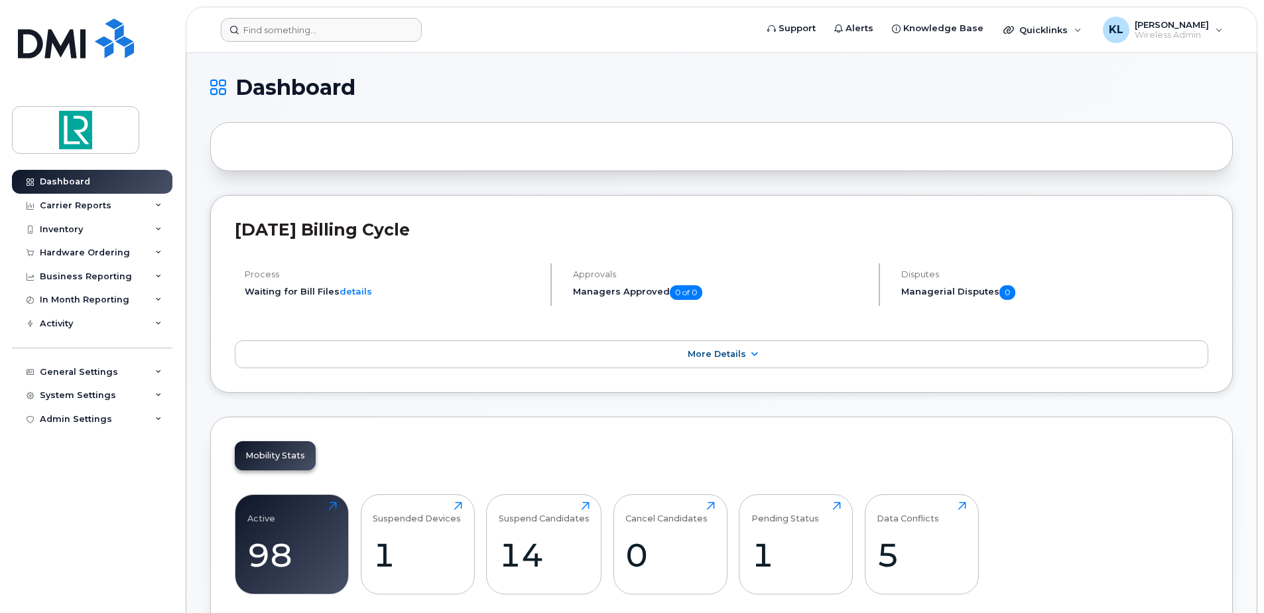
drag, startPoint x: 387, startPoint y: 68, endPoint x: 432, endPoint y: 26, distance: 61.5
click at [1196, 24] on span "[PERSON_NAME]" at bounding box center [1172, 24] width 74 height 11
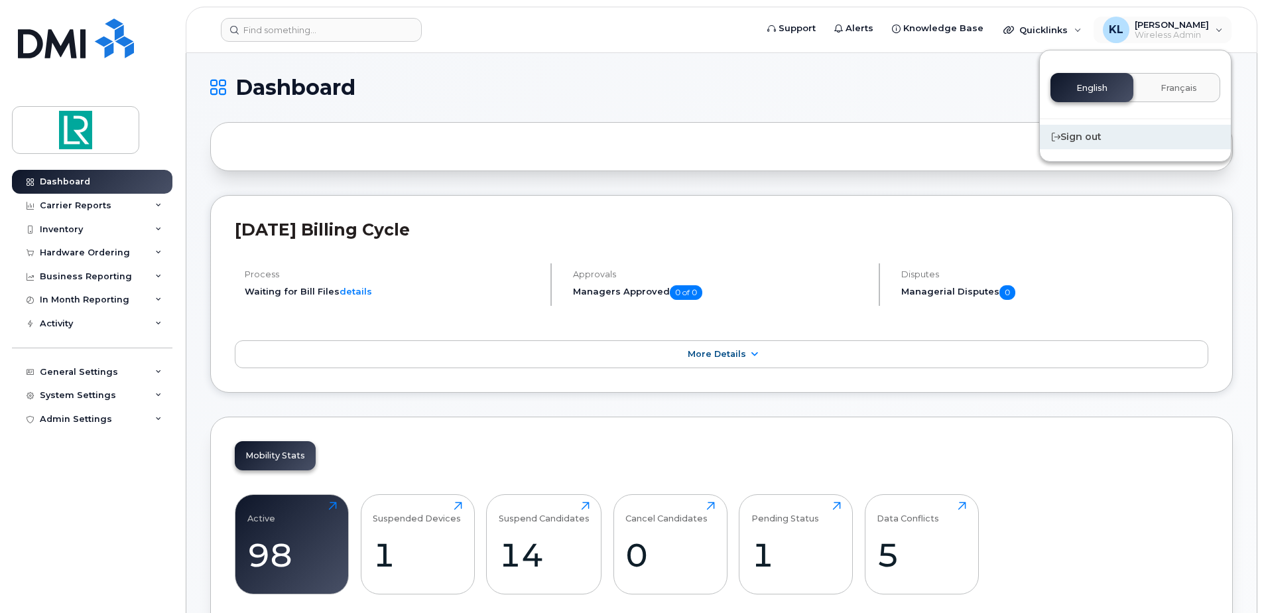
click at [1089, 143] on div "Sign out" at bounding box center [1135, 137] width 191 height 25
